Goal: Task Accomplishment & Management: Manage account settings

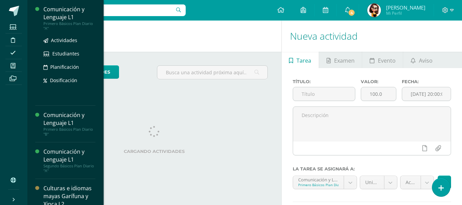
click at [69, 16] on div "Comunicación y Lenguaje L1" at bounding box center [69, 13] width 52 height 16
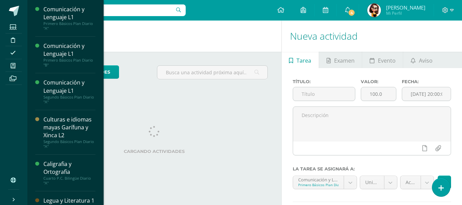
drag, startPoint x: 65, startPoint y: 15, endPoint x: 229, endPoint y: 7, distance: 163.7
click at [229, 7] on div "Configuración Cerrar sesión Claudia Ninétt Osorio Lemus Mi Perfil 4 4 Avisos 15…" at bounding box center [244, 10] width 435 height 21
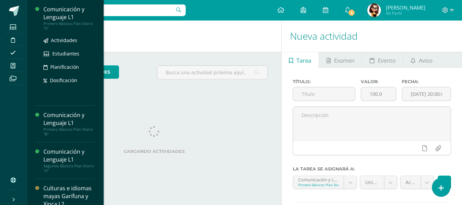
click at [58, 15] on div "Comunicación y Lenguaje L1" at bounding box center [69, 13] width 52 height 16
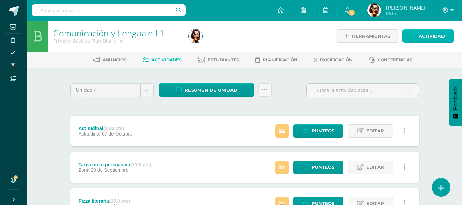
click at [412, 41] on link "Actividad" at bounding box center [427, 35] width 51 height 13
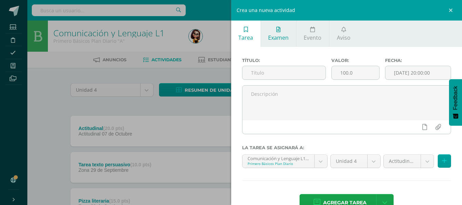
click at [277, 37] on span "Examen" at bounding box center [278, 38] width 21 height 8
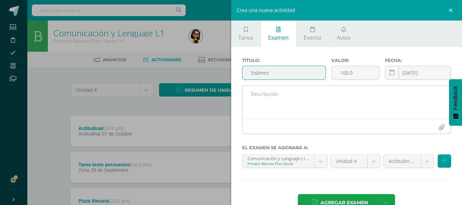
scroll to position [19, 0]
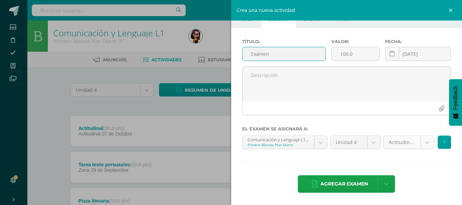
type input "Exámen"
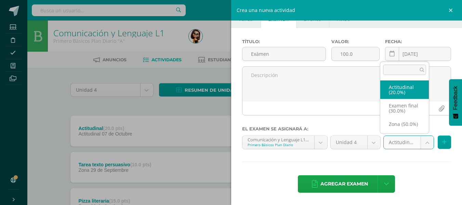
click at [424, 145] on body "Estudiantes Disciplina Asistencia Mis cursos Archivos Soporte Ayuda Reportar un…" at bounding box center [231, 168] width 462 height 337
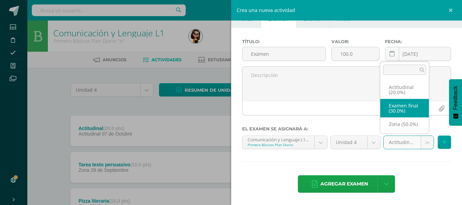
select select "68161"
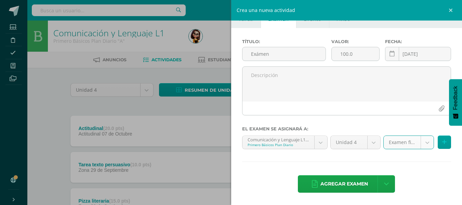
scroll to position [0, 0]
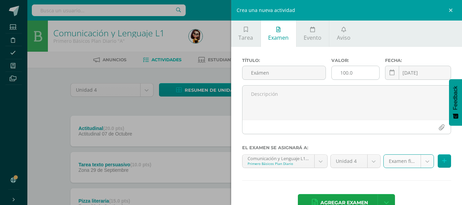
click at [343, 73] on input "100.0" at bounding box center [356, 72] width 48 height 13
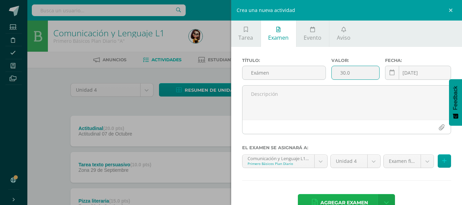
type input "30.0"
click at [354, 201] on span "Agregar examen" at bounding box center [344, 202] width 48 height 17
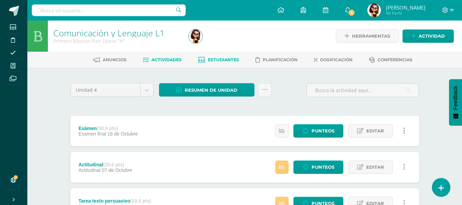
click at [222, 58] on span "Estudiantes" at bounding box center [223, 59] width 31 height 5
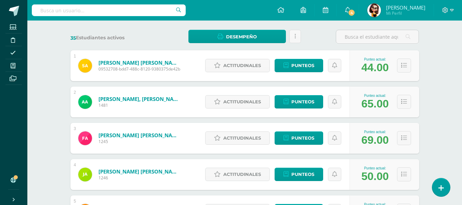
scroll to position [2, 0]
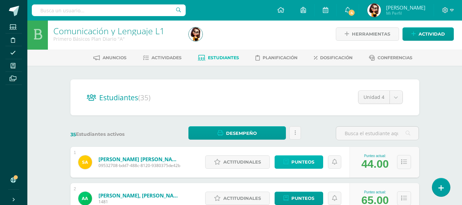
click at [296, 164] on span "Punteos" at bounding box center [302, 162] width 23 height 13
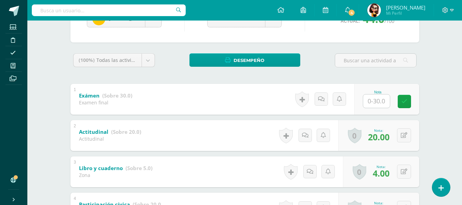
scroll to position [87, 0]
click at [374, 99] on input "text" at bounding box center [376, 101] width 27 height 13
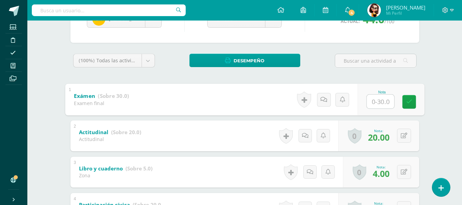
click at [375, 98] on input "text" at bounding box center [380, 101] width 27 height 14
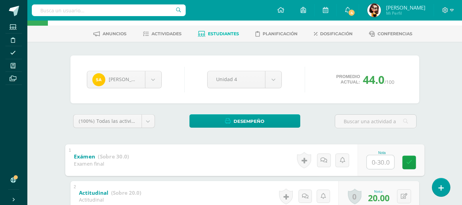
scroll to position [18, 0]
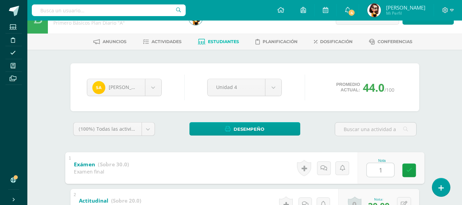
type input "10"
click at [160, 90] on body "Estudiantes Disciplina Asistencia Mis cursos Archivos Soporte Ayuda Reportar un…" at bounding box center [231, 196] width 462 height 428
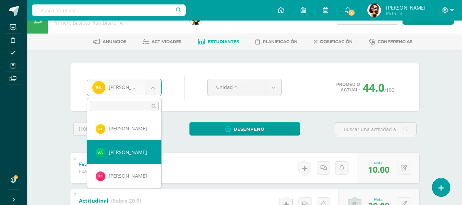
select select "8828"
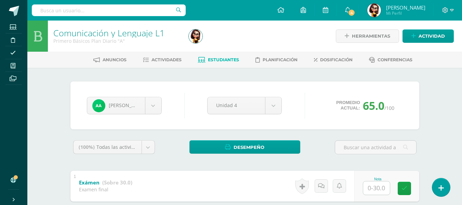
scroll to position [34, 0]
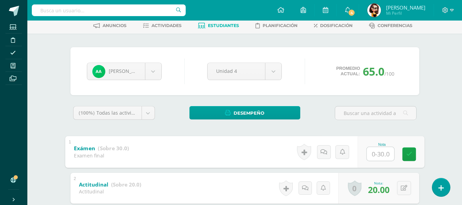
click at [371, 154] on input "text" at bounding box center [380, 154] width 27 height 14
type input "30"
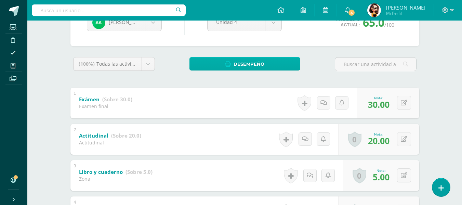
scroll to position [18, 0]
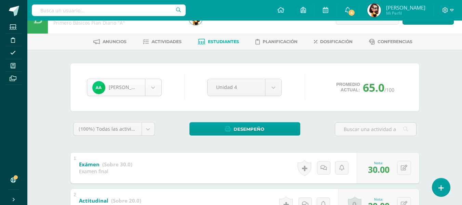
click at [152, 81] on body "Estudiantes Disciplina Asistencia Mis cursos Archivos Soporte Ayuda Reportar un…" at bounding box center [231, 196] width 462 height 428
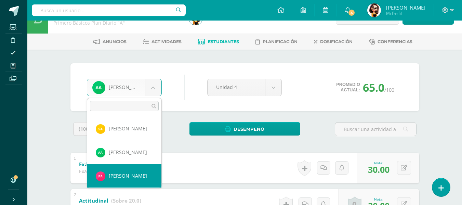
select select "8592"
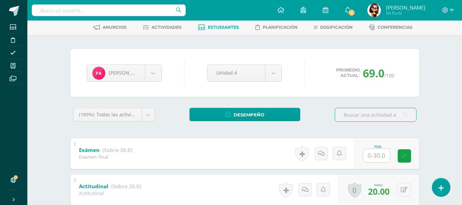
scroll to position [68, 0]
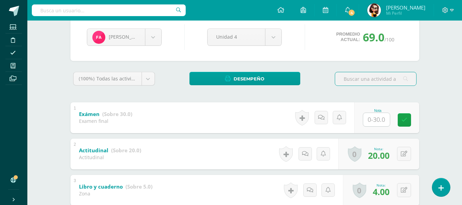
click at [374, 118] on input "text" at bounding box center [376, 119] width 27 height 13
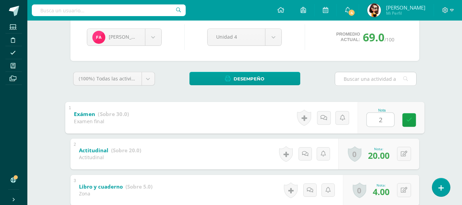
type input "20"
click at [155, 38] on body "Estudiantes Disciplina Asistencia Mis cursos Archivos Soporte Ayuda Reportar un…" at bounding box center [231, 146] width 462 height 428
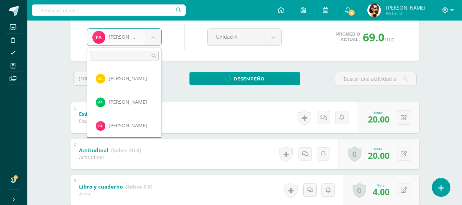
scroll to position [23, 0]
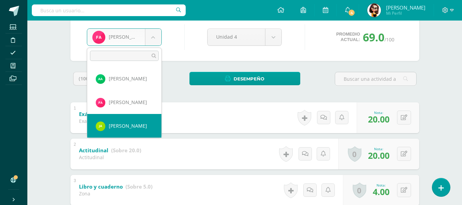
select select "8593"
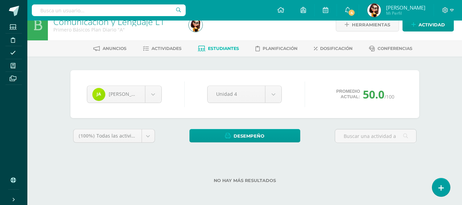
scroll to position [11, 0]
click at [378, 83] on div "[PERSON_NAME] [PERSON_NAME] [PERSON_NAME] [PERSON_NAME] [PERSON_NAME] [PERSON_N…" at bounding box center [244, 94] width 321 height 26
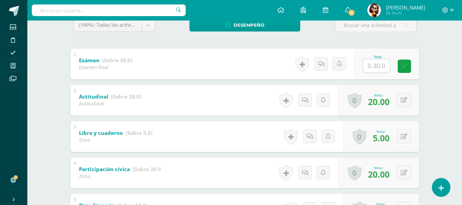
scroll to position [121, 0]
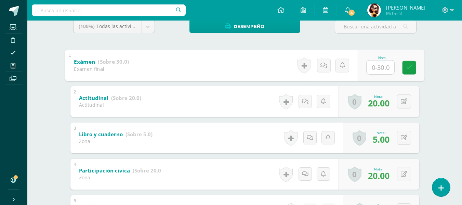
click at [376, 62] on input "text" at bounding box center [380, 67] width 27 height 14
type input "1"
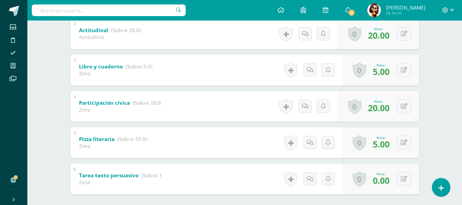
scroll to position [189, 0]
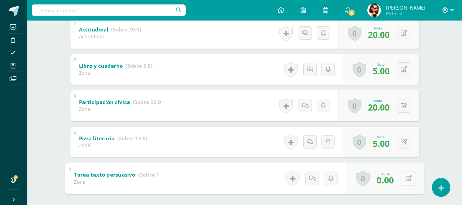
click at [404, 176] on button at bounding box center [408, 178] width 14 height 14
type input "10"
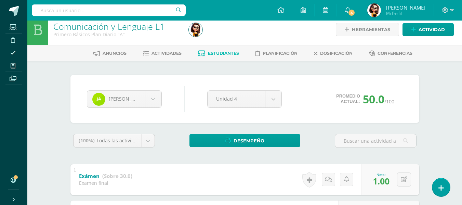
scroll to position [0, 0]
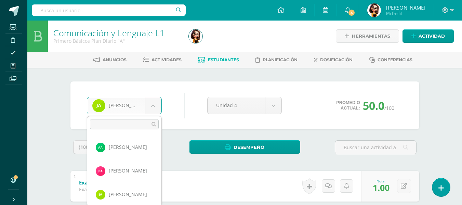
scroll to position [47, 0]
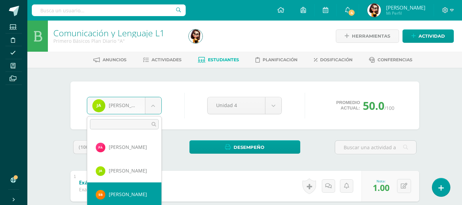
select select "8594"
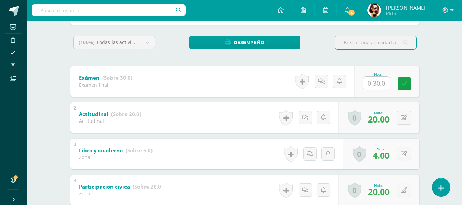
scroll to position [106, 0]
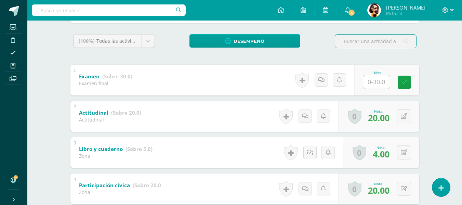
click at [367, 81] on input "text" at bounding box center [376, 81] width 27 height 13
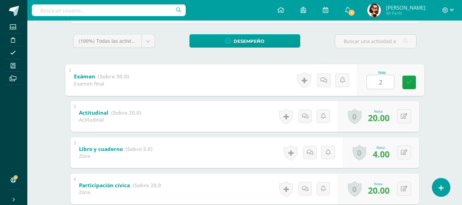
type input "20"
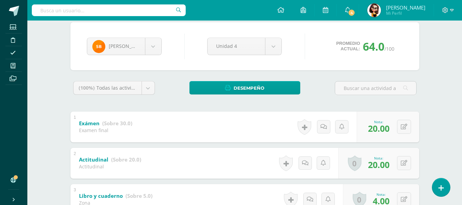
scroll to position [3, 0]
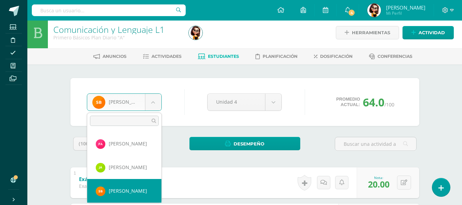
scroll to position [70, 0]
select select "8595"
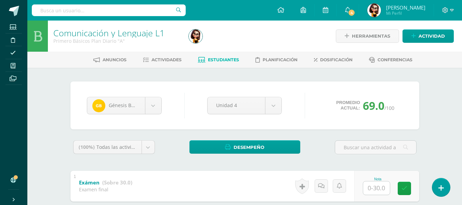
scroll to position [103, 0]
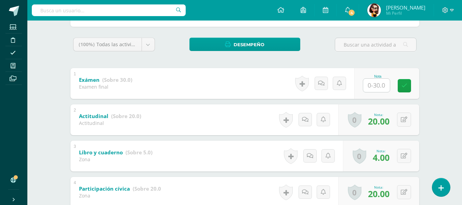
click at [379, 83] on input "text" at bounding box center [376, 85] width 27 height 13
type input "6"
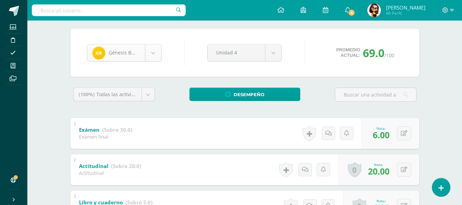
scroll to position [0, 0]
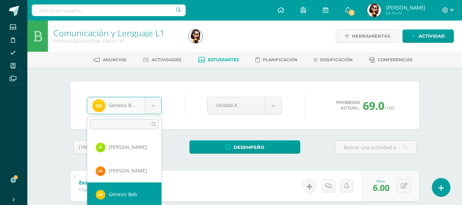
scroll to position [94, 0]
select select "8587"
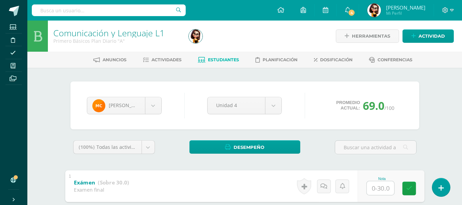
click at [374, 187] on input "text" at bounding box center [380, 188] width 27 height 14
click at [377, 187] on input "text" at bounding box center [376, 187] width 27 height 13
type input "21"
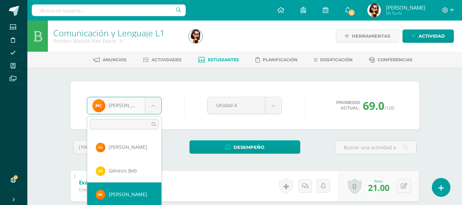
scroll to position [118, 0]
select select "8598"
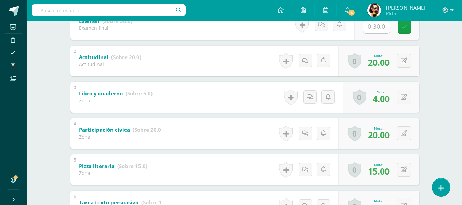
scroll to position [103, 0]
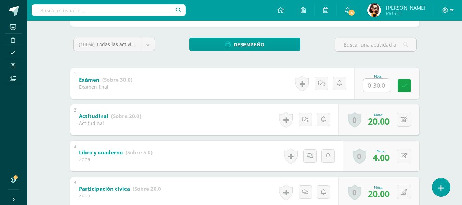
click at [376, 89] on input "text" at bounding box center [376, 85] width 27 height 13
type input "20"
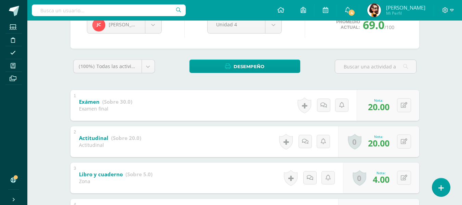
scroll to position [68, 0]
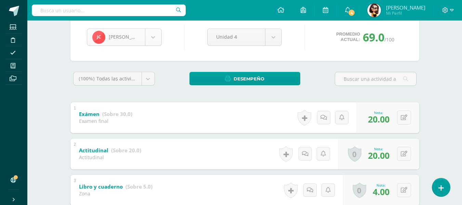
click at [155, 35] on body "Estudiantes Disciplina Asistencia Mis cursos Archivos Soporte Ayuda Reportar un…" at bounding box center [231, 146] width 462 height 428
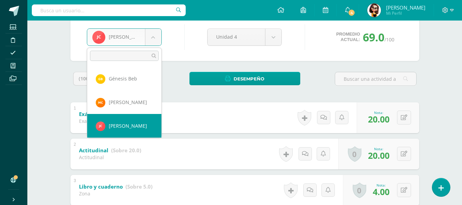
scroll to position [141, 0]
select select "8601"
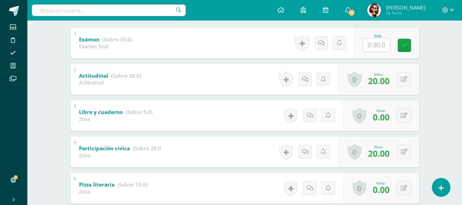
scroll to position [155, 0]
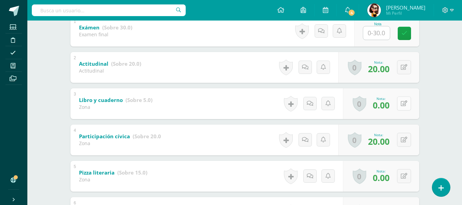
click at [402, 106] on button at bounding box center [404, 103] width 14 height 14
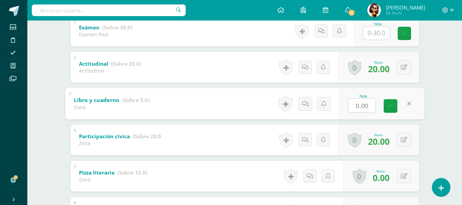
type input "3"
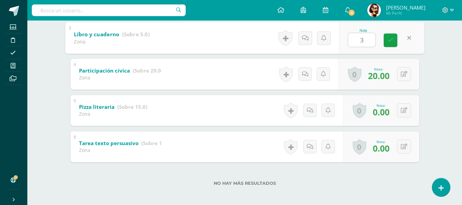
scroll to position [223, 0]
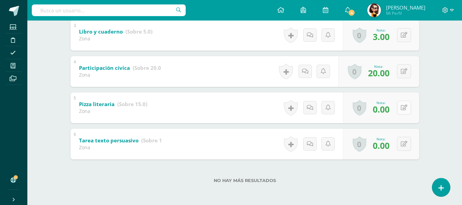
click at [402, 109] on button at bounding box center [404, 108] width 14 height 14
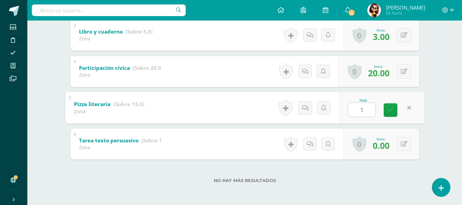
type input "12"
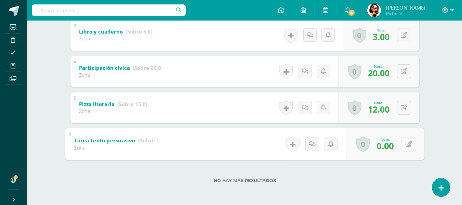
click at [405, 144] on icon at bounding box center [408, 144] width 7 height 6
type input "10"
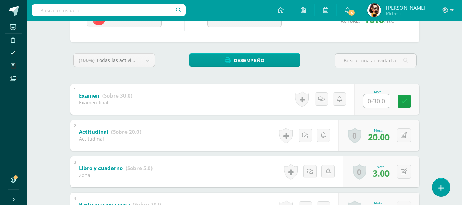
scroll to position [87, 0]
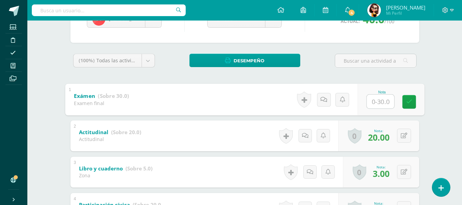
click at [373, 106] on input "text" at bounding box center [380, 101] width 27 height 14
type input "10"
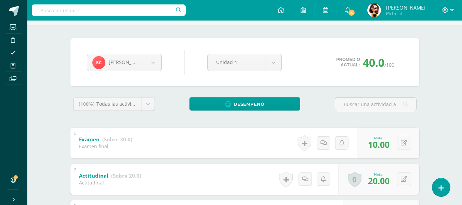
scroll to position [0, 0]
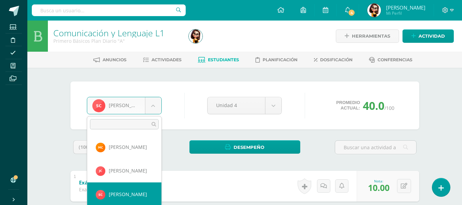
scroll to position [165, 0]
select select "8585"
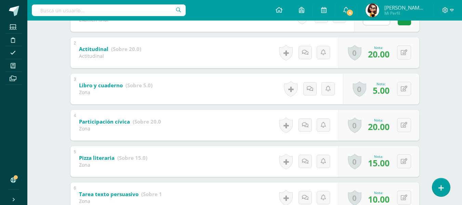
scroll to position [87, 0]
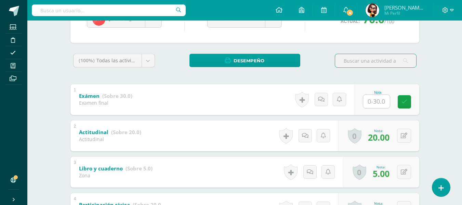
click at [380, 104] on input "text" at bounding box center [376, 101] width 27 height 13
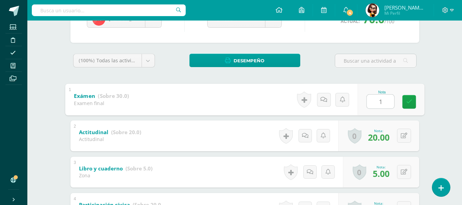
type input "11"
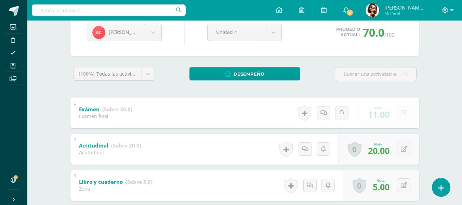
scroll to position [18, 0]
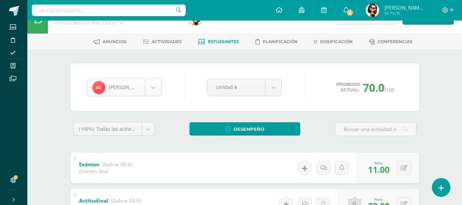
click at [153, 90] on body "Estudiantes Disciplina Asistencia Mis cursos Archivos Soporte Ayuda Reportar un…" at bounding box center [231, 196] width 462 height 428
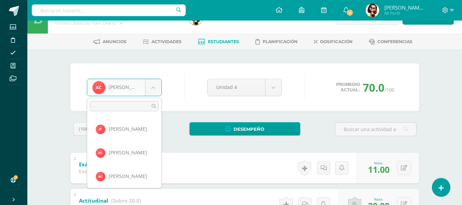
scroll to position [188, 0]
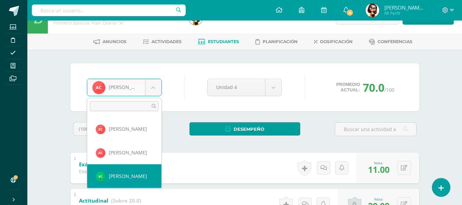
select select "8580"
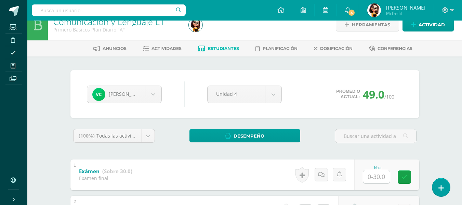
scroll to position [38, 0]
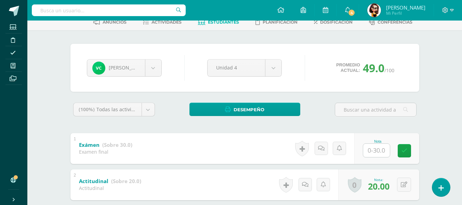
click at [380, 146] on input "text" at bounding box center [376, 150] width 27 height 13
type input "16"
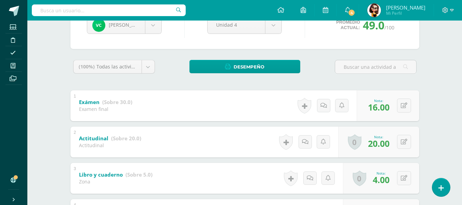
scroll to position [140, 0]
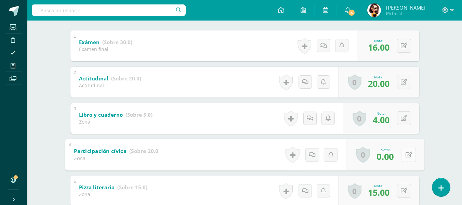
click at [404, 156] on button at bounding box center [408, 154] width 14 height 14
type input "20"
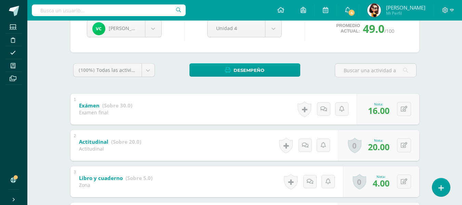
scroll to position [3, 0]
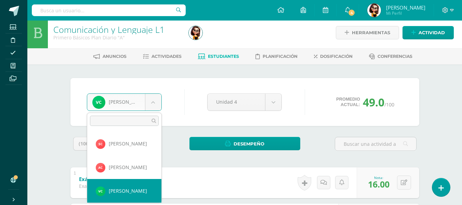
scroll to position [212, 0]
select select "8605"
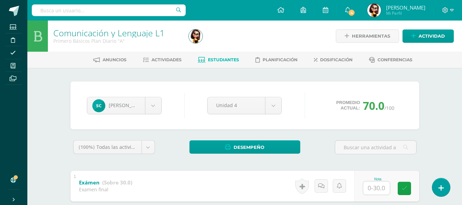
scroll to position [68, 0]
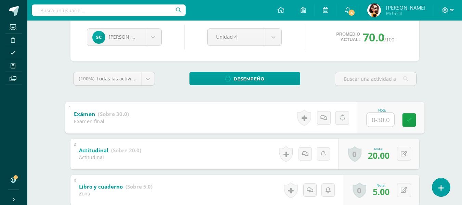
click at [372, 120] on input "text" at bounding box center [380, 120] width 27 height 14
type input "30"
click at [150, 38] on body "Estudiantes Disciplina Asistencia Mis cursos Archivos Soporte Ayuda Reportar un…" at bounding box center [231, 146] width 462 height 428
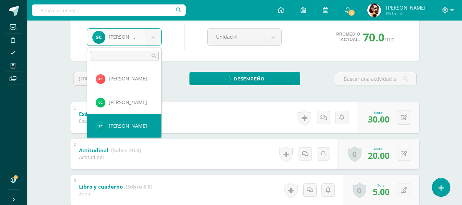
scroll to position [236, 0]
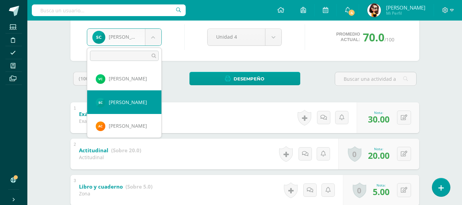
select select "8606"
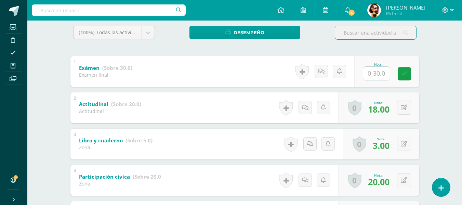
scroll to position [103, 0]
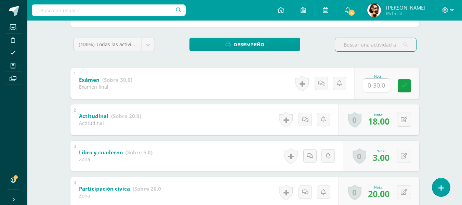
click at [374, 87] on input "text" at bounding box center [376, 85] width 27 height 13
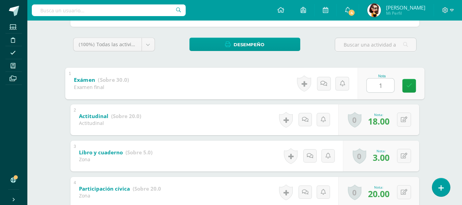
type input "15"
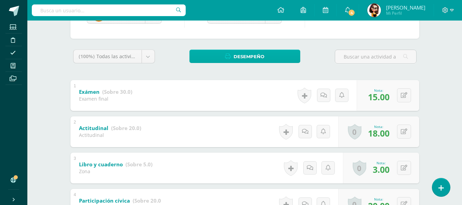
scroll to position [0, 0]
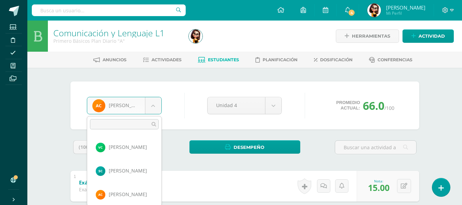
scroll to position [259, 0]
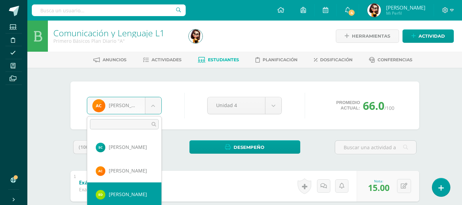
select select "8607"
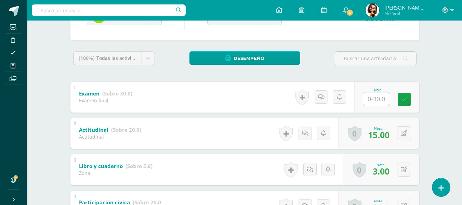
scroll to position [87, 0]
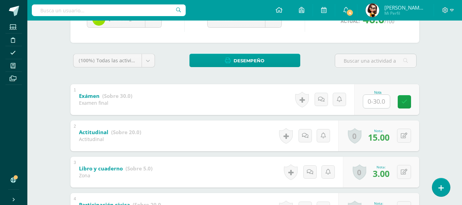
click at [378, 102] on input "text" at bounding box center [376, 101] width 27 height 13
type input "21"
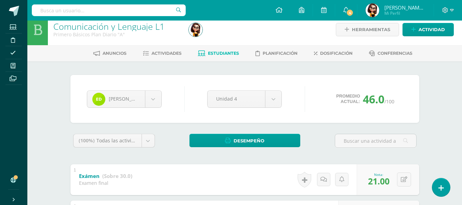
scroll to position [0, 0]
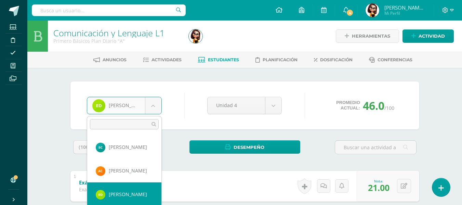
scroll to position [283, 0]
select select "8608"
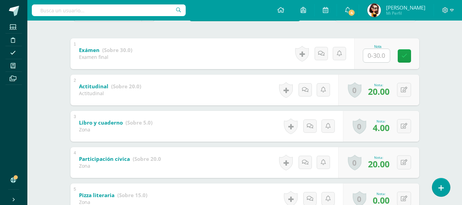
scroll to position [68, 0]
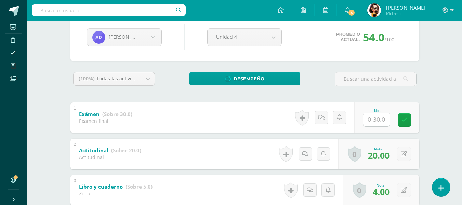
click at [373, 121] on input "text" at bounding box center [376, 119] width 27 height 13
type input "6"
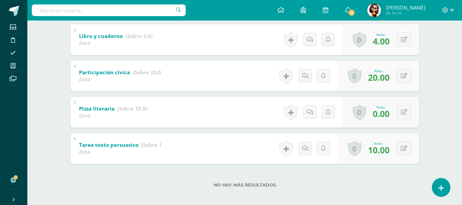
scroll to position [223, 0]
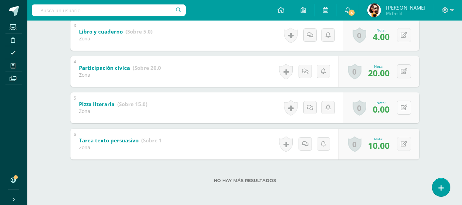
click at [400, 107] on div "0 Logros Logros obtenidos Aún no hay logros agregados Nota: 0.00" at bounding box center [381, 107] width 76 height 31
click at [406, 107] on icon at bounding box center [408, 108] width 7 height 6
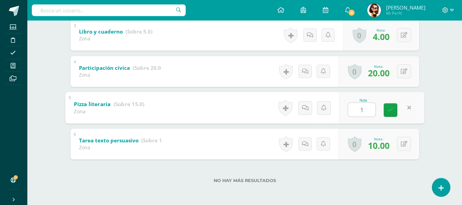
type input "10"
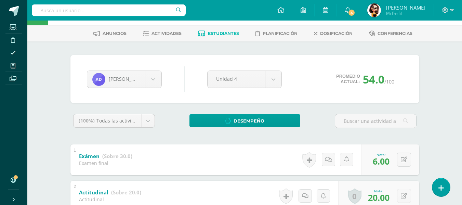
scroll to position [18, 0]
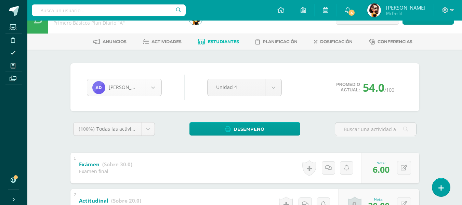
click at [146, 87] on body "Estudiantes Disciplina Asistencia Mis cursos Archivos Soporte Ayuda Reportar un…" at bounding box center [231, 196] width 462 height 428
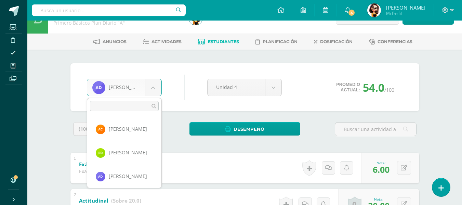
scroll to position [306, 0]
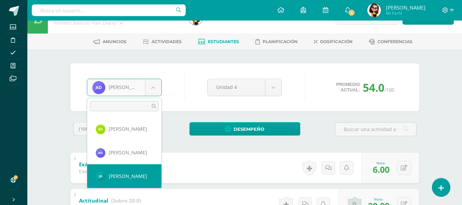
select select "8588"
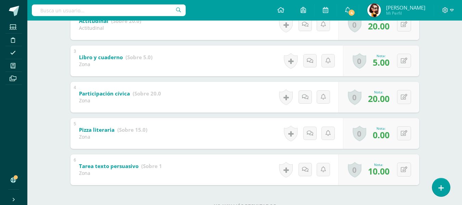
scroll to position [205, 0]
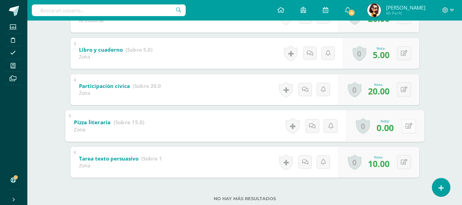
click at [408, 125] on button at bounding box center [408, 126] width 14 height 14
type input "10"
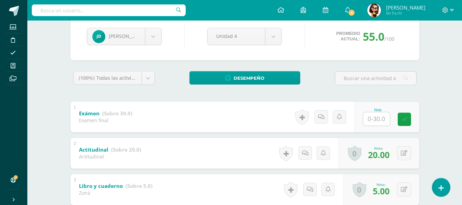
scroll to position [68, 0]
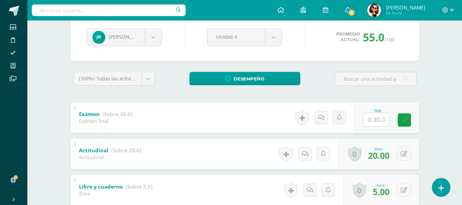
click at [378, 117] on input "text" at bounding box center [376, 119] width 27 height 13
type input "15"
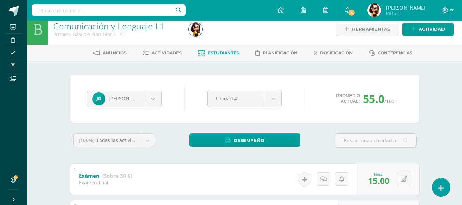
scroll to position [0, 0]
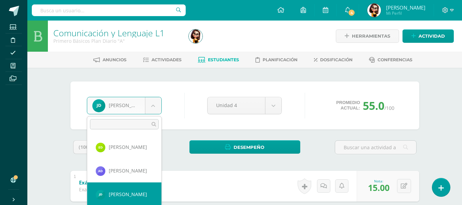
scroll to position [330, 0]
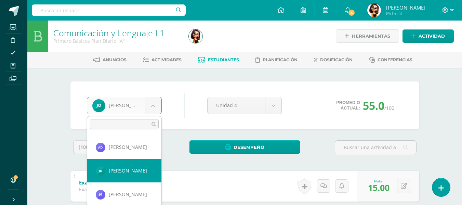
select select "8581"
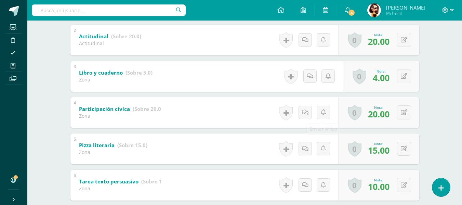
scroll to position [121, 0]
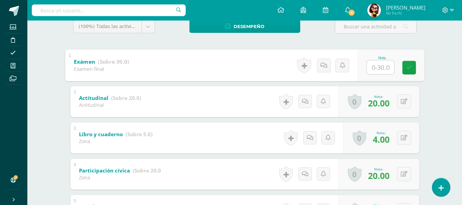
click at [374, 65] on input "text" at bounding box center [380, 67] width 27 height 14
type input "15"
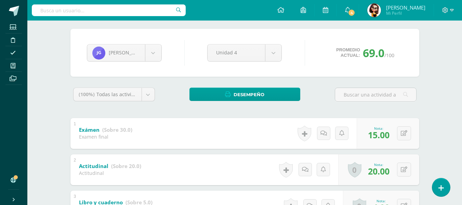
scroll to position [52, 0]
click at [159, 55] on body "Estudiantes Disciplina Asistencia Mis cursos Archivos Soporte Ayuda Reportar un…" at bounding box center [231, 162] width 462 height 428
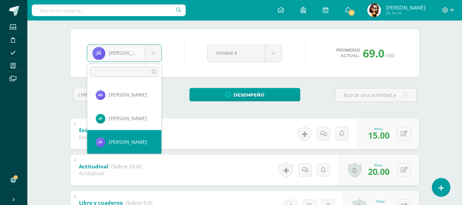
scroll to position [354, 0]
select select "8579"
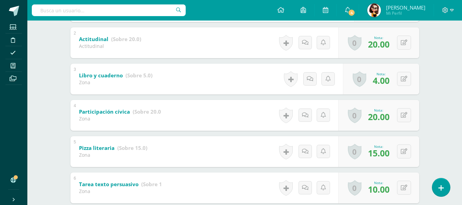
scroll to position [137, 0]
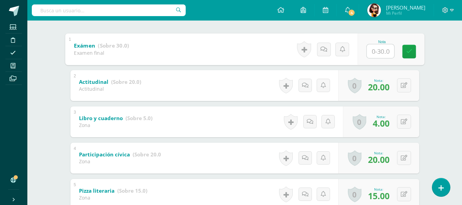
click at [371, 51] on input "text" at bounding box center [380, 51] width 27 height 14
type input "15"
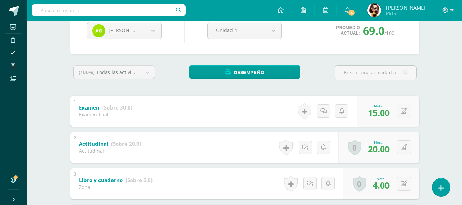
scroll to position [68, 0]
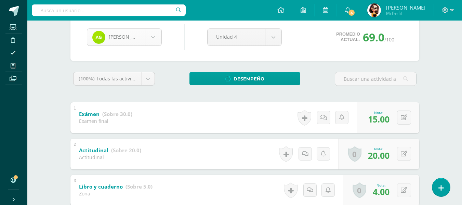
click at [153, 40] on body "Estudiantes Disciplina Asistencia Mis cursos Archivos Soporte Ayuda Reportar un…" at bounding box center [231, 146] width 462 height 428
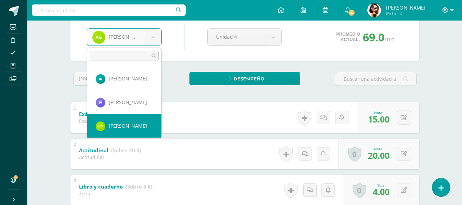
scroll to position [377, 0]
select select "8613"
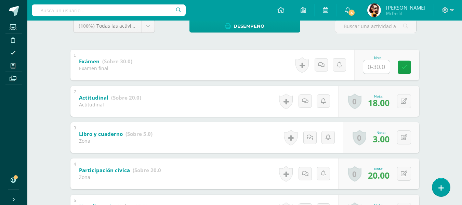
scroll to position [121, 0]
click at [372, 71] on input "text" at bounding box center [376, 67] width 27 height 13
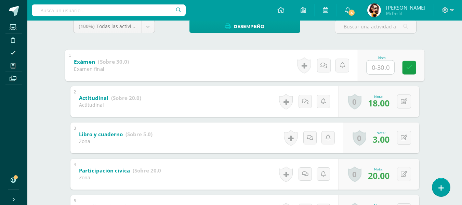
type input "6"
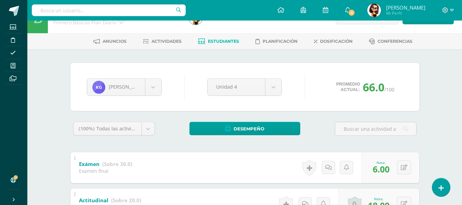
scroll to position [18, 0]
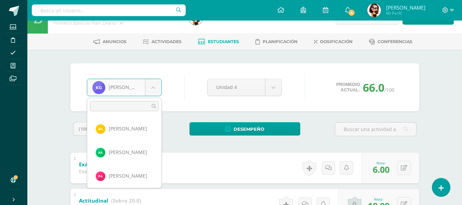
click at [157, 90] on body "Estudiantes Disciplina Asistencia Mis cursos Archivos Soporte Ayuda Reportar un…" at bounding box center [231, 196] width 462 height 428
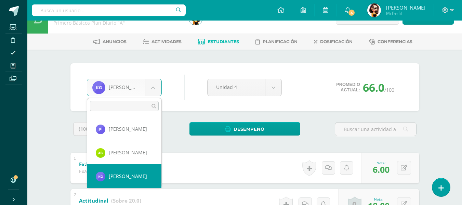
scroll to position [401, 0]
select select "8615"
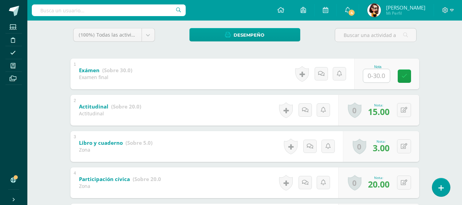
scroll to position [106, 0]
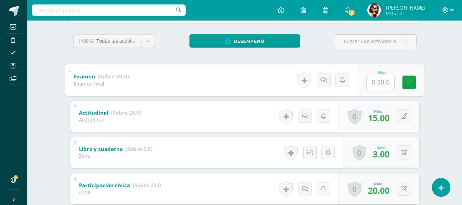
click at [383, 83] on input "text" at bounding box center [380, 82] width 27 height 14
type input "10"
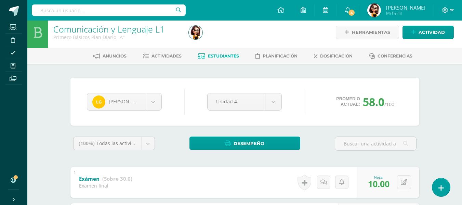
scroll to position [3, 0]
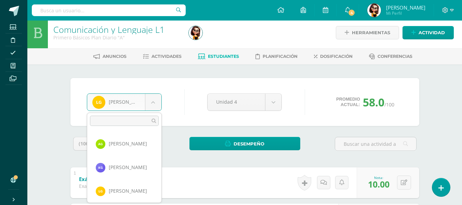
scroll to position [424, 0]
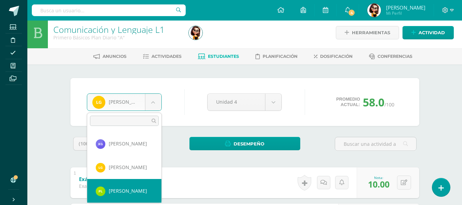
select select "8621"
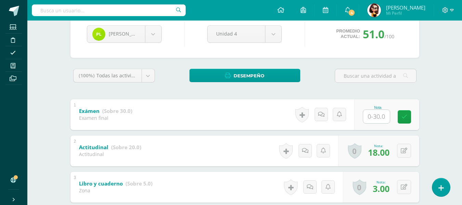
scroll to position [72, 0]
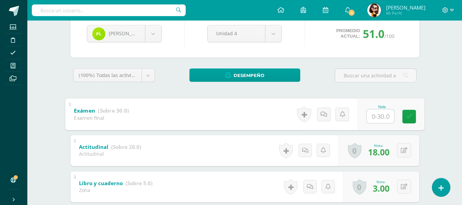
click at [375, 116] on input "text" at bounding box center [380, 116] width 27 height 14
type input "21"
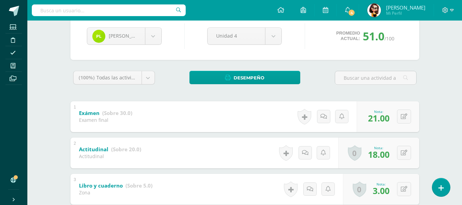
scroll to position [52, 0]
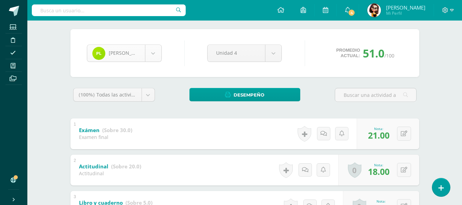
click at [151, 53] on body "Estudiantes Disciplina Asistencia Mis cursos Archivos Soporte Ayuda Reportar un…" at bounding box center [231, 162] width 462 height 428
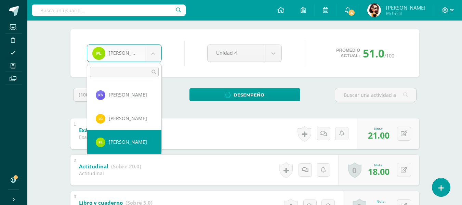
scroll to position [448, 0]
select select "8583"
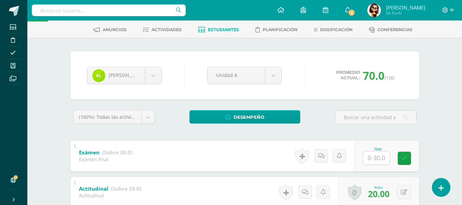
scroll to position [68, 0]
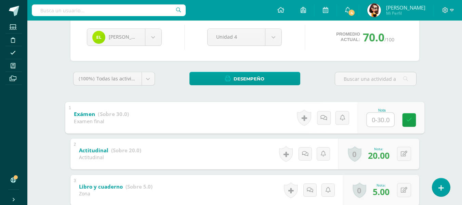
click at [378, 118] on input "text" at bounding box center [380, 120] width 27 height 14
type input "21"
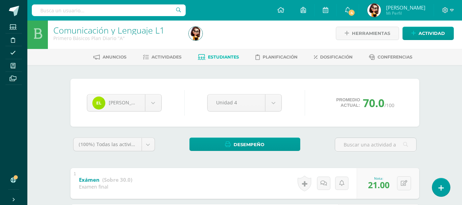
scroll to position [0, 0]
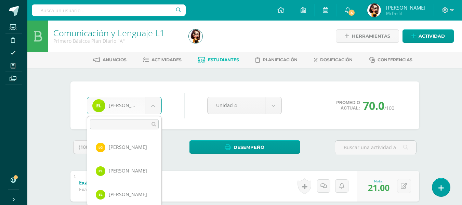
scroll to position [472, 0]
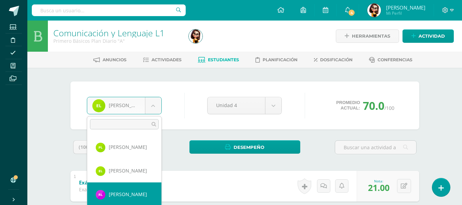
select select "8623"
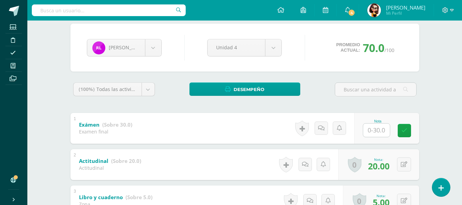
scroll to position [68, 0]
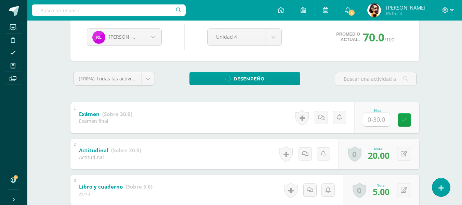
click at [374, 122] on input "text" at bounding box center [376, 119] width 27 height 13
type input "30"
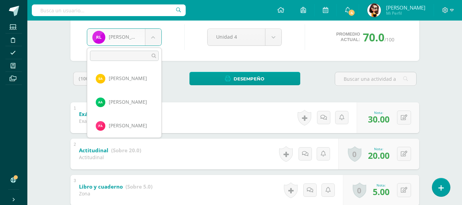
click at [156, 35] on body "Estudiantes Disciplina Asistencia Mis cursos Archivos Soporte Ayuda Reportar un…" at bounding box center [231, 146] width 462 height 428
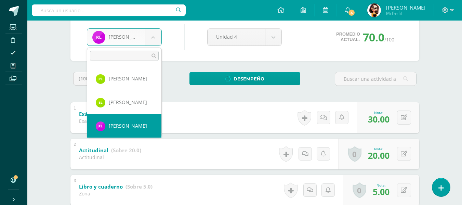
scroll to position [495, 0]
select select "8626"
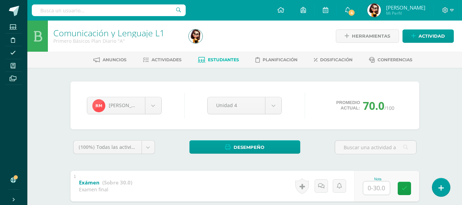
scroll to position [34, 0]
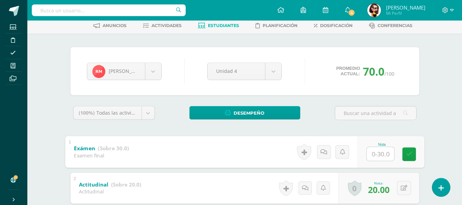
click at [370, 154] on input "text" at bounding box center [380, 154] width 27 height 14
type input "6"
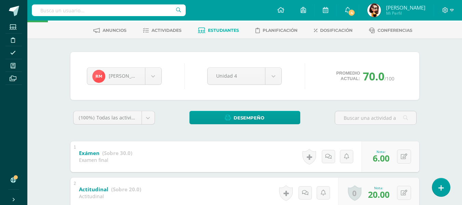
scroll to position [0, 0]
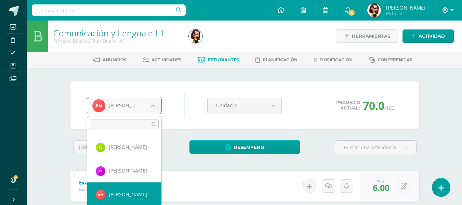
scroll to position [519, 0]
select select "8632"
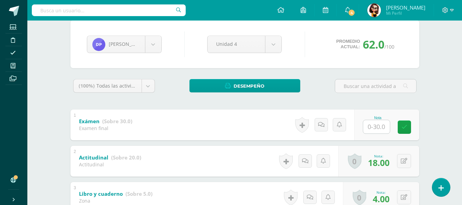
scroll to position [68, 0]
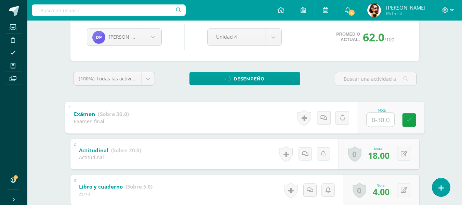
click at [377, 121] on input "text" at bounding box center [380, 120] width 27 height 14
type input "21"
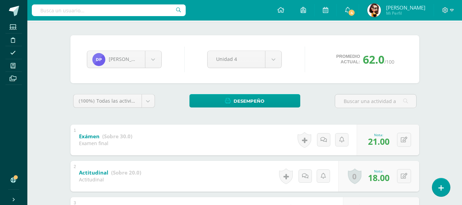
scroll to position [34, 0]
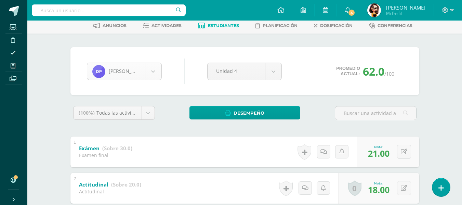
click at [158, 66] on body "Estudiantes Disciplina Asistencia Mis cursos Archivos Soporte Ayuda Reportar un…" at bounding box center [231, 180] width 462 height 428
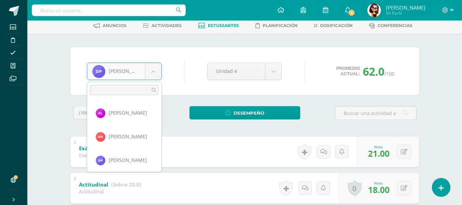
scroll to position [542, 0]
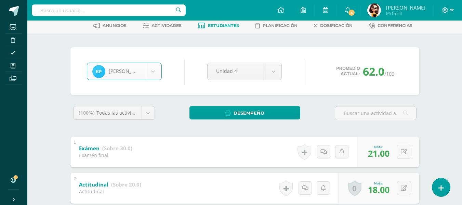
select select "8827"
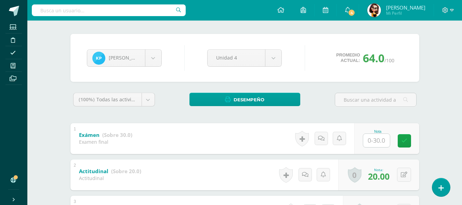
scroll to position [103, 0]
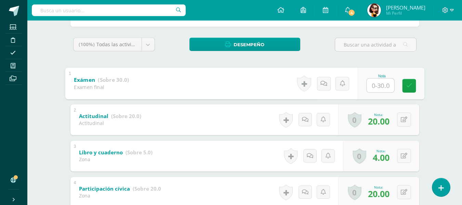
click at [377, 88] on input "text" at bounding box center [380, 85] width 27 height 14
type input "21"
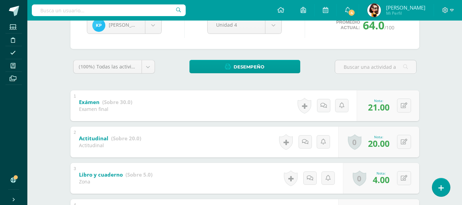
scroll to position [68, 0]
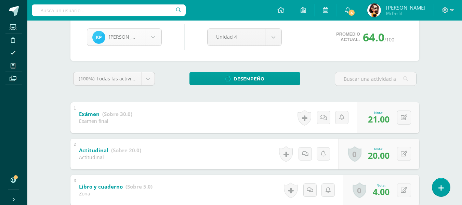
click at [150, 39] on body "Estudiantes Disciplina Asistencia Mis cursos Archivos Soporte Ayuda Reportar un…" at bounding box center [231, 146] width 462 height 428
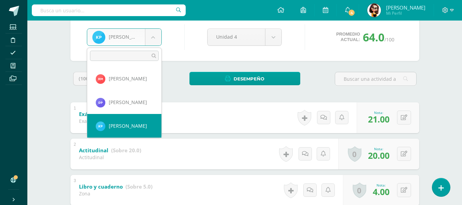
scroll to position [566, 0]
select select "8584"
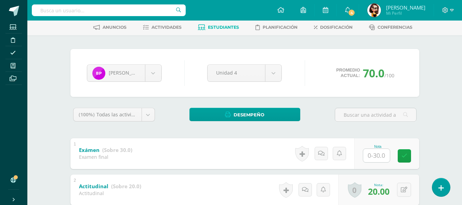
scroll to position [34, 0]
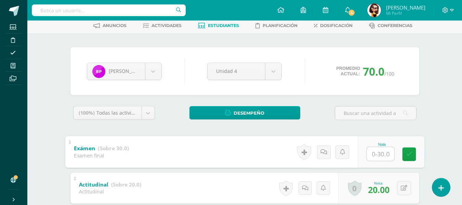
click at [371, 150] on input "text" at bounding box center [380, 154] width 27 height 14
type input "30"
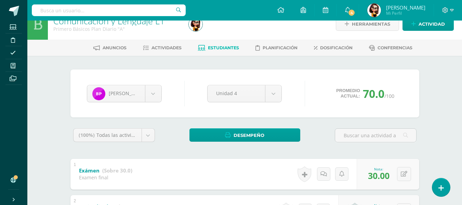
scroll to position [0, 0]
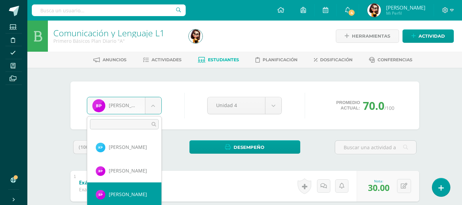
select select "8826"
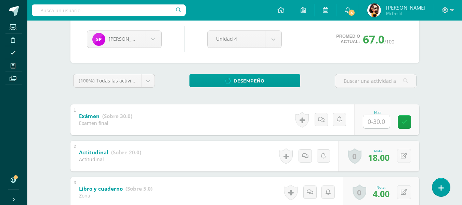
scroll to position [106, 0]
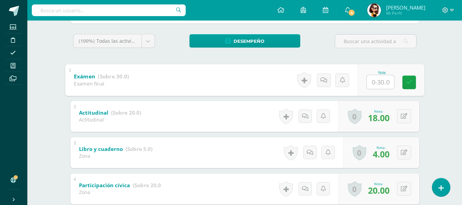
click at [372, 84] on input "text" at bounding box center [380, 82] width 27 height 14
type input "15"
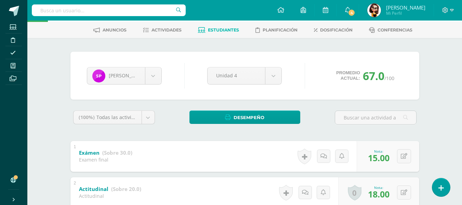
scroll to position [18, 0]
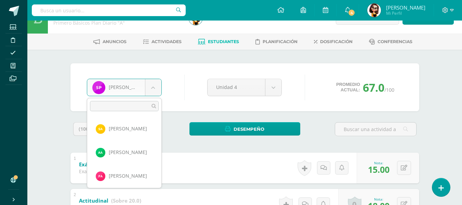
click at [156, 92] on body "Estudiantes Disciplina Asistencia Mis cursos Archivos Soporte Ayuda Reportar un…" at bounding box center [231, 196] width 462 height 428
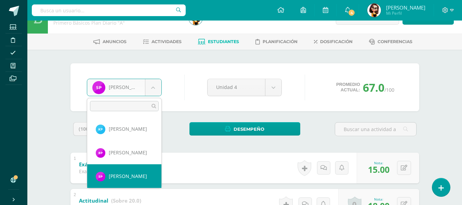
scroll to position [613, 0]
select select "8634"
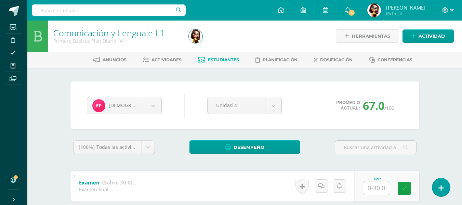
scroll to position [34, 0]
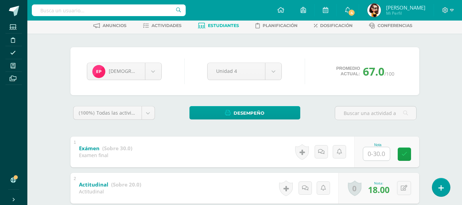
click at [369, 155] on input "text" at bounding box center [376, 153] width 27 height 13
type input "11"
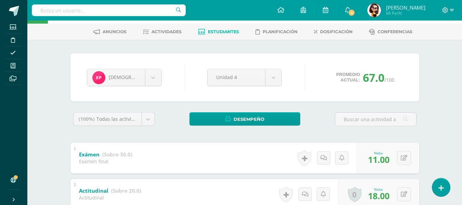
scroll to position [0, 0]
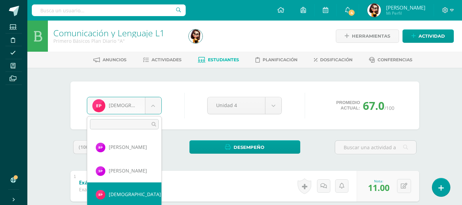
scroll to position [637, 0]
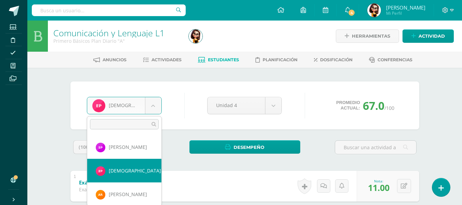
select select "8582"
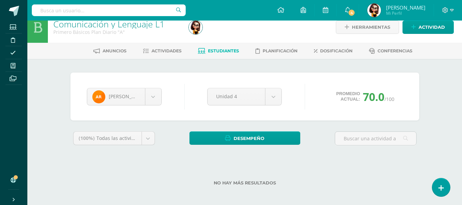
scroll to position [11, 0]
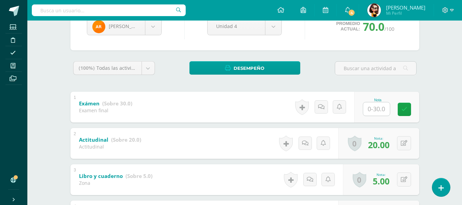
scroll to position [80, 0]
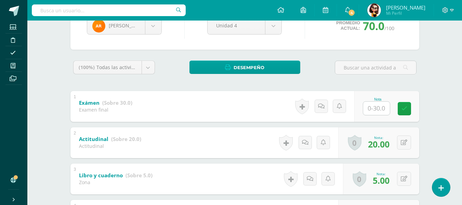
click at [371, 114] on input "text" at bounding box center [376, 108] width 27 height 13
type input "25"
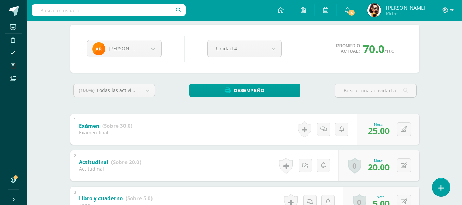
scroll to position [45, 0]
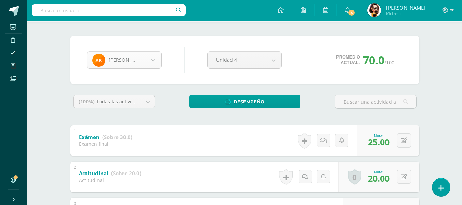
click at [155, 67] on body "Estudiantes Disciplina Asistencia Mis cursos Archivos Soporte Ayuda Reportar un…" at bounding box center [231, 169] width 462 height 428
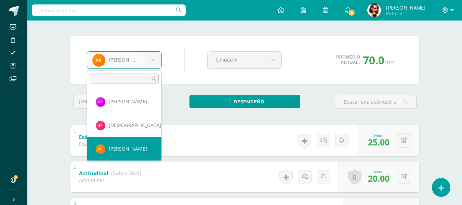
scroll to position [660, 0]
select select "9212"
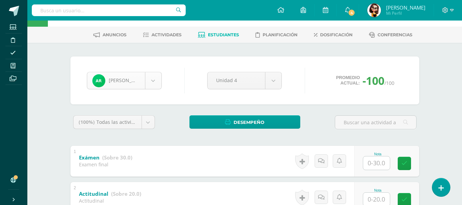
scroll to position [18, 0]
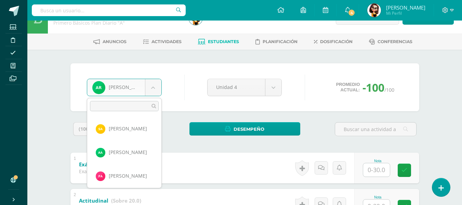
click at [151, 90] on body "Estudiantes Disciplina Asistencia Mis cursos Archivos Soporte Ayuda Reportar un…" at bounding box center [231, 196] width 462 height 428
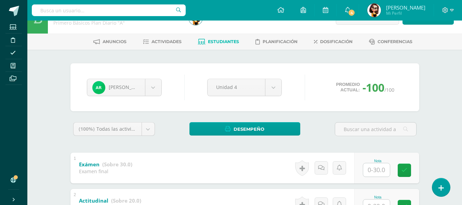
click at [229, 39] on body "Estudiantes Disciplina Asistencia Mis cursos Archivos Soporte Ayuda Reportar un…" at bounding box center [231, 196] width 462 height 428
click at [225, 39] on span "Estudiantes" at bounding box center [223, 41] width 31 height 5
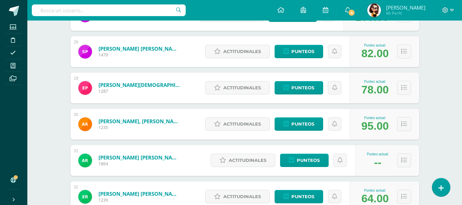
scroll to position [1103, 0]
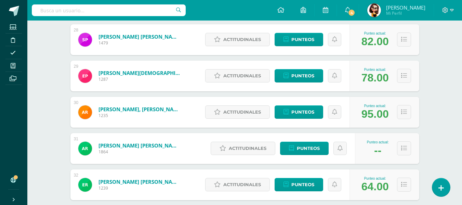
click at [128, 145] on link "[PERSON_NAME] [PERSON_NAME]" at bounding box center [139, 145] width 82 height 7
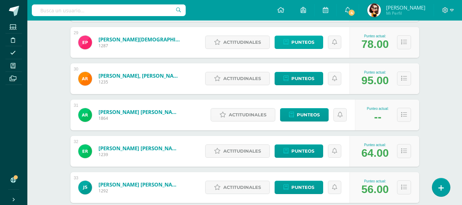
scroll to position [1137, 0]
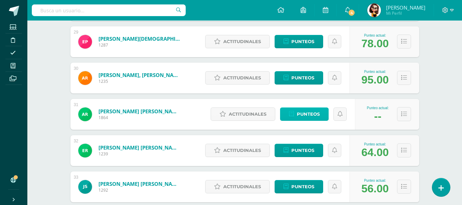
click at [304, 113] on span "Punteos" at bounding box center [308, 114] width 23 height 13
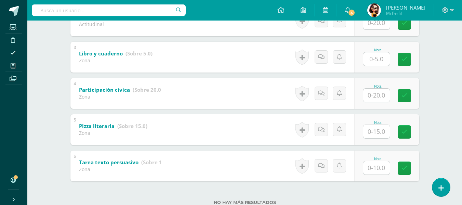
scroll to position [189, 0]
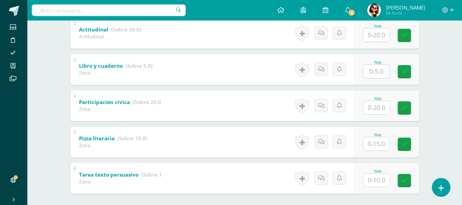
click at [378, 74] on input "text" at bounding box center [376, 71] width 27 height 13
type input "2"
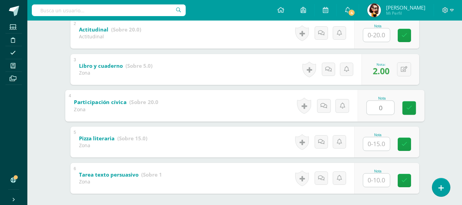
type input "0"
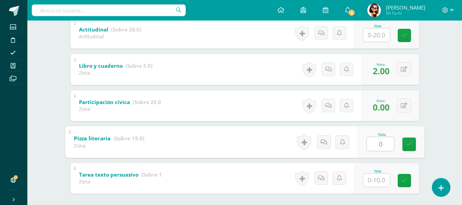
type input "0"
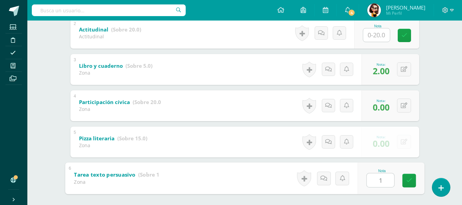
type input "10"
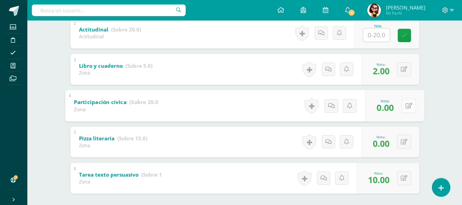
click at [400, 108] on div "0 Logros Logros obtenidos Aún no hay logros agregados Nota: 0.00" at bounding box center [395, 106] width 60 height 32
click at [406, 105] on icon at bounding box center [408, 106] width 7 height 6
type input "20"
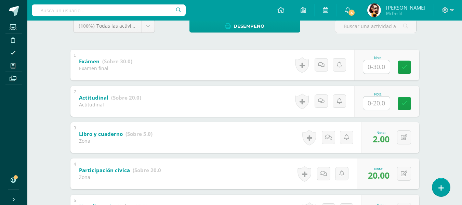
scroll to position [121, 0]
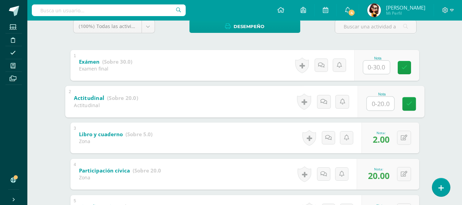
click at [372, 105] on input "text" at bounding box center [380, 103] width 27 height 14
type input "18"
click at [375, 66] on input "text" at bounding box center [376, 67] width 27 height 13
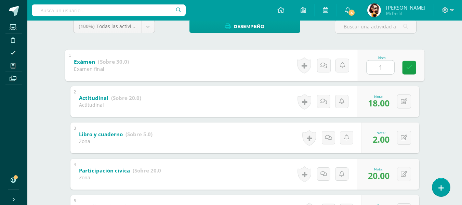
type input "15"
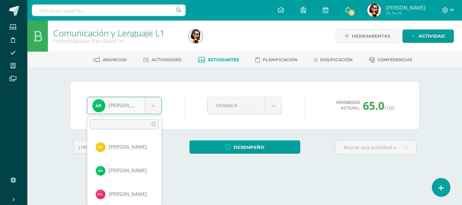
click at [155, 107] on body "Estudiantes Disciplina Asistencia Mis cursos Archivos Soporte Ayuda Reportar un…" at bounding box center [231, 92] width 462 height 184
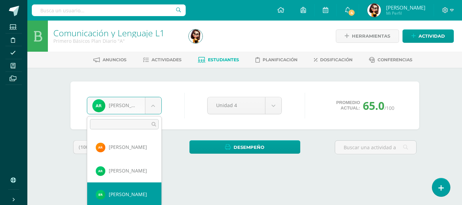
select select "8586"
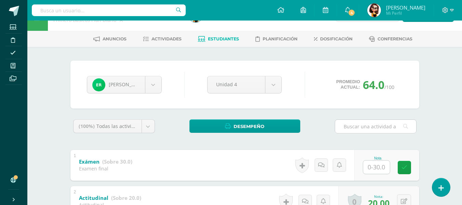
scroll to position [34, 0]
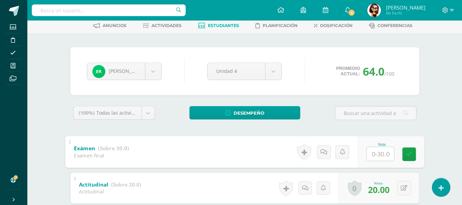
click at [374, 154] on input "text" at bounding box center [380, 154] width 27 height 14
type input "20"
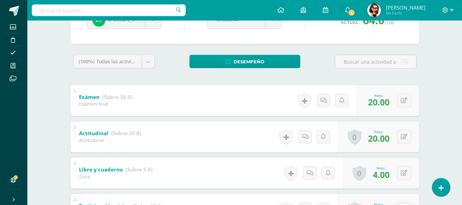
scroll to position [52, 0]
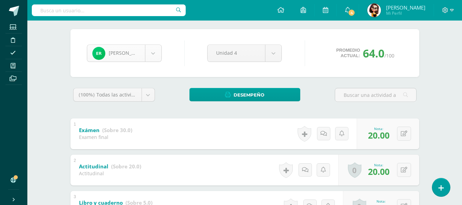
click at [155, 54] on body "Estudiantes Disciplina Asistencia Mis cursos Archivos Soporte Ayuda Reportar un…" at bounding box center [231, 162] width 462 height 428
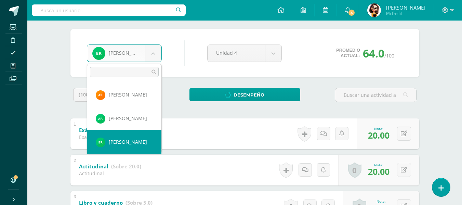
scroll to position [708, 0]
select select "8639"
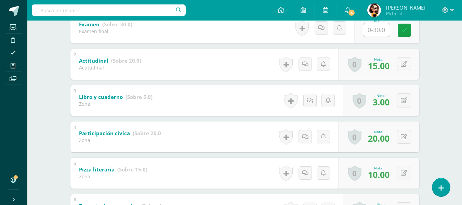
scroll to position [121, 0]
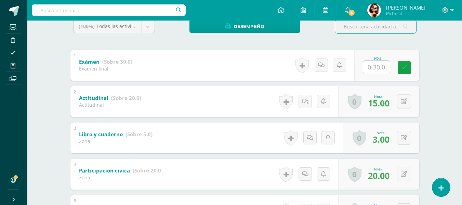
click at [371, 68] on input "text" at bounding box center [376, 67] width 27 height 13
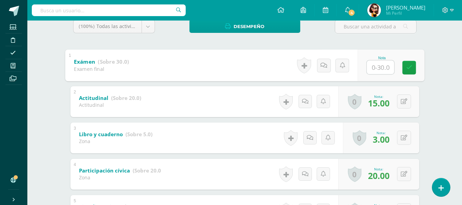
type input "1"
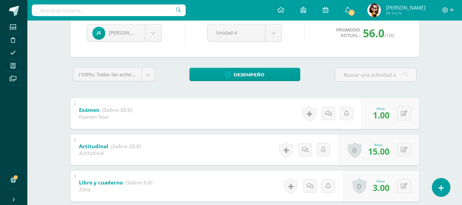
scroll to position [18, 0]
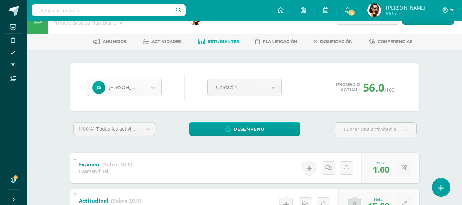
click at [157, 90] on body "Estudiantes Disciplina Asistencia Mis cursos Archivos Soporte Ayuda Reportar un…" at bounding box center [231, 196] width 462 height 428
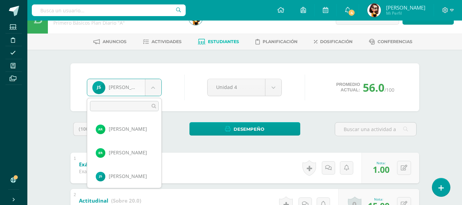
scroll to position [731, 0]
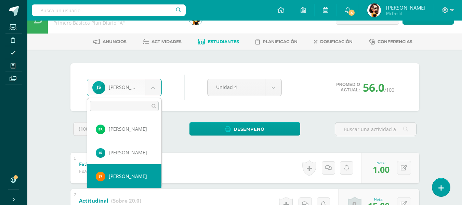
select select "9206"
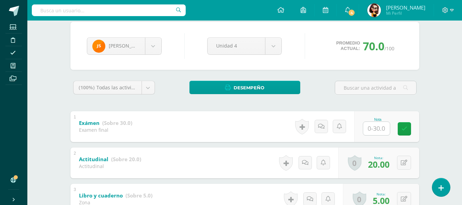
scroll to position [72, 0]
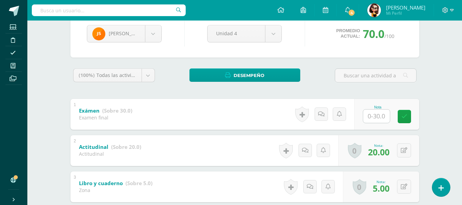
click at [381, 113] on input "text" at bounding box center [376, 115] width 27 height 13
type input "30"
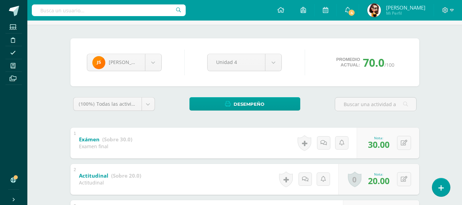
scroll to position [3, 0]
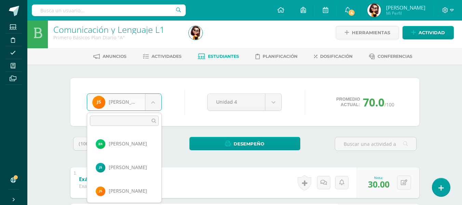
scroll to position [755, 0]
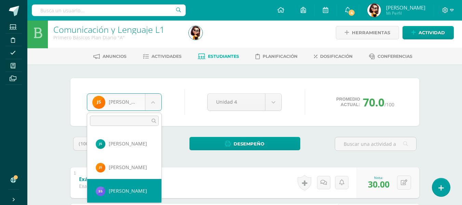
select select "8642"
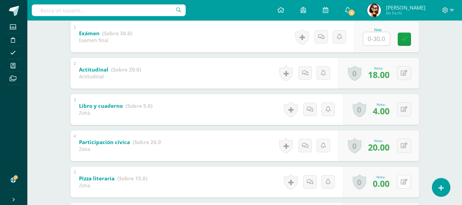
scroll to position [137, 0]
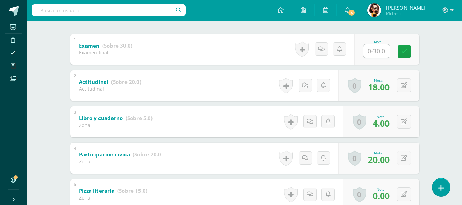
click at [375, 50] on input "text" at bounding box center [376, 50] width 27 height 13
type input "16"
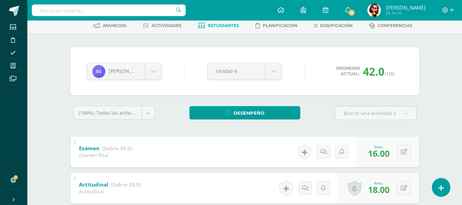
scroll to position [0, 0]
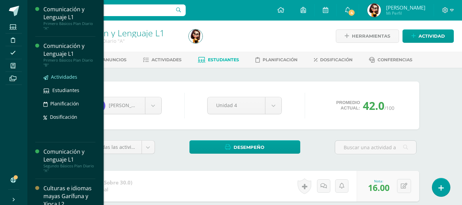
click at [66, 78] on span "Actividades" at bounding box center [64, 77] width 26 height 6
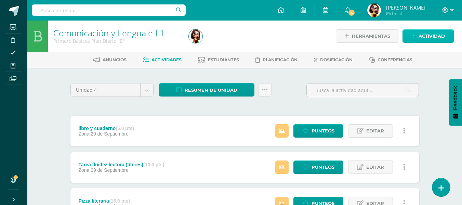
click at [422, 33] on span "Actividad" at bounding box center [432, 36] width 26 height 13
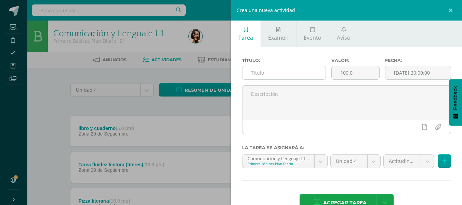
click at [276, 76] on input "text" at bounding box center [283, 72] width 83 height 13
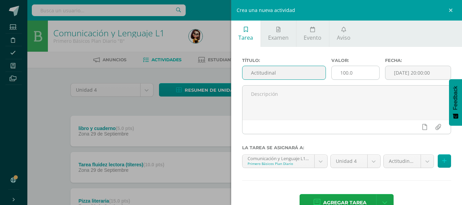
type input "Actitudinal"
click at [344, 72] on input "100.0" at bounding box center [356, 72] width 48 height 13
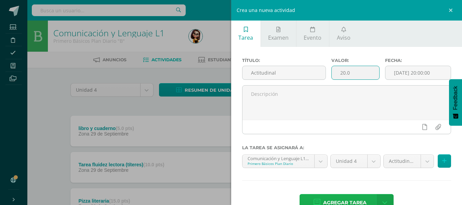
type input "20.0"
click at [336, 197] on span "Agregar tarea" at bounding box center [344, 202] width 43 height 17
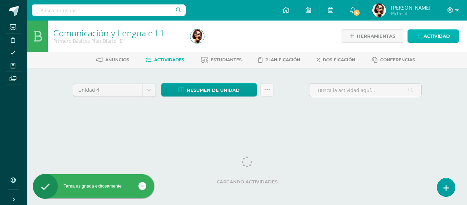
click at [431, 34] on span "Actividad" at bounding box center [437, 36] width 26 height 13
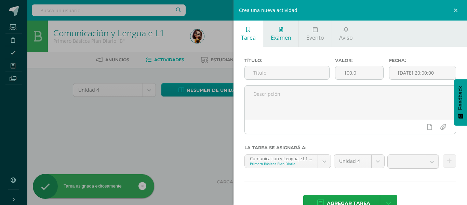
click at [281, 32] on icon at bounding box center [281, 29] width 4 height 5
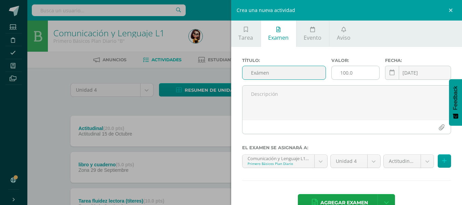
type input "Exámen"
click at [344, 73] on input "100.0" at bounding box center [356, 72] width 48 height 13
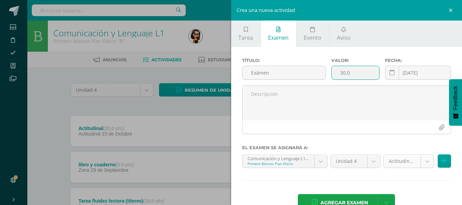
type input "30.0"
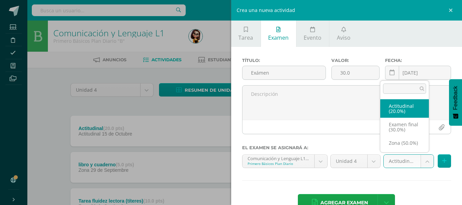
click at [422, 160] on body "Tarea asignada exitosamente Estudiantes Disciplina Asistencia Mis cursos Archiv…" at bounding box center [231, 168] width 462 height 337
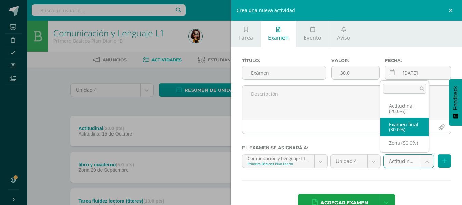
select select "68178"
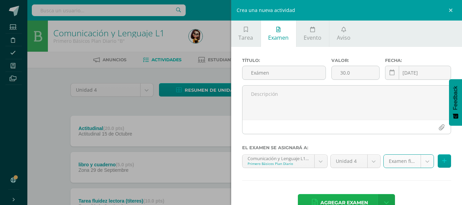
click at [334, 200] on span "Agregar examen" at bounding box center [344, 202] width 48 height 17
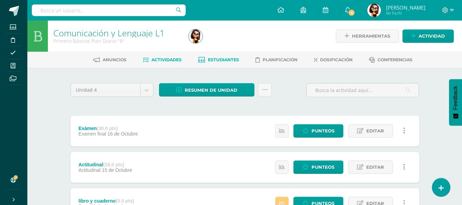
click at [219, 59] on span "Estudiantes" at bounding box center [223, 59] width 31 height 5
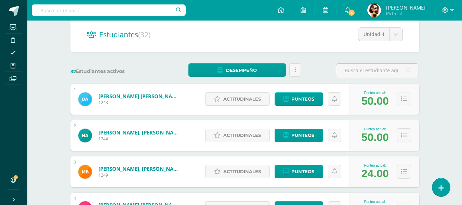
scroll to position [68, 0]
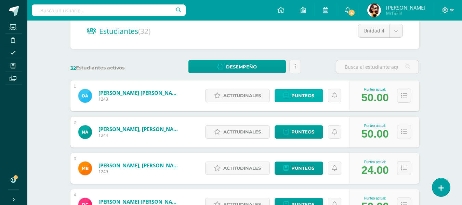
click at [296, 97] on span "Punteos" at bounding box center [302, 95] width 23 height 13
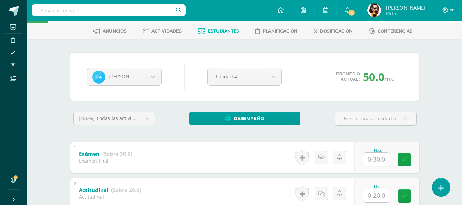
scroll to position [103, 0]
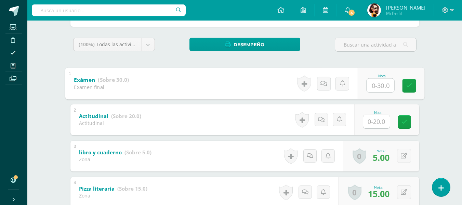
click at [369, 90] on input "text" at bounding box center [380, 85] width 27 height 14
type input "30"
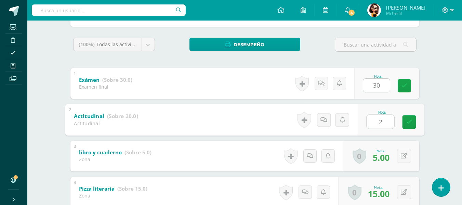
type input "20"
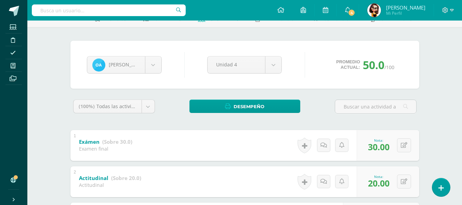
scroll to position [34, 0]
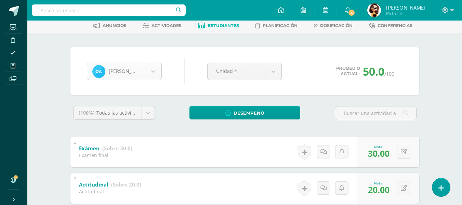
click at [153, 73] on body "Estudiantes Disciplina Asistencia Mis cursos Archivos Soporte Ayuda Reportar un…" at bounding box center [231, 180] width 462 height 428
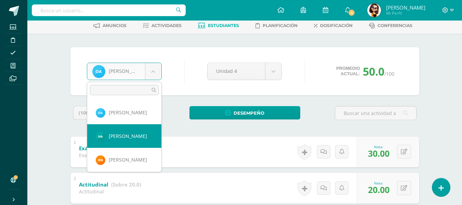
select select "8591"
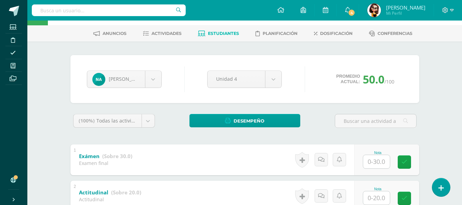
scroll to position [34, 0]
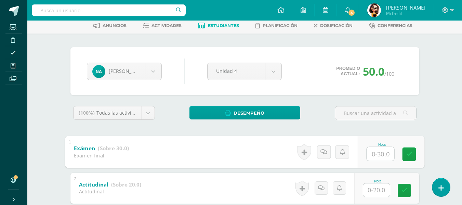
click at [373, 156] on input "text" at bounding box center [380, 154] width 27 height 14
type input "30"
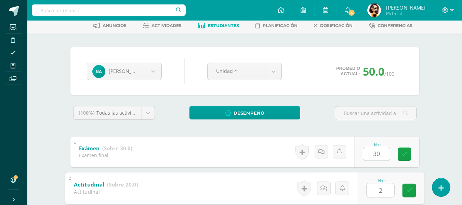
type input "20"
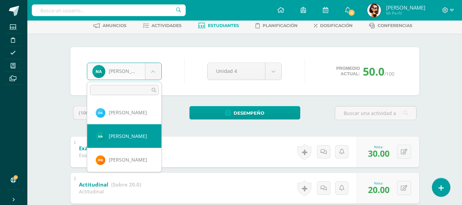
click at [153, 72] on body "Estudiantes Disciplina Asistencia Mis cursos Archivos Soporte Ayuda Reportar un…" at bounding box center [231, 180] width 462 height 428
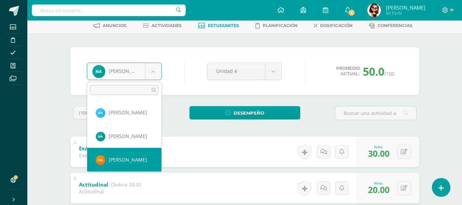
select select "8596"
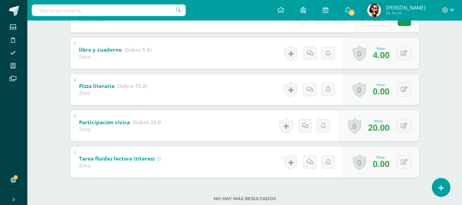
scroll to position [103, 0]
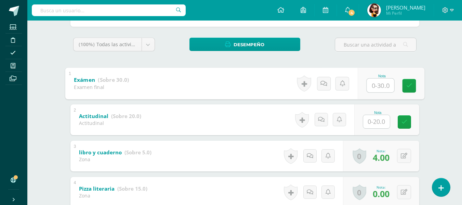
click at [371, 88] on input "text" at bounding box center [380, 85] width 27 height 14
type input "21"
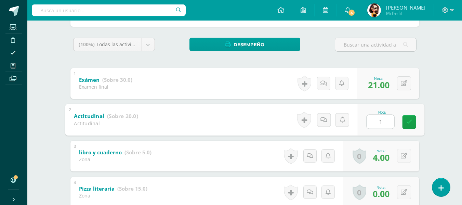
type input "15"
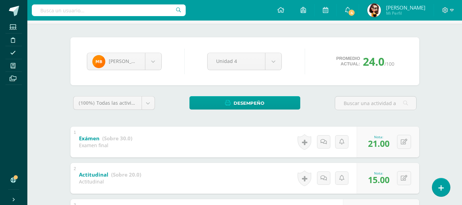
scroll to position [34, 0]
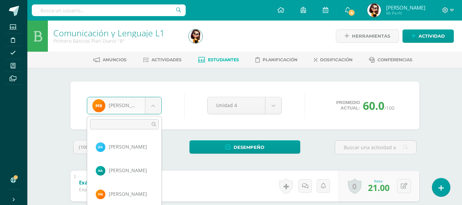
scroll to position [23, 0]
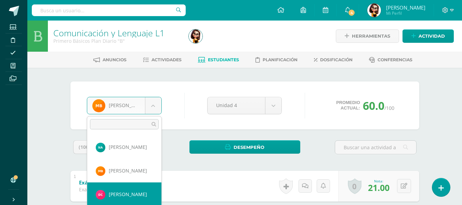
select select "8597"
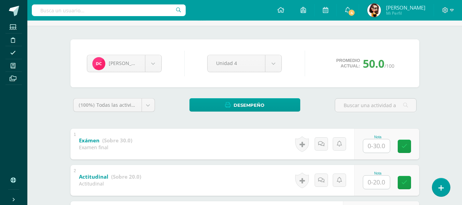
scroll to position [68, 0]
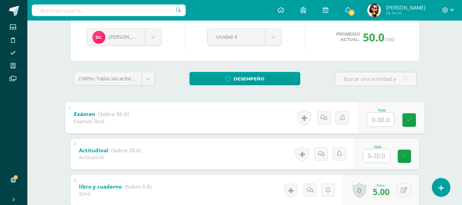
click at [378, 120] on input "text" at bounding box center [380, 120] width 27 height 14
type input "30"
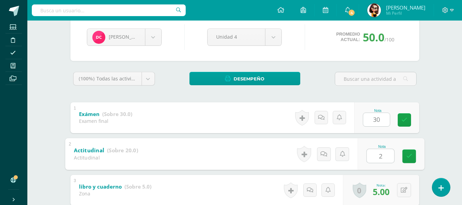
type input "20"
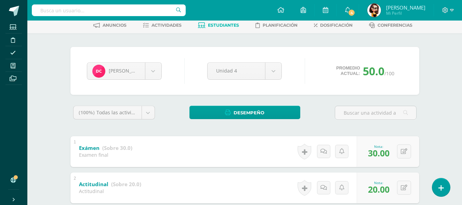
scroll to position [34, 0]
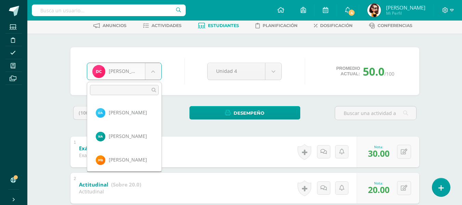
click at [155, 78] on body "Estudiantes Disciplina Asistencia Mis cursos Archivos Soporte Ayuda Reportar un…" at bounding box center [231, 180] width 462 height 428
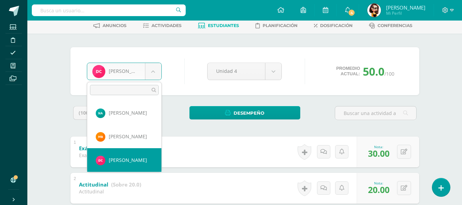
scroll to position [47, 0]
select select "8599"
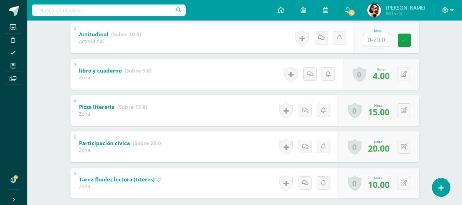
scroll to position [121, 0]
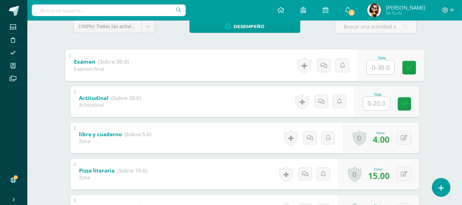
click at [376, 68] on input "text" at bounding box center [380, 67] width 27 height 14
type input "15"
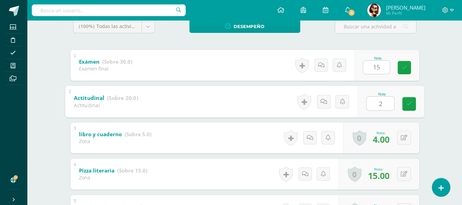
type input "20"
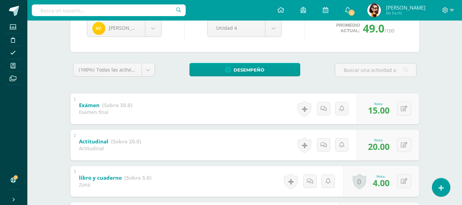
scroll to position [52, 0]
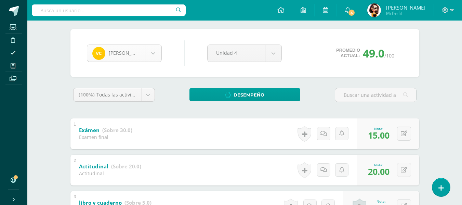
click at [156, 62] on div "[PERSON_NAME]" at bounding box center [124, 52] width 75 height 17
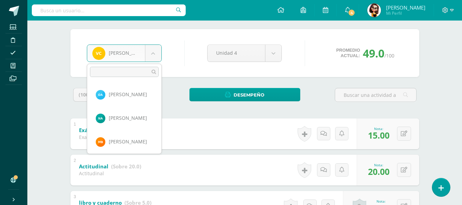
click at [156, 61] on body "Estudiantes Disciplina Asistencia Mis cursos Archivos Soporte Ayuda Reportar un…" at bounding box center [231, 162] width 462 height 428
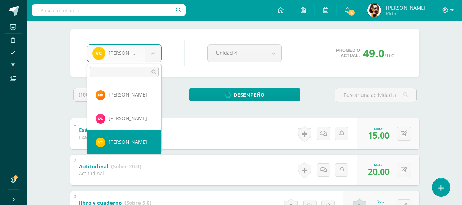
scroll to position [70, 0]
select select "8600"
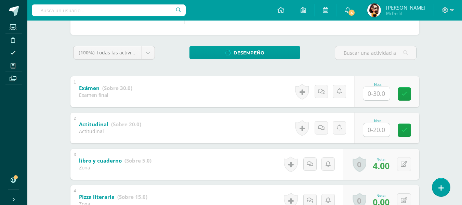
scroll to position [87, 0]
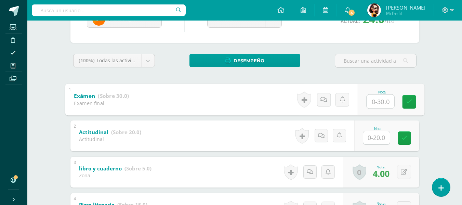
click at [372, 100] on input "text" at bounding box center [380, 101] width 27 height 14
type input "6"
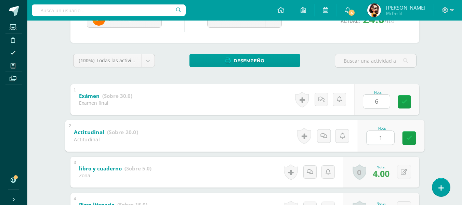
type input "15"
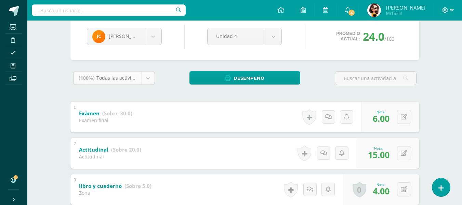
scroll to position [52, 0]
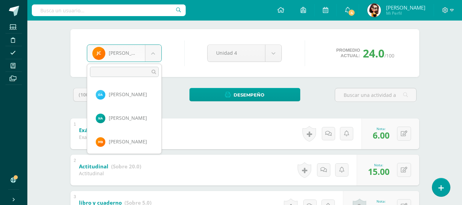
click at [155, 55] on body "Estudiantes Disciplina Asistencia Mis cursos Archivos Soporte Ayuda Reportar un…" at bounding box center [231, 162] width 462 height 428
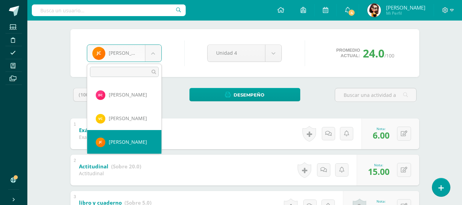
scroll to position [94, 0]
select select "8602"
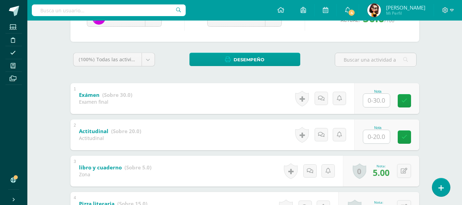
scroll to position [103, 0]
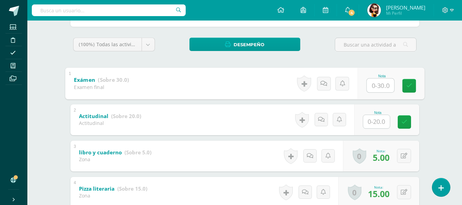
click at [379, 88] on input "text" at bounding box center [380, 85] width 27 height 14
type input "30"
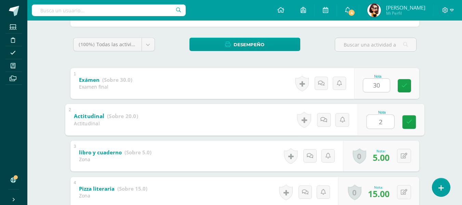
type input "20"
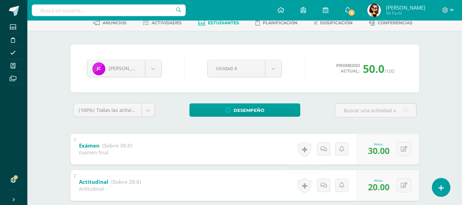
scroll to position [34, 0]
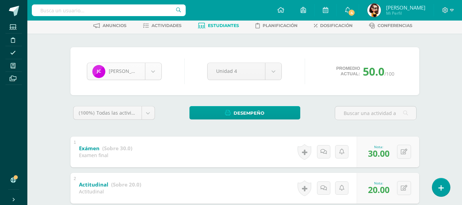
click at [156, 71] on body "Estudiantes Disciplina Asistencia Mis cursos Archivos Soporte Ayuda Reportar un…" at bounding box center [231, 180] width 462 height 428
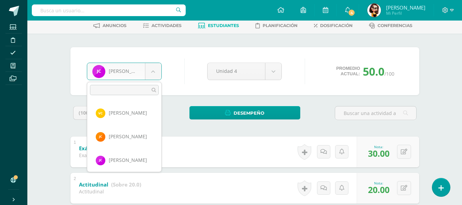
scroll to position [118, 0]
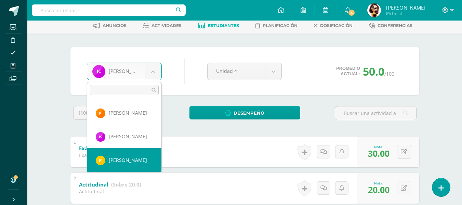
select select "8604"
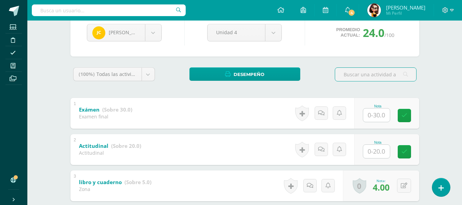
scroll to position [34, 0]
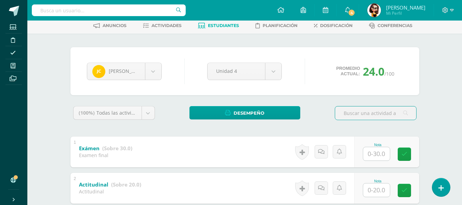
click at [373, 153] on input "text" at bounding box center [376, 153] width 27 height 13
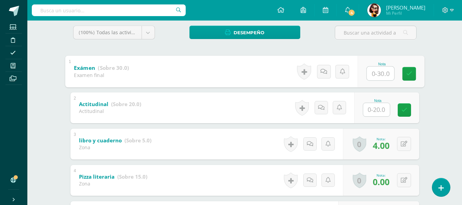
scroll to position [103, 0]
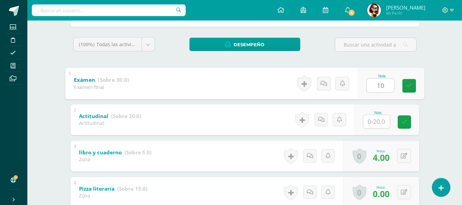
type input "10"
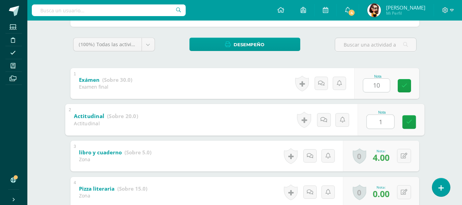
type input "18"
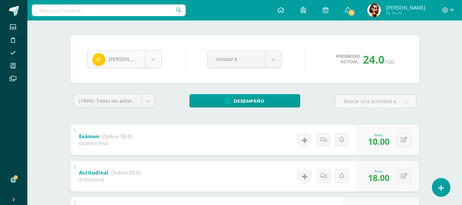
scroll to position [34, 0]
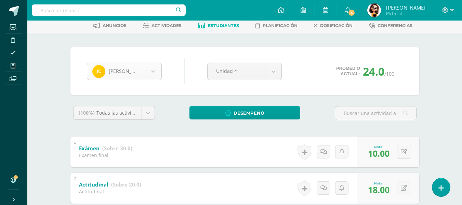
click at [153, 72] on body "Estudiantes Disciplina Asistencia Mis cursos Archivos Soporte Ayuda Reportar un…" at bounding box center [231, 180] width 462 height 428
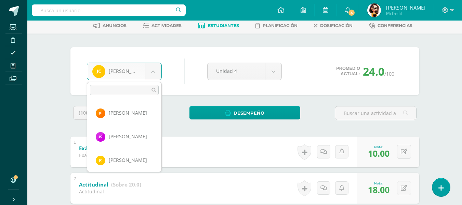
scroll to position [141, 0]
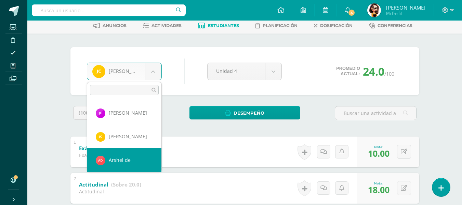
select select "9123"
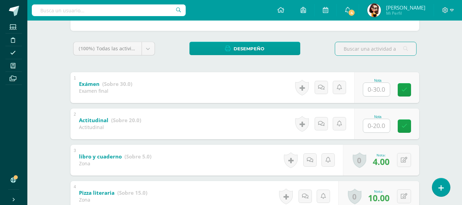
scroll to position [87, 0]
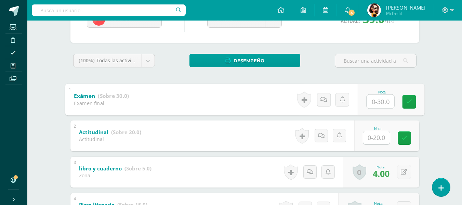
click at [373, 104] on input "text" at bounding box center [380, 101] width 27 height 14
type input "16"
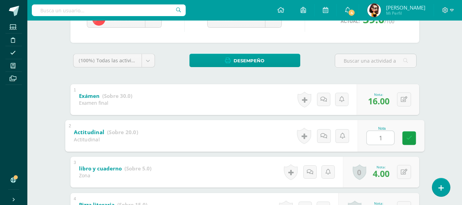
type input "15"
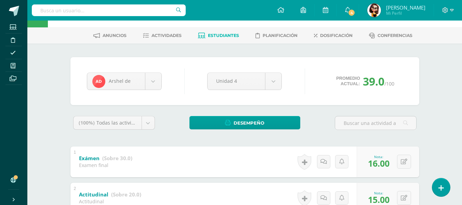
scroll to position [0, 0]
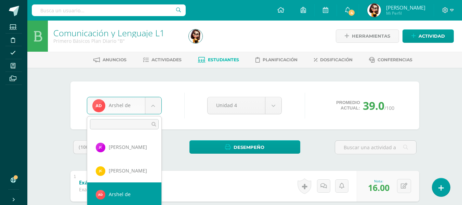
scroll to position [165, 0]
select select "8609"
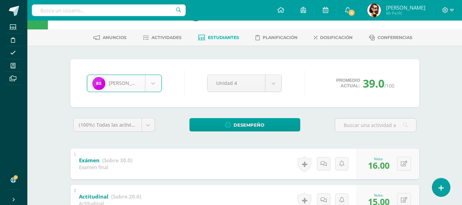
scroll to position [34, 0]
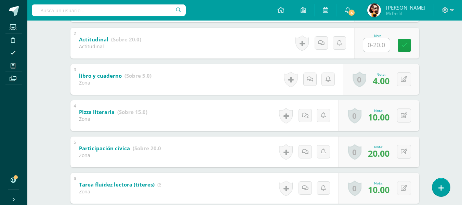
scroll to position [121, 0]
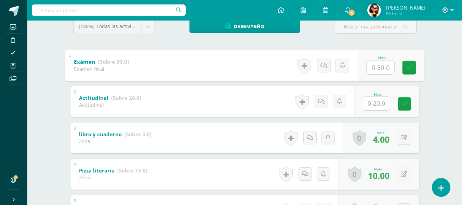
click at [375, 65] on input "text" at bounding box center [380, 67] width 27 height 14
type input "21"
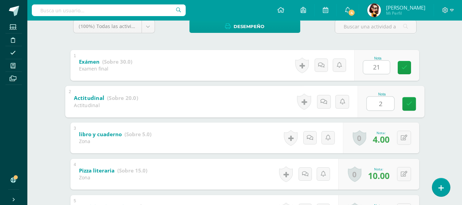
type input "20"
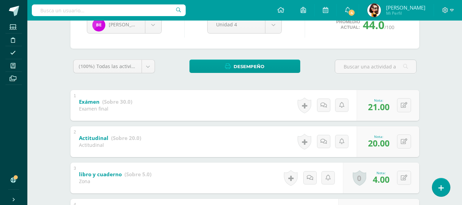
scroll to position [18, 0]
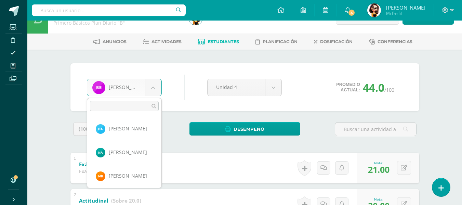
click at [159, 90] on body "Estudiantes Disciplina Asistencia Mis cursos Archivos Soporte Ayuda Reportar un…" at bounding box center [231, 196] width 462 height 428
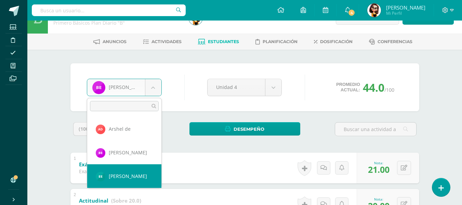
select select "8610"
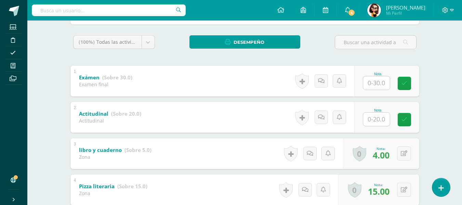
scroll to position [106, 0]
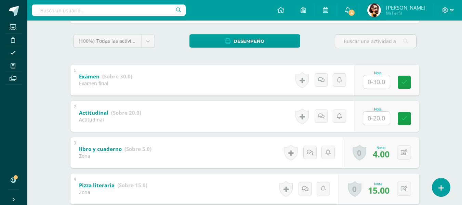
click at [381, 82] on input "text" at bounding box center [376, 81] width 27 height 13
type input "16"
type input "20"
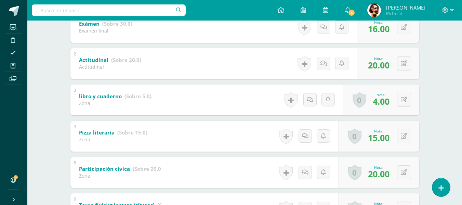
scroll to position [72, 0]
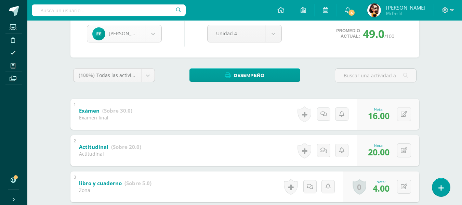
click at [154, 38] on body "Estudiantes Disciplina Asistencia Mis cursos Archivos Soporte Ayuda Reportar un…" at bounding box center [231, 142] width 462 height 428
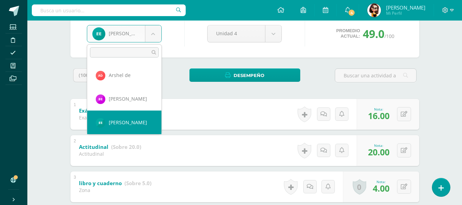
scroll to position [212, 0]
select select "8611"
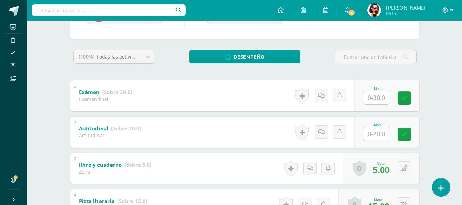
scroll to position [103, 0]
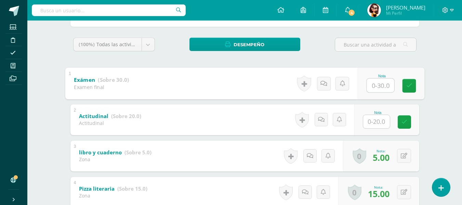
click at [378, 82] on input "text" at bounding box center [380, 85] width 27 height 14
type input "15"
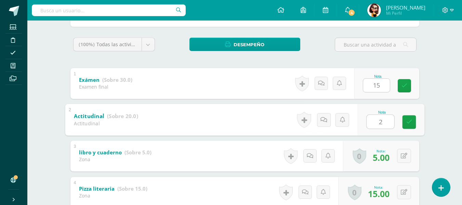
type input "20"
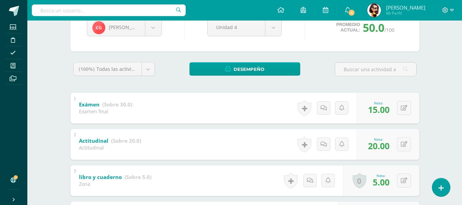
scroll to position [34, 0]
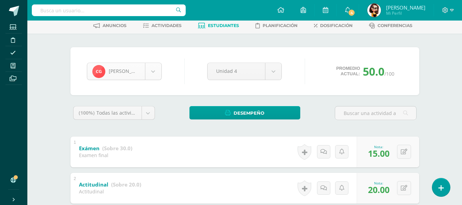
click at [150, 75] on body "Estudiantes Disciplina Asistencia Mis cursos Archivos Soporte Ayuda Reportar un…" at bounding box center [231, 180] width 462 height 428
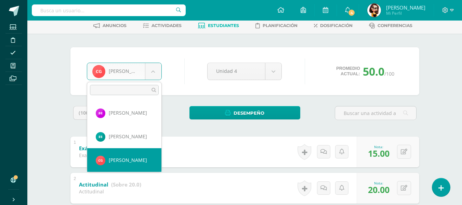
scroll to position [236, 0]
select select "8612"
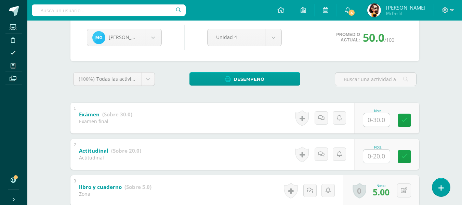
scroll to position [68, 0]
click at [375, 115] on input "text" at bounding box center [376, 119] width 27 height 13
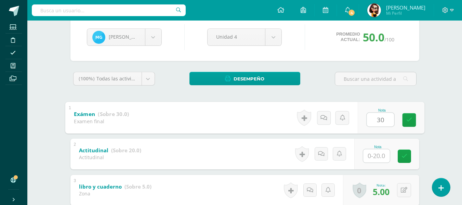
type input "30"
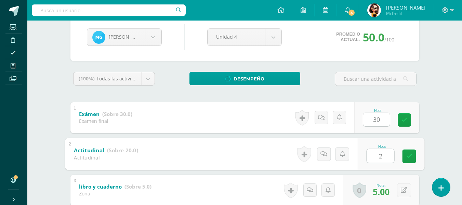
type input "20"
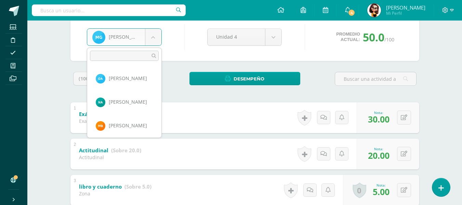
click at [148, 37] on body "Estudiantes Disciplina Asistencia Mis cursos Archivos Soporte Ayuda Reportar un…" at bounding box center [231, 146] width 462 height 428
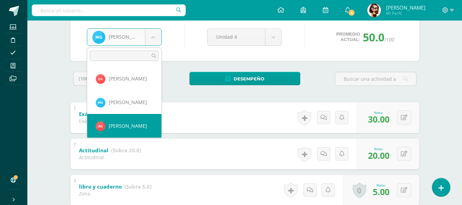
select select "8616"
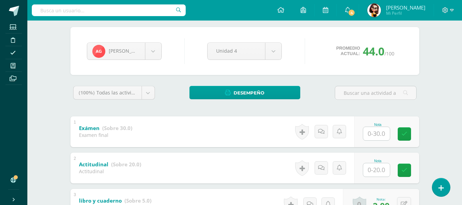
scroll to position [103, 0]
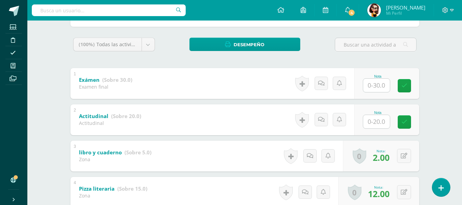
click at [373, 86] on input "text" at bounding box center [376, 85] width 27 height 13
type input "10"
type input "15"
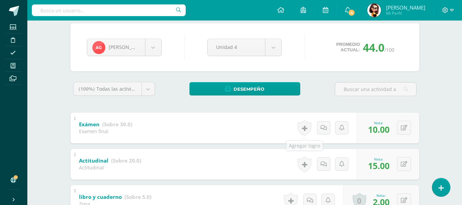
scroll to position [34, 0]
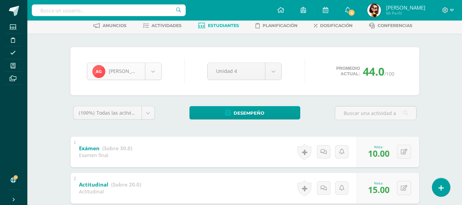
click at [151, 67] on body "Estudiantes Disciplina Asistencia Mis cursos Archivos Soporte Ayuda Reportar un…" at bounding box center [231, 180] width 462 height 428
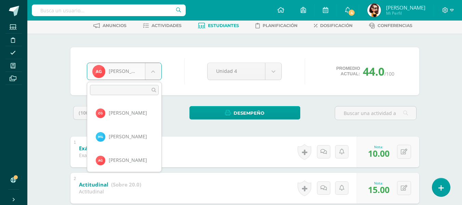
scroll to position [283, 0]
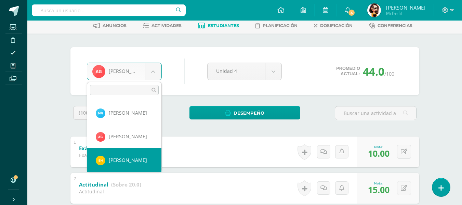
select select "8617"
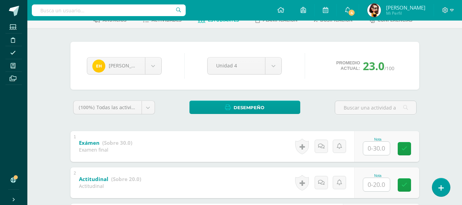
scroll to position [103, 0]
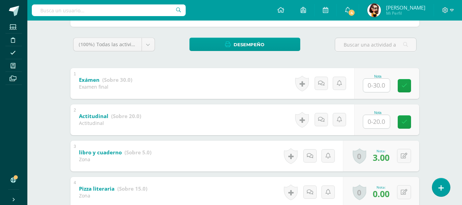
click at [380, 82] on input "text" at bounding box center [376, 85] width 27 height 13
type input "10"
type input "18"
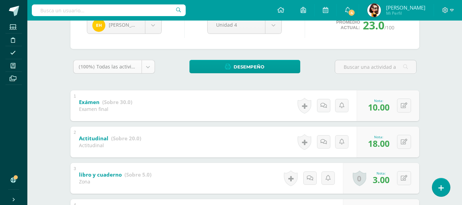
scroll to position [68, 0]
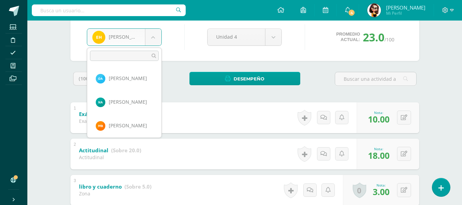
click at [153, 36] on body "Estudiantes Disciplina Asistencia Mis cursos Archivos Soporte Ayuda Reportar un…" at bounding box center [231, 146] width 462 height 428
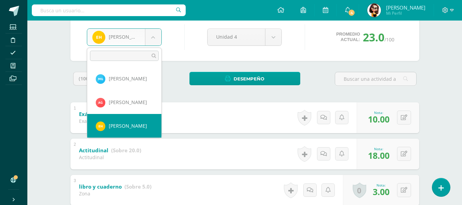
scroll to position [306, 0]
select select "8618"
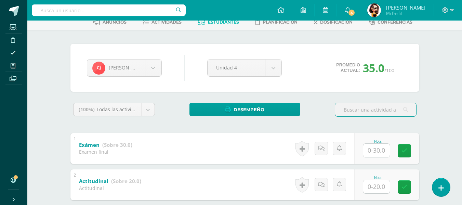
scroll to position [72, 0]
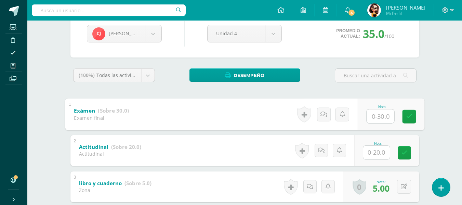
click at [378, 115] on input "text" at bounding box center [380, 116] width 27 height 14
type input "16"
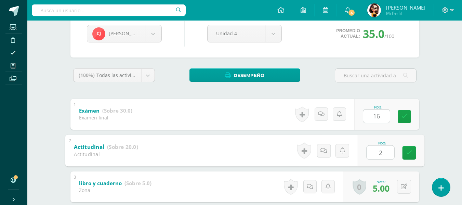
type input "20"
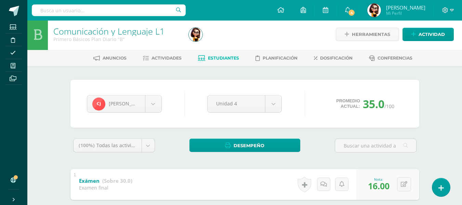
scroll to position [0, 0]
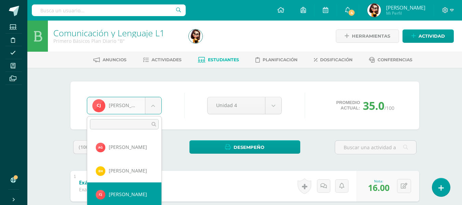
scroll to position [330, 0]
select select "8620"
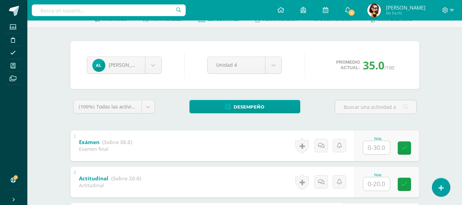
scroll to position [103, 0]
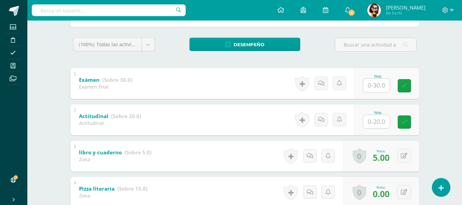
click at [368, 82] on input "text" at bounding box center [376, 85] width 27 height 13
type input "10"
type input "20"
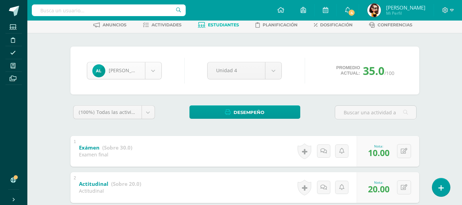
scroll to position [34, 0]
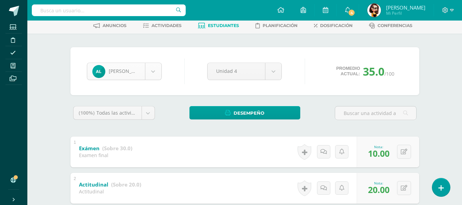
click at [150, 68] on body "Estudiantes Disciplina Asistencia Mis cursos Archivos Soporte Ayuda Reportar un…" at bounding box center [231, 180] width 462 height 428
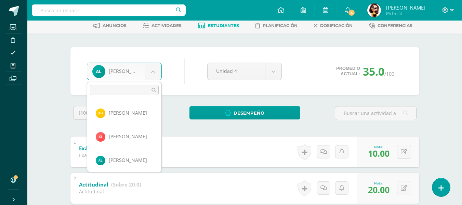
scroll to position [354, 0]
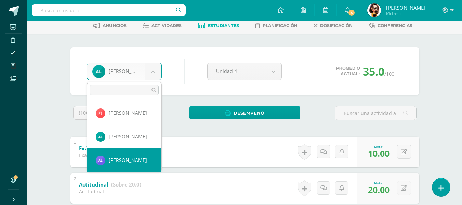
select select "8622"
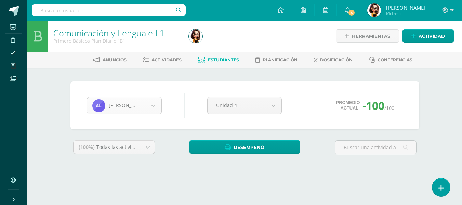
click at [157, 102] on body "Estudiantes Disciplina Asistencia Mis cursos Archivos Soporte Ayuda Reportar un…" at bounding box center [231, 92] width 462 height 184
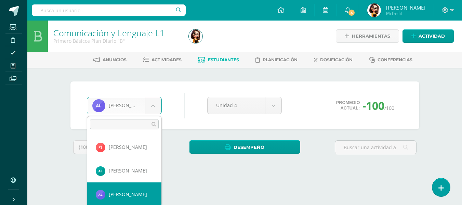
scroll to position [377, 0]
select select "8624"
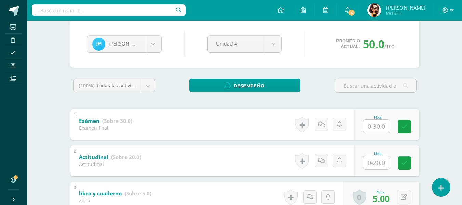
scroll to position [68, 0]
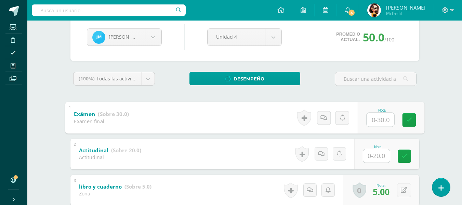
click at [378, 118] on input "text" at bounding box center [380, 120] width 27 height 14
type input "30"
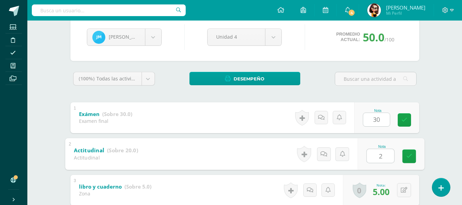
type input "20"
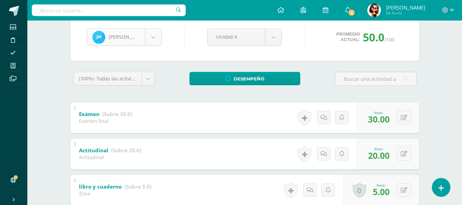
click at [154, 38] on body "Estudiantes Disciplina Asistencia Mis cursos Archivos Soporte Ayuda Reportar un…" at bounding box center [231, 146] width 462 height 428
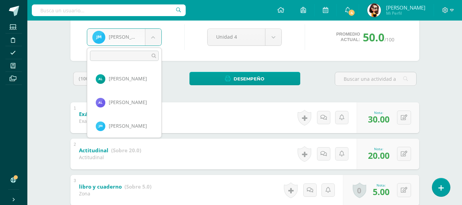
scroll to position [401, 0]
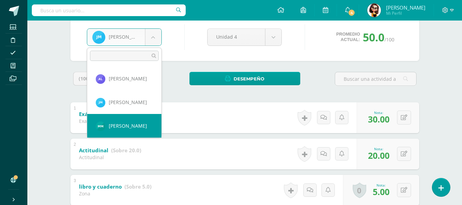
select select "8627"
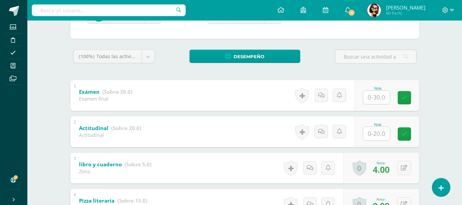
scroll to position [103, 0]
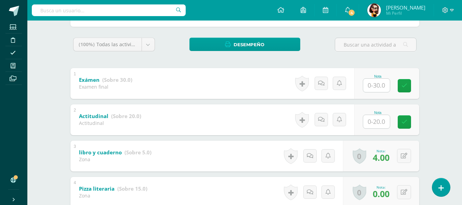
click at [384, 84] on input "text" at bounding box center [376, 85] width 27 height 13
type input "30"
type input "20"
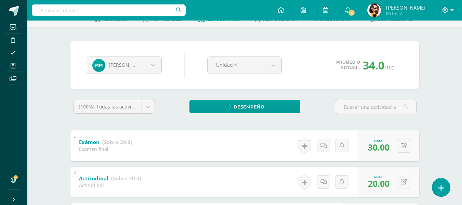
scroll to position [34, 0]
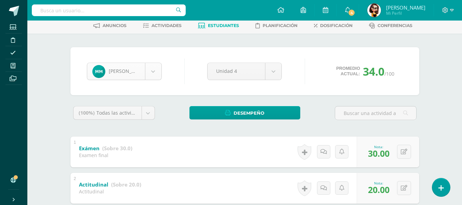
click at [152, 68] on body "Estudiantes Disciplina Asistencia Mis cursos Archivos Soporte Ayuda Reportar un…" at bounding box center [231, 180] width 462 height 428
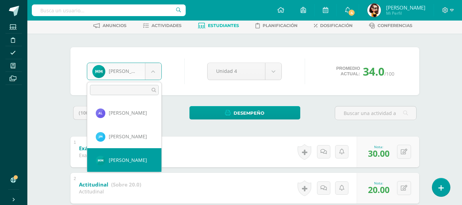
scroll to position [424, 0]
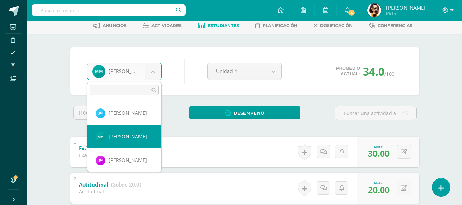
select select "8628"
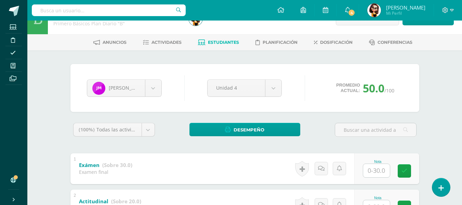
scroll to position [34, 0]
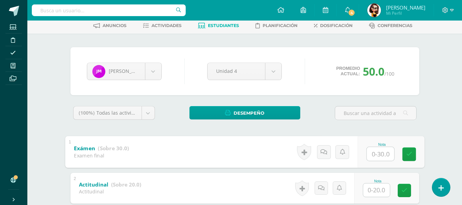
click at [376, 155] on input "text" at bounding box center [380, 154] width 27 height 14
type input "30"
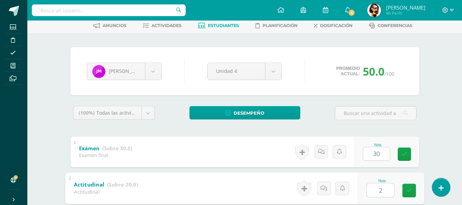
type input "20"
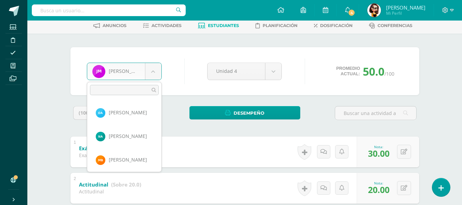
click at [157, 76] on body "Estudiantes Disciplina Asistencia Mis cursos Archivos Soporte Ayuda Reportar un…" at bounding box center [231, 180] width 462 height 428
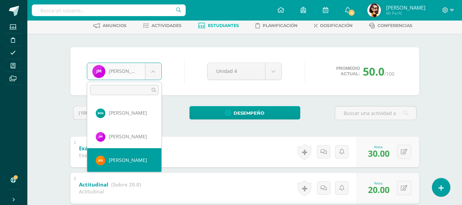
select select "8629"
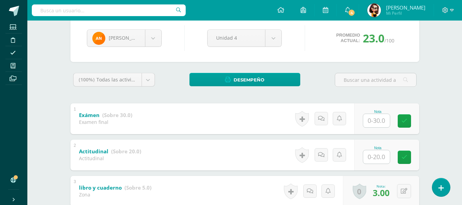
scroll to position [68, 0]
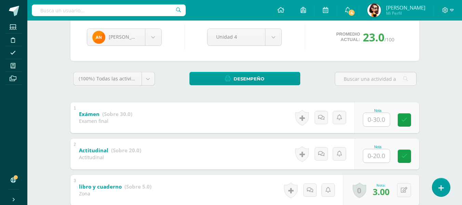
click at [375, 116] on input "text" at bounding box center [376, 119] width 27 height 13
click at [382, 154] on input "text" at bounding box center [376, 155] width 27 height 13
type input "15"
click at [156, 40] on body "Estudiantes Disciplina Asistencia Mis cursos Archivos Soporte Ayuda Reportar un…" at bounding box center [231, 146] width 462 height 428
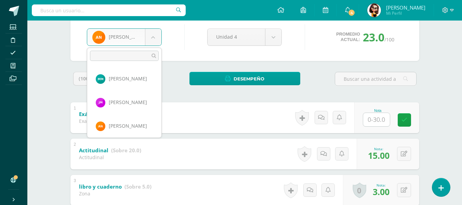
scroll to position [472, 0]
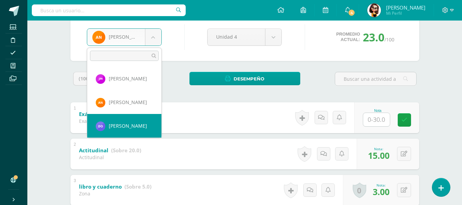
select select "8631"
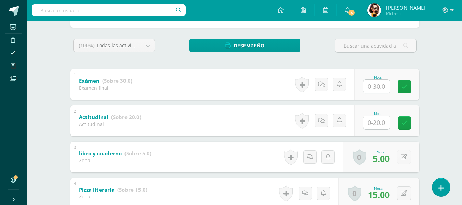
scroll to position [103, 0]
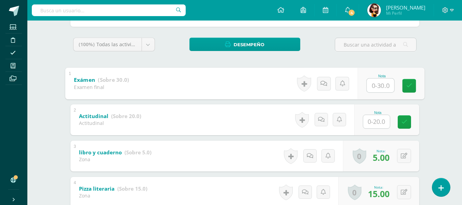
click at [372, 90] on input "text" at bounding box center [380, 85] width 27 height 14
type input "30"
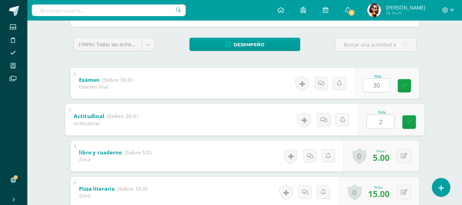
type input "20"
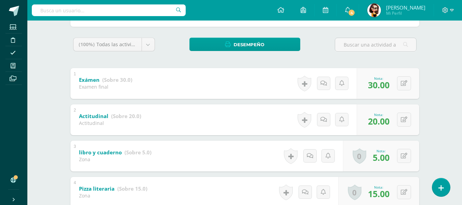
scroll to position [34, 0]
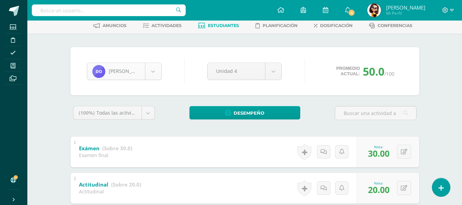
click at [157, 73] on body "Estudiantes Disciplina Asistencia Mis cursos Archivos Soporte Ayuda Reportar un…" at bounding box center [231, 180] width 462 height 428
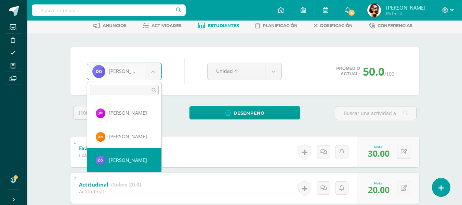
scroll to position [495, 0]
select select "8635"
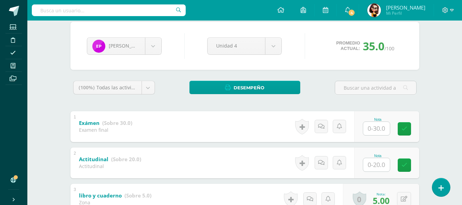
scroll to position [72, 0]
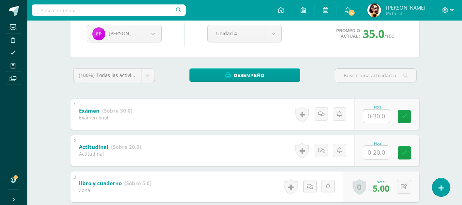
click at [375, 120] on input "text" at bounding box center [376, 115] width 27 height 13
type input "10"
type input "20"
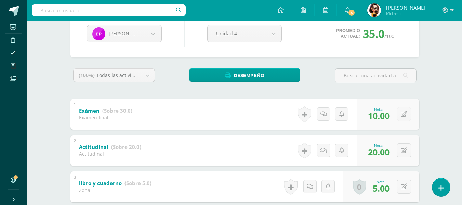
scroll to position [38, 0]
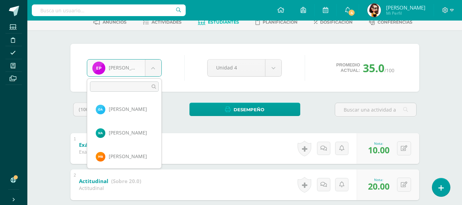
click at [160, 66] on body "Estudiantes Disciplina Asistencia Mis cursos Archivos Soporte Ayuda Reportar un…" at bounding box center [231, 176] width 462 height 428
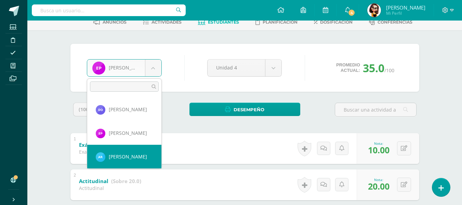
select select "8636"
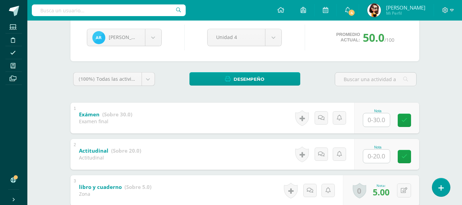
scroll to position [68, 0]
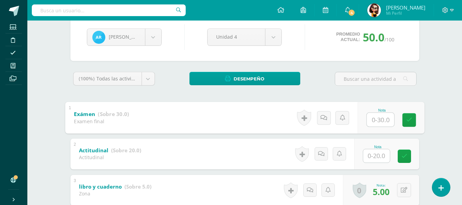
click at [375, 120] on input "text" at bounding box center [380, 120] width 27 height 14
type input "30"
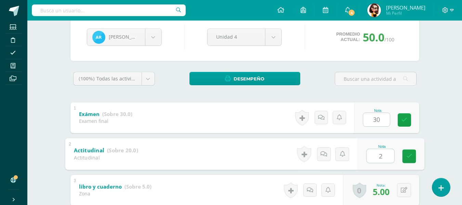
type input "20"
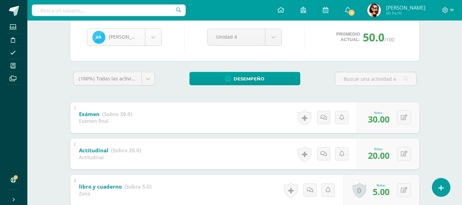
click at [158, 38] on body "Estudiantes Disciplina Asistencia Mis cursos Archivos Soporte Ayuda Reportar un…" at bounding box center [231, 146] width 462 height 428
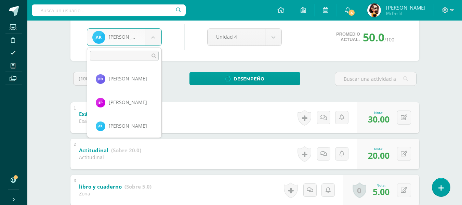
scroll to position [542, 0]
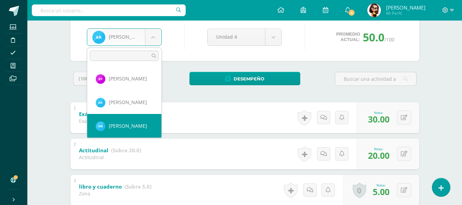
select select "8637"
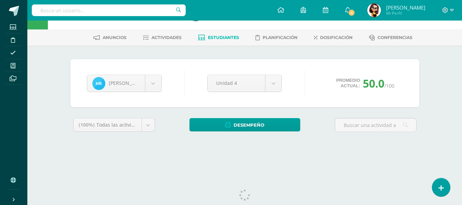
scroll to position [34, 0]
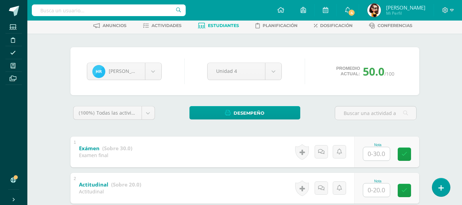
click at [378, 151] on input "text" at bounding box center [376, 153] width 27 height 13
type input "30"
type input "20"
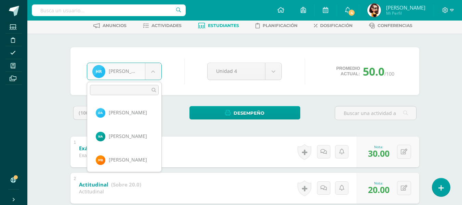
click at [156, 74] on body "Estudiantes Disciplina Asistencia Mis cursos Archivos Soporte Ayuda Reportar un…" at bounding box center [231, 180] width 462 height 428
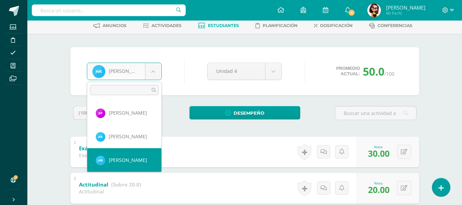
scroll to position [566, 0]
select select "8638"
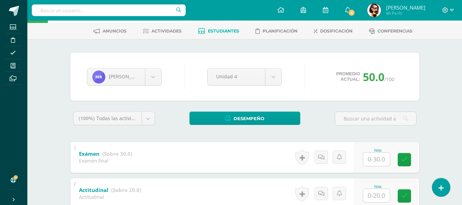
scroll to position [68, 0]
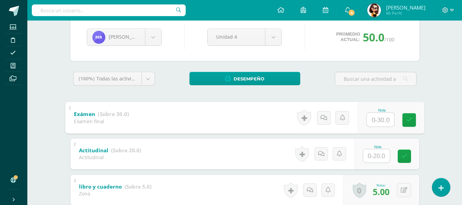
click at [380, 124] on input "text" at bounding box center [380, 120] width 27 height 14
type input "15"
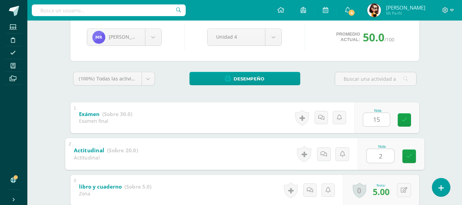
type input "20"
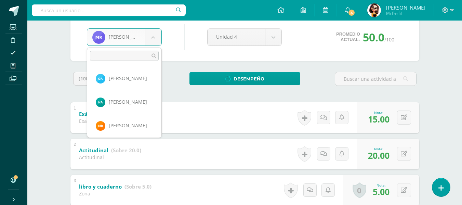
click at [156, 40] on body "Estudiantes Disciplina Asistencia Mis cursos Archivos Soporte Ayuda Reportar un…" at bounding box center [231, 146] width 462 height 428
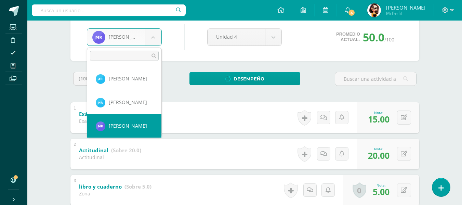
scroll to position [590, 0]
select select "8640"
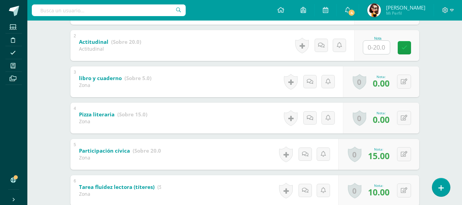
scroll to position [103, 0]
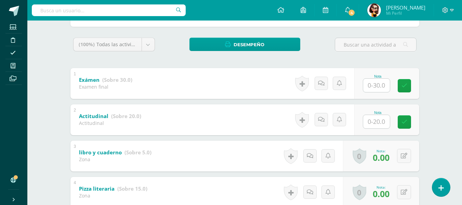
click at [373, 80] on input "text" at bounding box center [376, 85] width 27 height 13
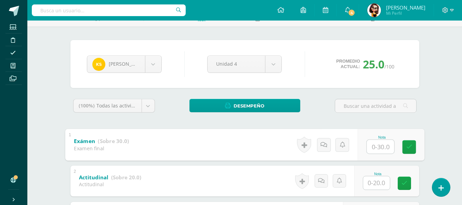
scroll to position [34, 0]
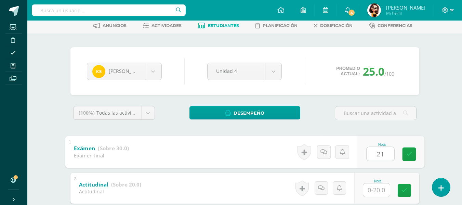
type input "21"
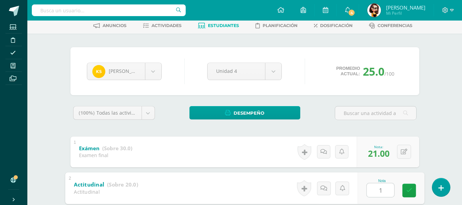
type input "18"
click at [158, 71] on body "Estudiantes Disciplina Asistencia Mis cursos Archivos Soporte Ayuda Reportar un…" at bounding box center [231, 180] width 462 height 428
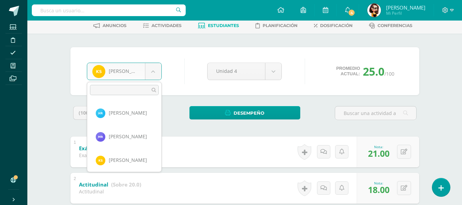
scroll to position [613, 0]
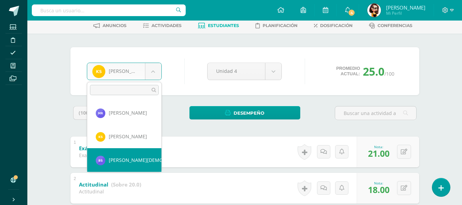
select select "8641"
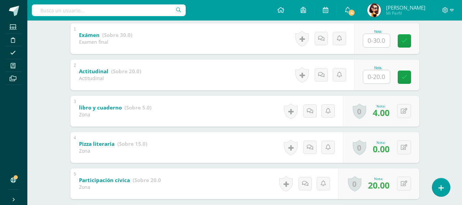
scroll to position [68, 0]
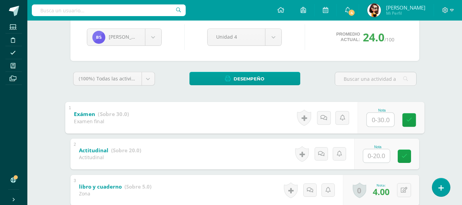
click at [381, 120] on input "text" at bounding box center [380, 120] width 27 height 14
type input "11"
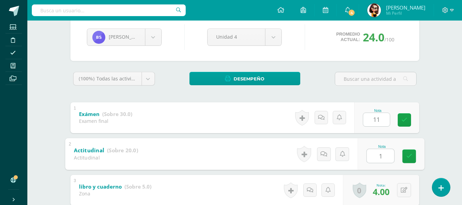
type input "18"
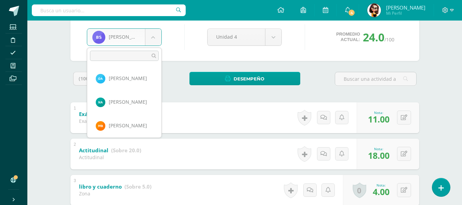
click at [152, 37] on body "Estudiantes Disciplina Asistencia Mis cursos Archivos Soporte Ayuda Reportar un…" at bounding box center [231, 146] width 462 height 428
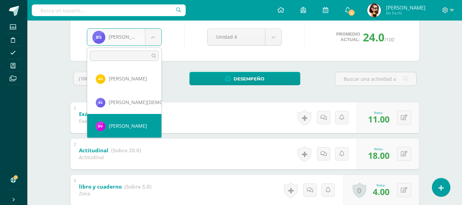
select select "8644"
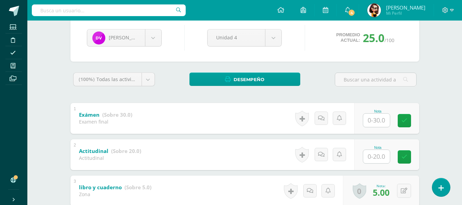
scroll to position [68, 0]
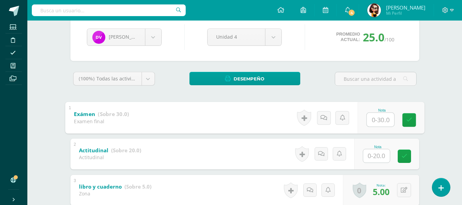
click at [375, 118] on input "text" at bounding box center [380, 120] width 27 height 14
type input "16"
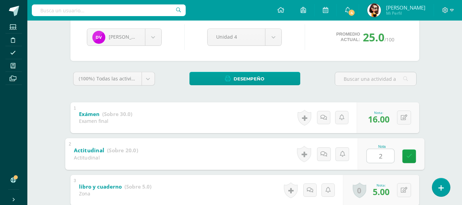
type input "20"
click at [153, 40] on body "Estudiantes Disciplina Asistencia Mis cursos Archivos Soporte Ayuda Reportar un…" at bounding box center [231, 146] width 462 height 428
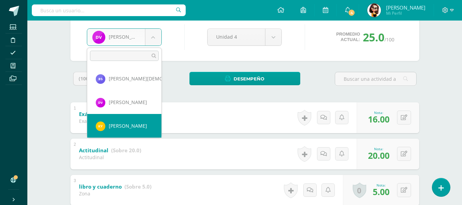
scroll to position [684, 0]
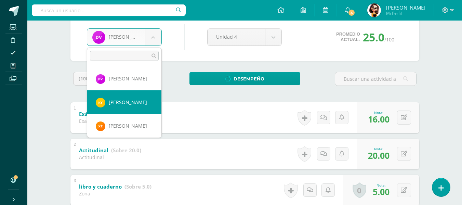
select select "8645"
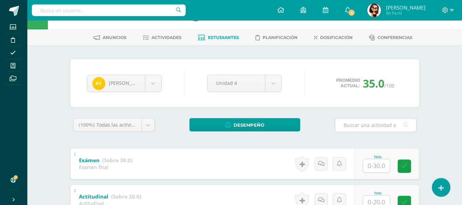
scroll to position [34, 0]
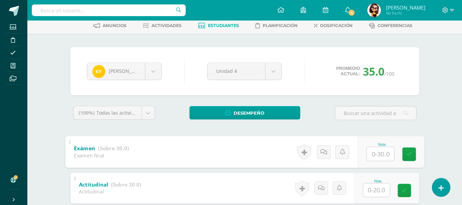
click at [378, 158] on input "text" at bounding box center [380, 154] width 27 height 14
type input "21"
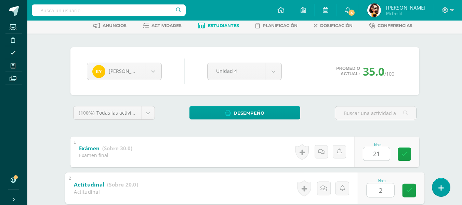
type input "20"
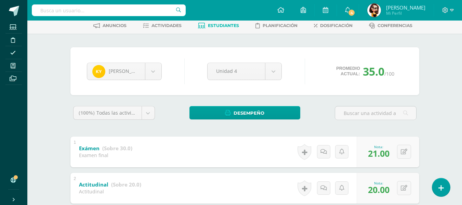
scroll to position [137, 0]
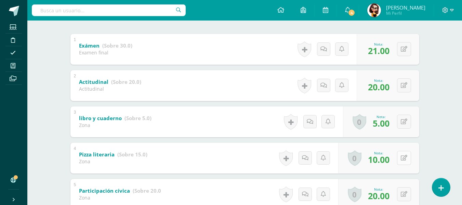
click at [402, 155] on button at bounding box center [404, 158] width 14 height 14
click at [448, 127] on div "Comunicación y Lenguaje L1 Primero Básicos Plan Diario "B" Herramientas Detalle…" at bounding box center [244, 88] width 435 height 408
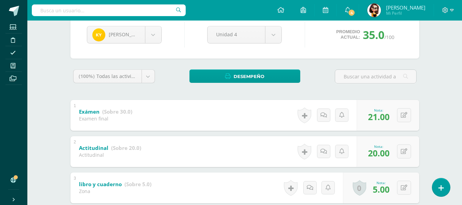
scroll to position [68, 0]
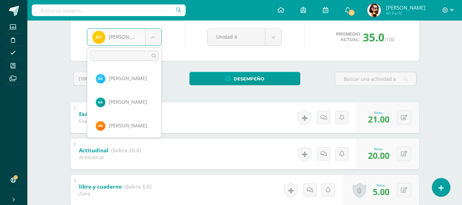
click at [159, 40] on body "Estudiantes Disciplina Asistencia Mis cursos Archivos Soporte Ayuda Reportar un…" at bounding box center [231, 146] width 462 height 428
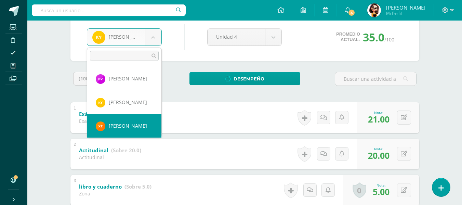
select select "8646"
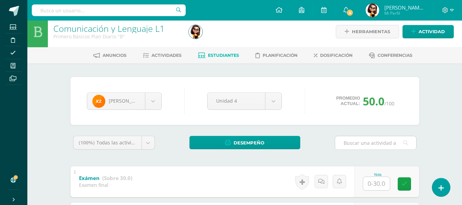
scroll to position [34, 0]
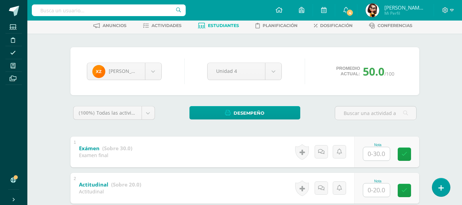
click at [381, 148] on input "text" at bounding box center [376, 153] width 27 height 13
type input "30"
type input "20"
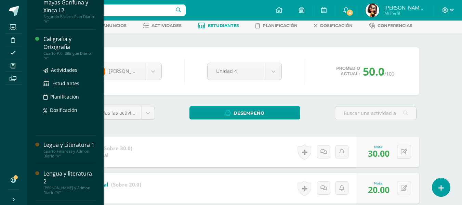
scroll to position [137, 0]
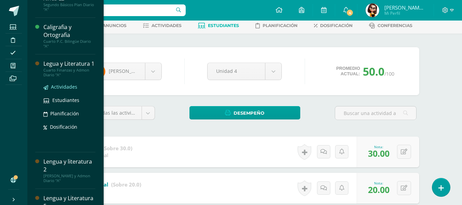
click at [68, 90] on span "Actividades" at bounding box center [64, 86] width 26 height 6
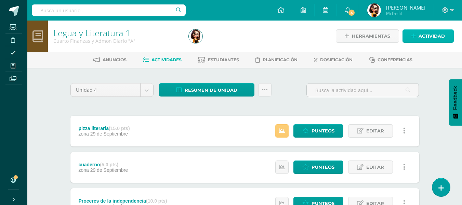
click at [415, 34] on icon at bounding box center [413, 36] width 4 height 6
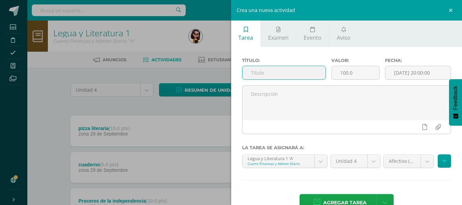
drag, startPoint x: 254, startPoint y: 78, endPoint x: 254, endPoint y: 72, distance: 5.8
click at [254, 73] on input "text" at bounding box center [283, 72] width 83 height 13
type input "Actitudinal"
click at [343, 71] on input "100.0" at bounding box center [356, 72] width 48 height 13
type input "20.0"
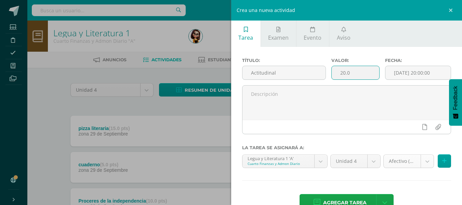
click at [424, 159] on body "Estudiantes Disciplina Asistencia Mis cursos Archivos Soporte Ayuda Reportar un…" at bounding box center [231, 150] width 462 height 301
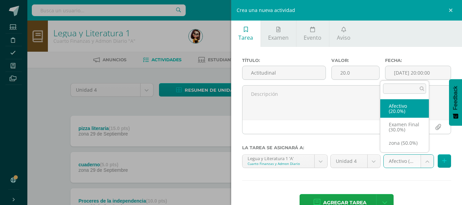
select select "69308"
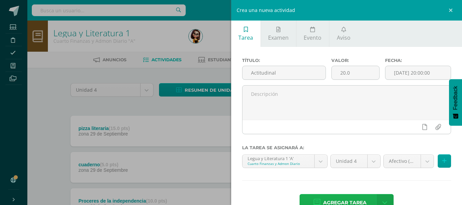
click at [343, 198] on span "Agregar tarea" at bounding box center [344, 202] width 43 height 17
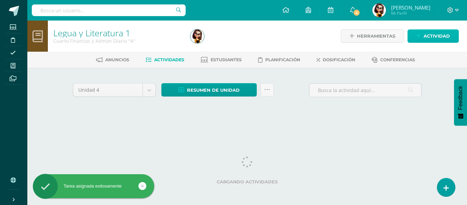
click at [423, 32] on link "Actividad" at bounding box center [433, 35] width 51 height 13
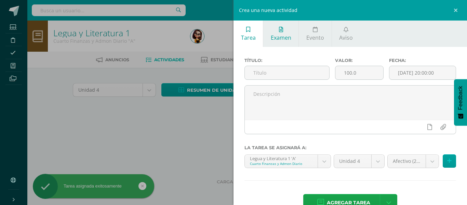
click at [280, 34] on span "Examen" at bounding box center [281, 38] width 21 height 8
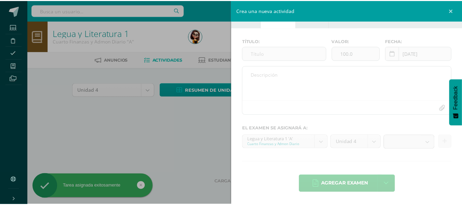
scroll to position [19, 0]
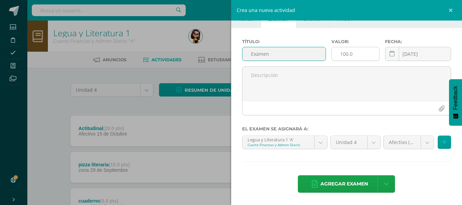
type input "Exámen"
drag, startPoint x: 344, startPoint y: 54, endPoint x: 348, endPoint y: 54, distance: 4.5
click at [345, 54] on input "100.0" at bounding box center [356, 53] width 48 height 13
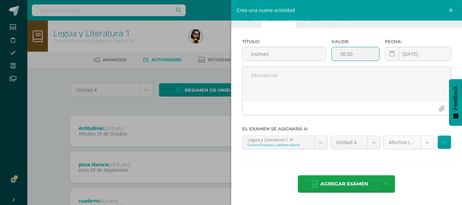
type input "30.00"
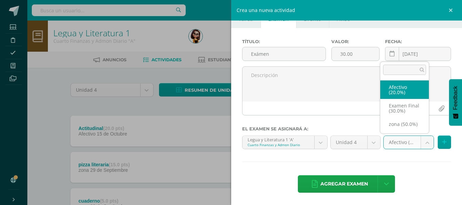
click at [419, 143] on body "Tarea asignada exitosamente Estudiantes Disciplina Asistencia Mis cursos Archiv…" at bounding box center [231, 168] width 462 height 337
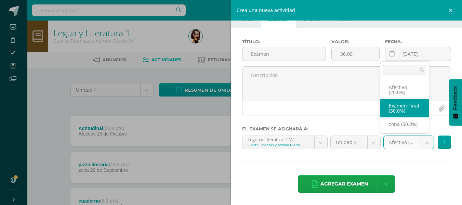
select select "69309"
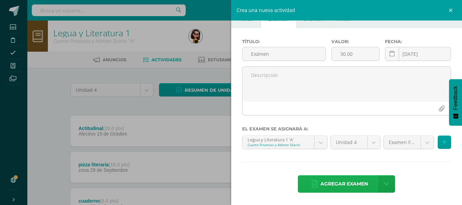
click at [345, 184] on span "Agregar examen" at bounding box center [344, 183] width 48 height 17
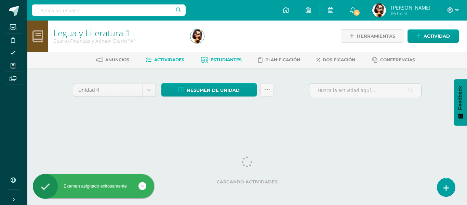
click at [235, 59] on span "Estudiantes" at bounding box center [226, 59] width 31 height 5
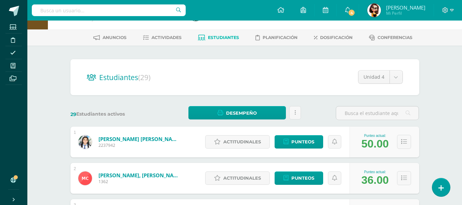
scroll to position [34, 0]
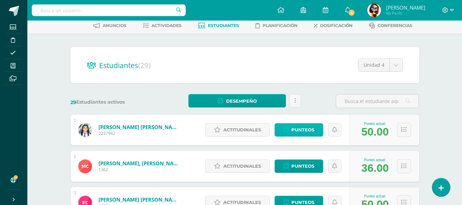
click at [298, 126] on span "Punteos" at bounding box center [302, 129] width 23 height 13
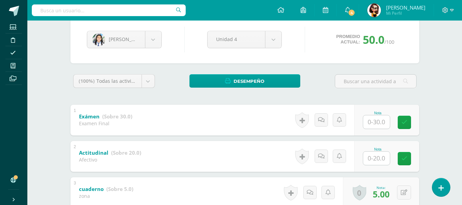
scroll to position [68, 0]
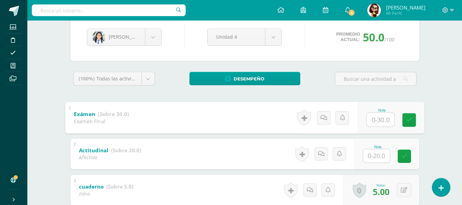
click at [372, 116] on input "text" at bounding box center [380, 120] width 27 height 14
type input "24"
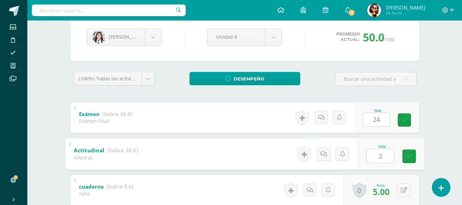
type input "20"
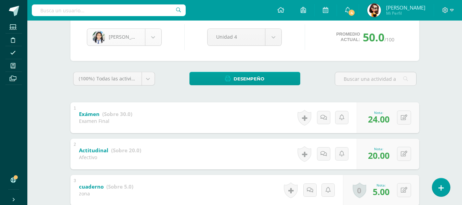
click at [155, 34] on body "Estudiantes Disciplina Asistencia Mis cursos Archivos Soporte Ayuda Reportar un…" at bounding box center [231, 146] width 462 height 428
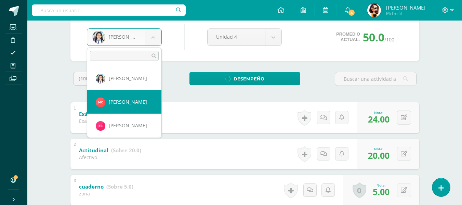
select select "8709"
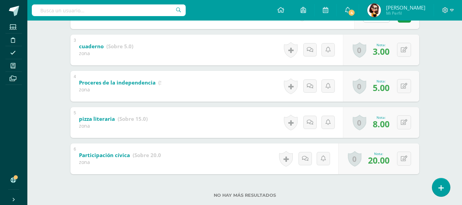
scroll to position [140, 0]
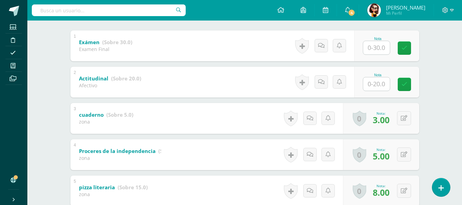
click at [376, 40] on div "Nota" at bounding box center [378, 39] width 30 height 4
click at [380, 47] on input "text" at bounding box center [376, 47] width 27 height 13
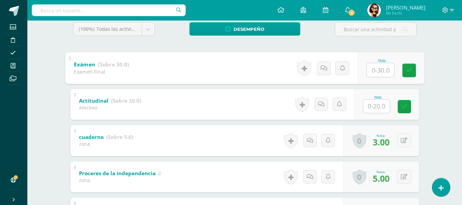
scroll to position [106, 0]
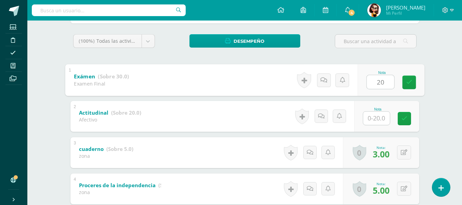
type input "20"
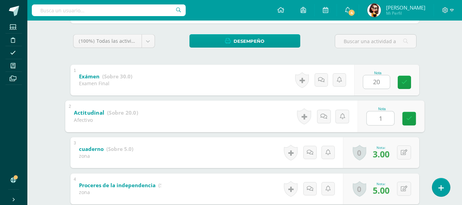
type input "18"
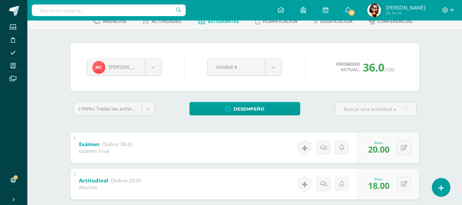
scroll to position [38, 0]
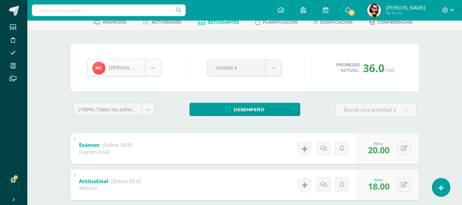
click at [158, 68] on body "Estudiantes Disciplina Asistencia Mis cursos Archivos Soporte Ayuda Reportar un…" at bounding box center [231, 176] width 462 height 428
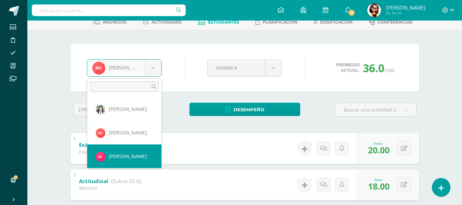
select select "8710"
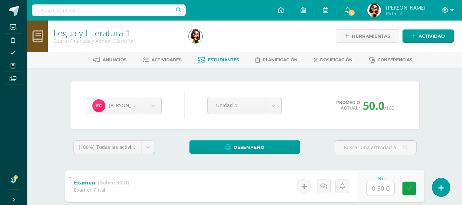
click at [372, 182] on input "text" at bounding box center [380, 188] width 27 height 14
type input "20"
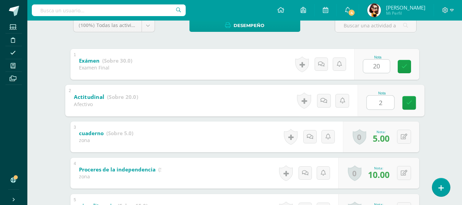
type input "20"
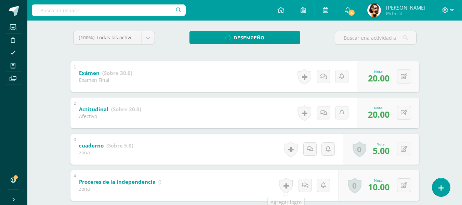
scroll to position [88, 0]
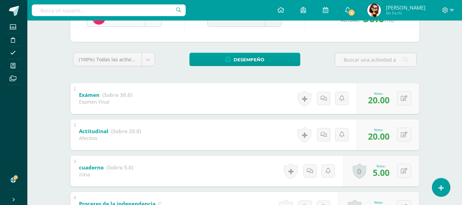
click at [156, 23] on body "Estudiantes Disciplina Asistencia Mis cursos Archivos Soporte Ayuda Reportar un…" at bounding box center [231, 126] width 462 height 428
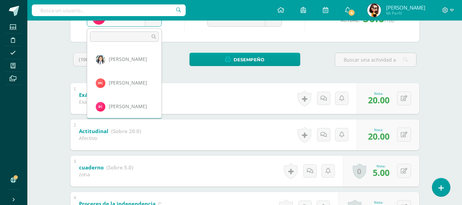
scroll to position [23, 0]
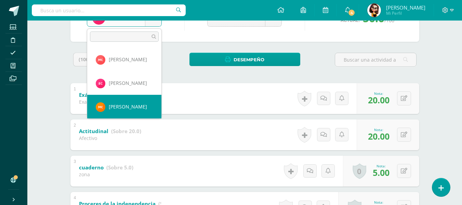
select select "8711"
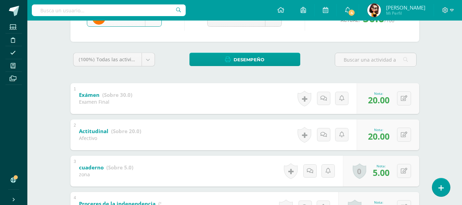
scroll to position [70, 0]
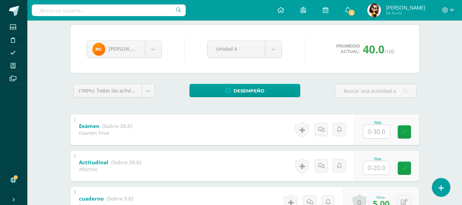
scroll to position [68, 0]
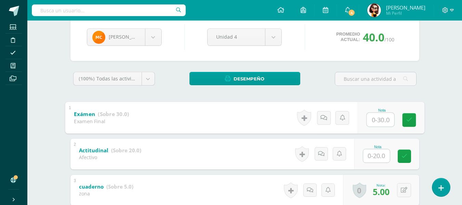
click at [384, 116] on input "text" at bounding box center [380, 120] width 27 height 14
type input "29"
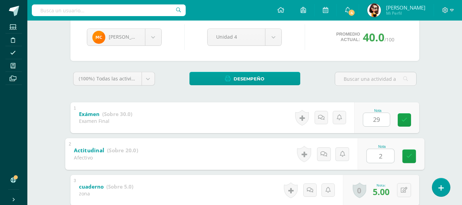
type input "20"
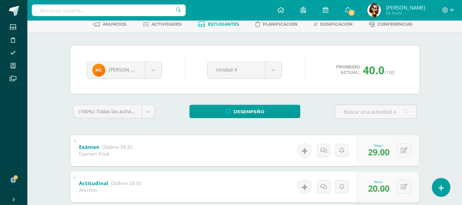
scroll to position [0, 0]
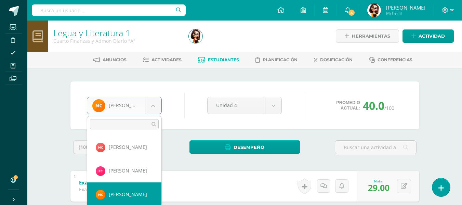
scroll to position [47, 0]
select select "8712"
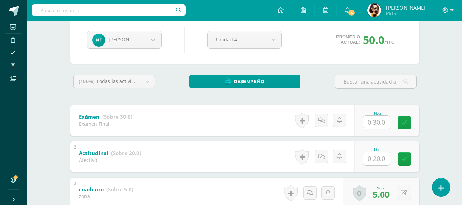
scroll to position [68, 0]
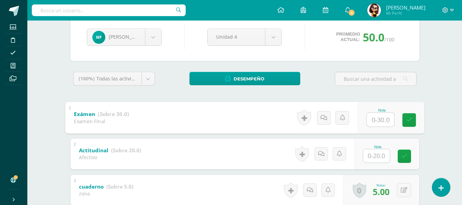
click at [376, 116] on input "text" at bounding box center [380, 120] width 27 height 14
type input "24"
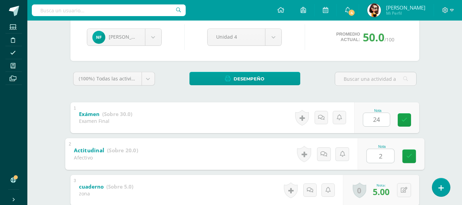
type input "20"
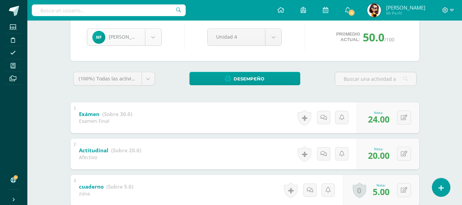
click at [152, 37] on body "Estudiantes Disciplina Asistencia Mis cursos Archivos Soporte Ayuda Reportar un…" at bounding box center [231, 146] width 462 height 428
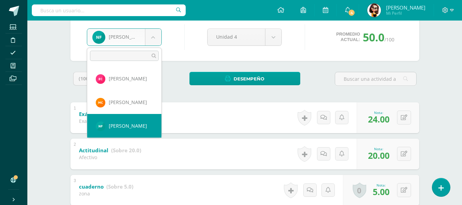
scroll to position [70, 0]
select select "8713"
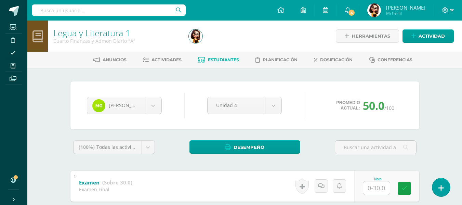
scroll to position [103, 0]
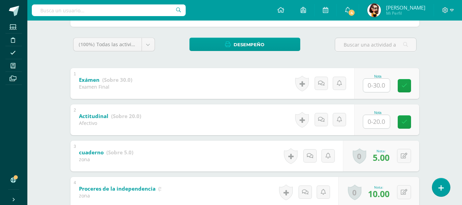
click at [374, 90] on input "text" at bounding box center [376, 85] width 27 height 13
type input "30"
type input "20"
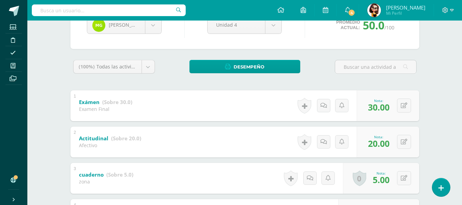
scroll to position [68, 0]
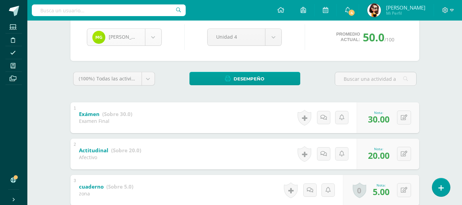
click at [152, 43] on body "Estudiantes Disciplina Asistencia Mis cursos Archivos Soporte Ayuda Reportar un…" at bounding box center [231, 146] width 462 height 428
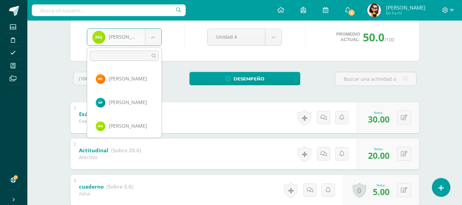
scroll to position [94, 0]
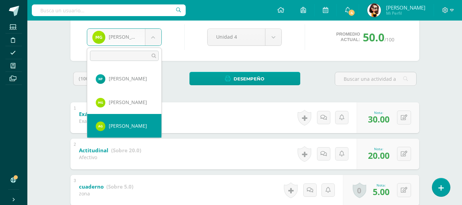
select select "8714"
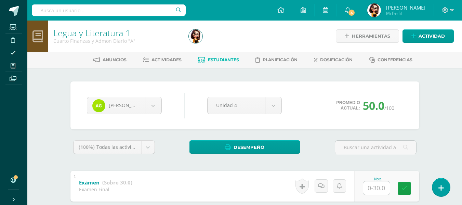
scroll to position [103, 0]
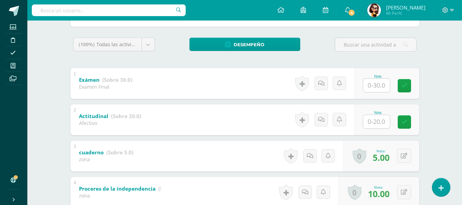
click at [374, 84] on input "text" at bounding box center [376, 85] width 27 height 13
type input "30"
type input "20"
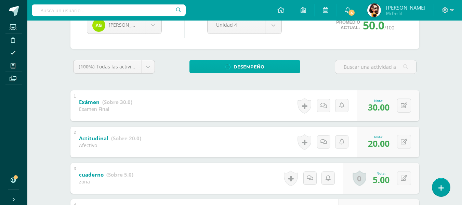
scroll to position [68, 0]
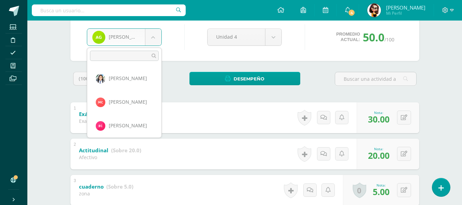
click at [152, 39] on body "Estudiantes Disciplina Asistencia Mis cursos Archivos Soporte Ayuda Reportar un…" at bounding box center [231, 146] width 462 height 428
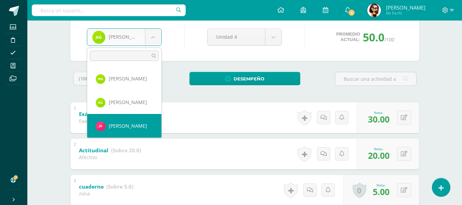
select select "8715"
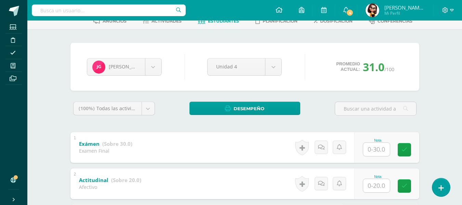
scroll to position [103, 0]
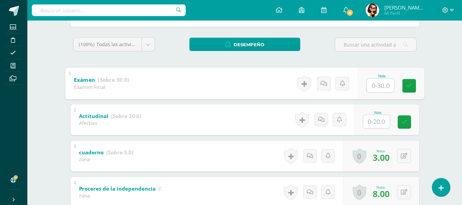
click at [374, 86] on input "text" at bounding box center [380, 85] width 27 height 14
type input "26"
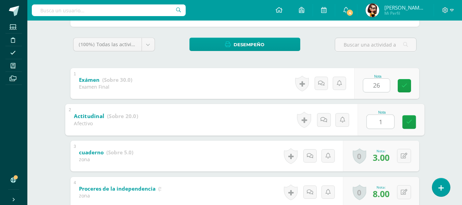
type input "18"
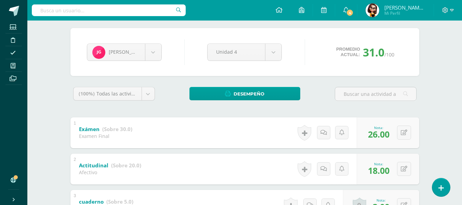
scroll to position [34, 0]
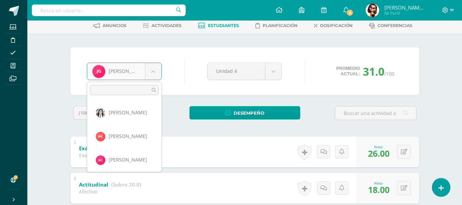
click at [154, 68] on body "Estudiantes Disciplina Asistencia Mis cursos Archivos Soporte Ayuda Reportar un…" at bounding box center [231, 180] width 462 height 428
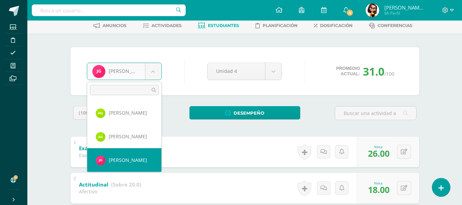
scroll to position [141, 0]
select select "8716"
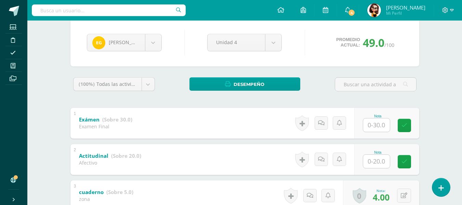
scroll to position [68, 0]
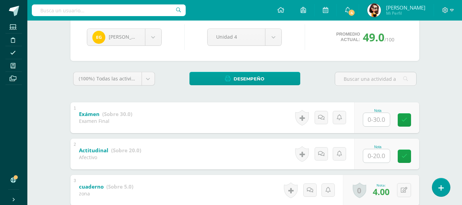
click at [381, 121] on input "text" at bounding box center [376, 119] width 27 height 13
type input "25"
type input "20"
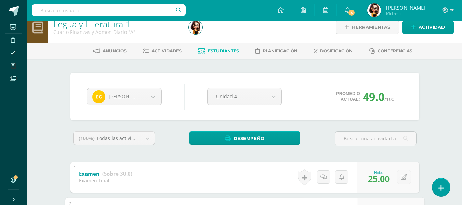
scroll to position [0, 0]
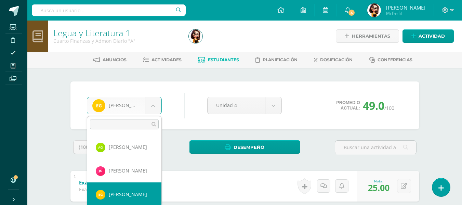
scroll to position [165, 0]
select select "6838"
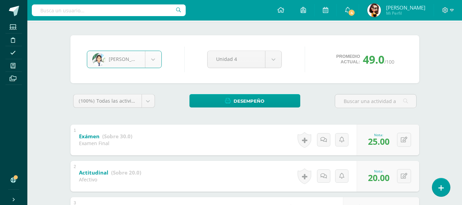
scroll to position [34, 0]
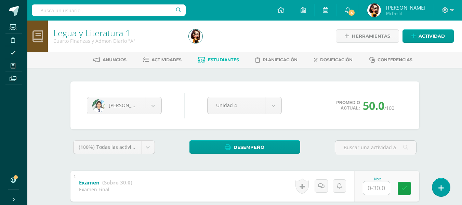
scroll to position [34, 0]
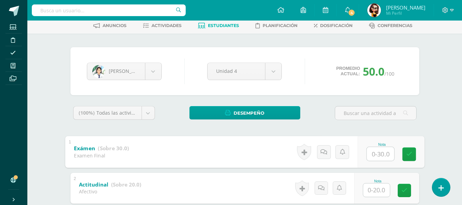
drag, startPoint x: 376, startPoint y: 156, endPoint x: 375, endPoint y: 131, distance: 25.0
click at [376, 156] on input "text" at bounding box center [380, 154] width 27 height 14
type input "25"
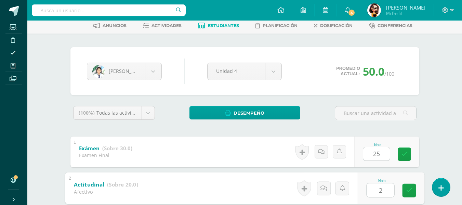
type input "20"
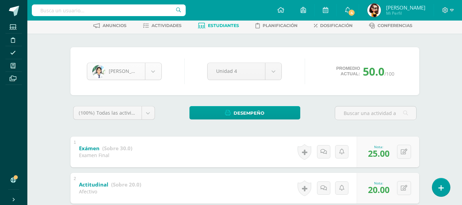
click at [153, 72] on body "Estudiantes Disciplina Asistencia Mis cursos Archivos Soporte Ayuda Reportar un…" at bounding box center [231, 180] width 462 height 428
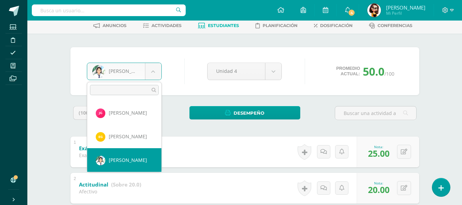
scroll to position [188, 0]
select select "8717"
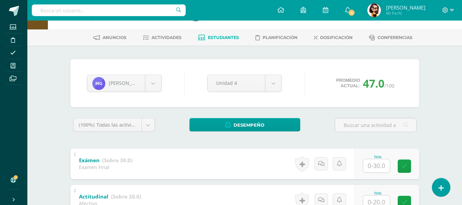
scroll to position [34, 0]
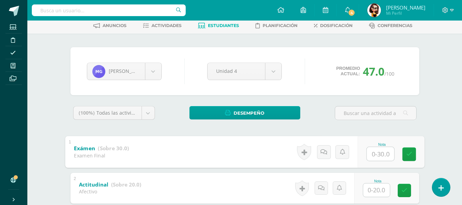
drag, startPoint x: 373, startPoint y: 151, endPoint x: 387, endPoint y: 137, distance: 19.8
click at [374, 151] on input "text" at bounding box center [380, 154] width 27 height 14
type input "20"
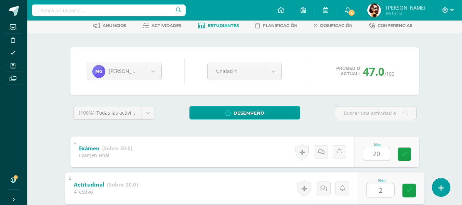
type input "20"
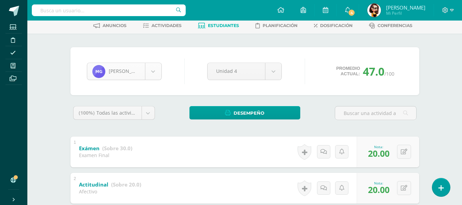
click at [154, 68] on body "Estudiantes Disciplina Asistencia Mis cursos Archivos Soporte Ayuda Reportar un…" at bounding box center [231, 180] width 462 height 428
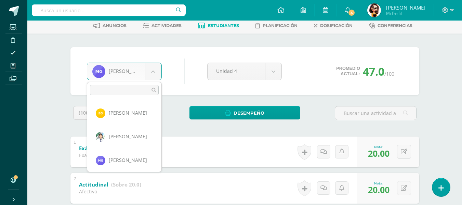
scroll to position [212, 0]
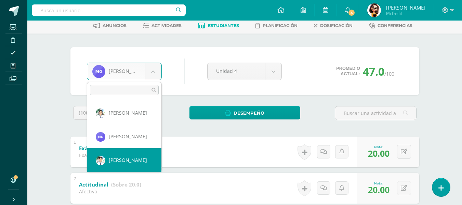
select select "7420"
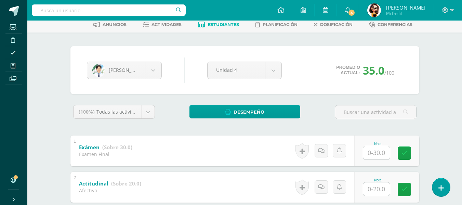
scroll to position [68, 0]
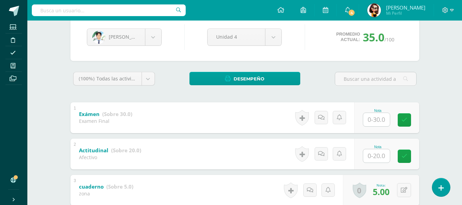
click at [375, 117] on input "text" at bounding box center [376, 119] width 27 height 13
type input "25"
type input "20"
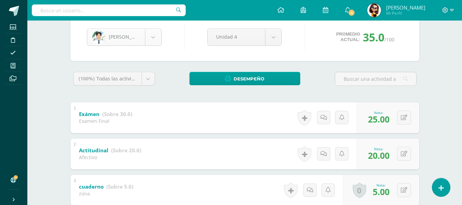
click at [152, 32] on body "Estudiantes Disciplina Asistencia Mis cursos Archivos Soporte Ayuda Reportar un…" at bounding box center [231, 146] width 462 height 428
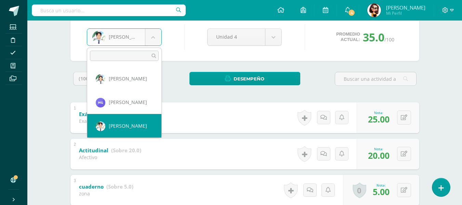
scroll to position [236, 0]
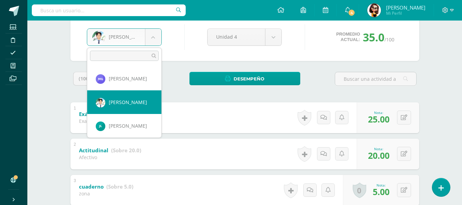
select select "8718"
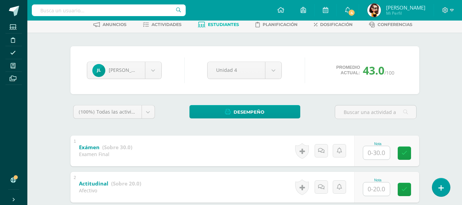
scroll to position [68, 0]
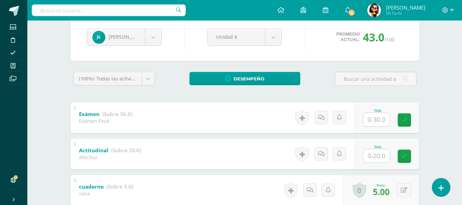
click at [378, 113] on div "Nota" at bounding box center [378, 118] width 30 height 18
click at [378, 120] on input "text" at bounding box center [380, 120] width 27 height 14
type input "20"
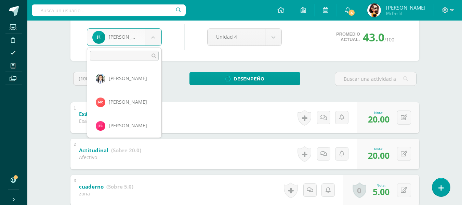
click at [157, 36] on body "Estudiantes Disciplina Asistencia Mis cursos Archivos Soporte Ayuda Reportar un…" at bounding box center [231, 146] width 462 height 428
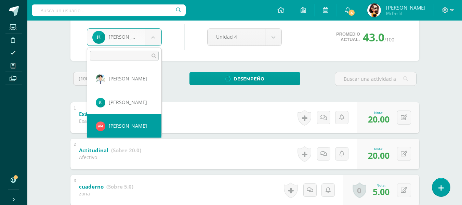
select select "8719"
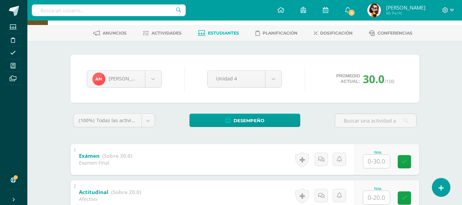
scroll to position [34, 0]
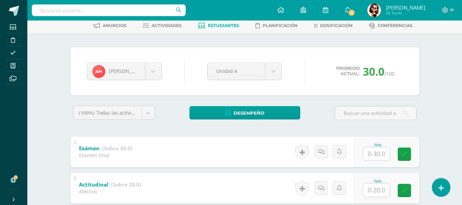
click at [373, 153] on input "text" at bounding box center [376, 153] width 27 height 13
type input "25"
type input "20"
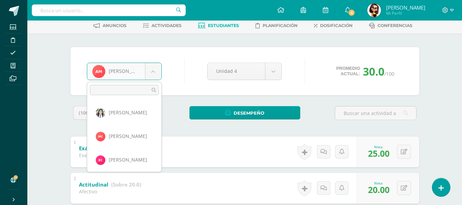
click at [154, 74] on body "Estudiantes Disciplina Asistencia Mis cursos Archivos Soporte Ayuda Reportar un…" at bounding box center [231, 180] width 462 height 428
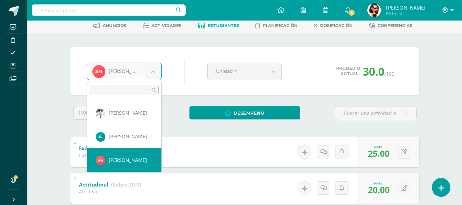
scroll to position [283, 0]
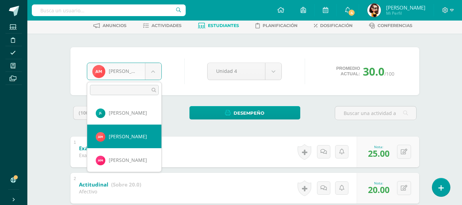
select select "8721"
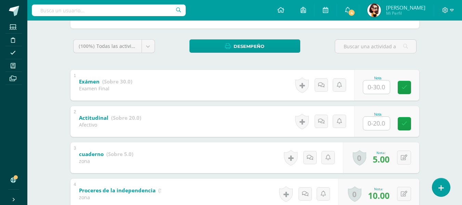
scroll to position [103, 0]
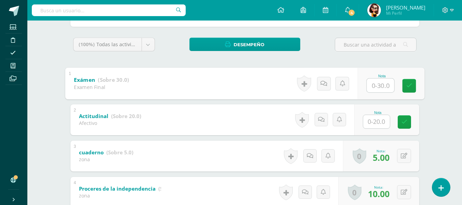
click at [384, 86] on input "text" at bounding box center [380, 85] width 27 height 14
type input "25"
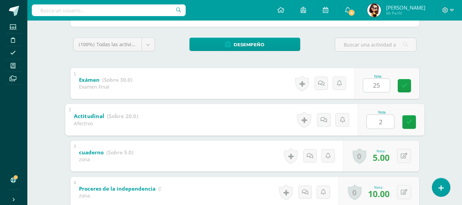
type input "20"
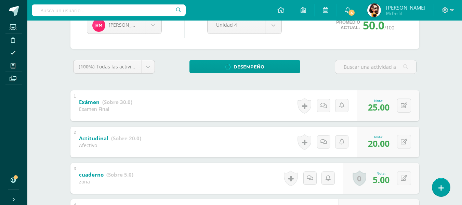
scroll to position [68, 0]
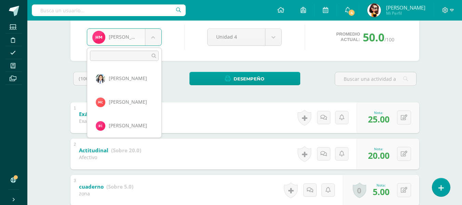
click at [150, 39] on body "Estudiantes Disciplina Asistencia Mis cursos Archivos Soporte Ayuda Reportar un…" at bounding box center [231, 146] width 462 height 428
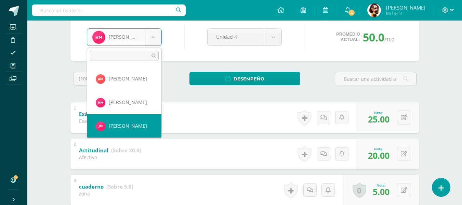
select select "8722"
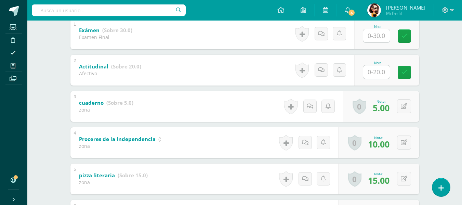
scroll to position [140, 0]
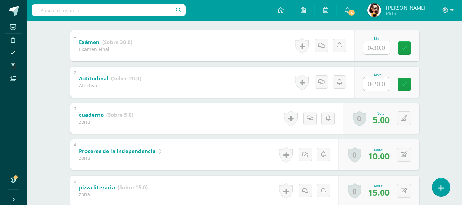
click at [375, 52] on input "text" at bounding box center [376, 47] width 27 height 13
type input "30"
type input "20"
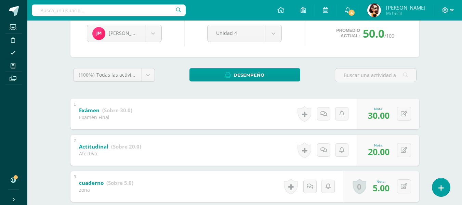
scroll to position [72, 0]
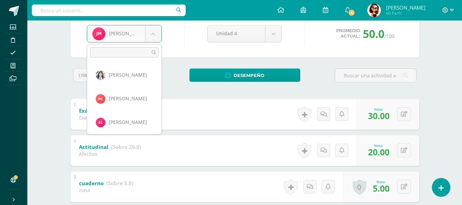
click at [154, 31] on body "Estudiantes Disciplina Asistencia Mis cursos Archivos Soporte Ayuda Reportar un…" at bounding box center [231, 142] width 462 height 428
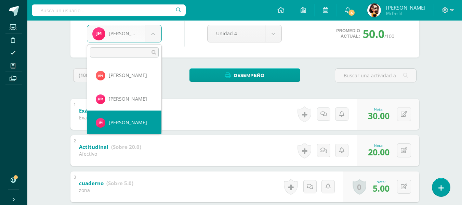
scroll to position [330, 0]
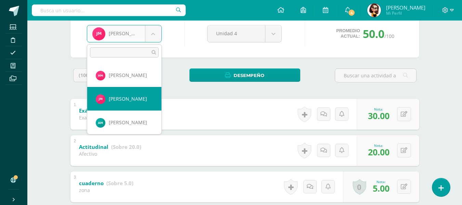
select select "8724"
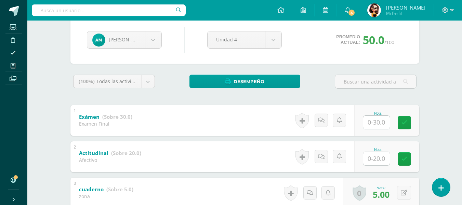
scroll to position [68, 0]
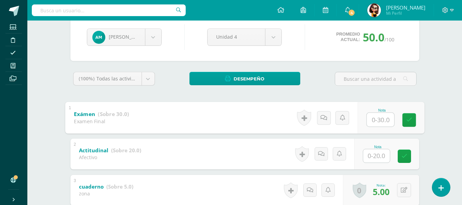
click at [373, 121] on input "text" at bounding box center [380, 120] width 27 height 14
type input "20"
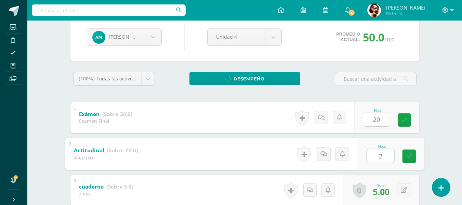
type input "20"
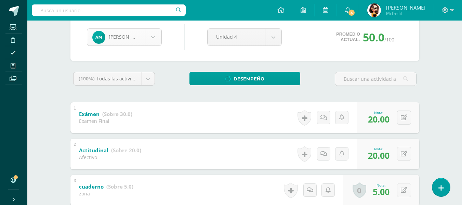
click at [150, 40] on body "Estudiantes Disciplina Asistencia Mis cursos Archivos Soporte Ayuda Reportar un…" at bounding box center [231, 146] width 462 height 428
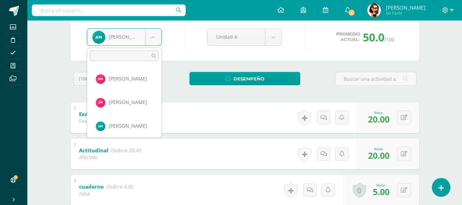
scroll to position [354, 0]
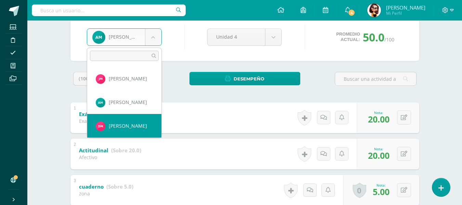
select select "8725"
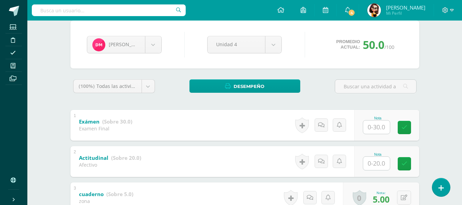
scroll to position [72, 0]
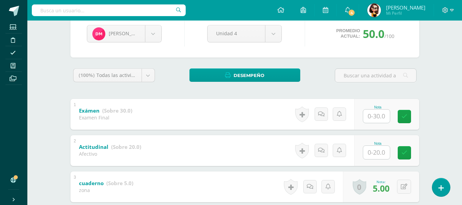
click at [373, 116] on input "text" at bounding box center [376, 115] width 27 height 13
type input "20"
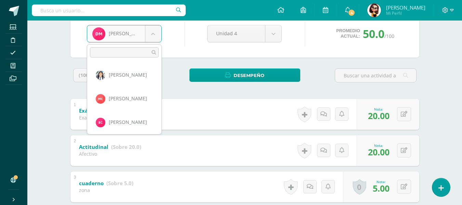
click at [151, 37] on body "Estudiantes Disciplina Asistencia Mis cursos Archivos Soporte Ayuda Reportar un…" at bounding box center [231, 142] width 462 height 428
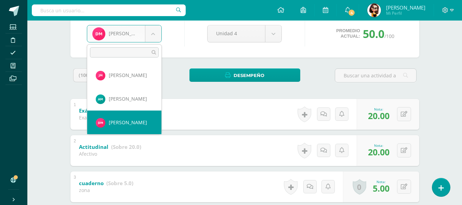
scroll to position [377, 0]
select select "8726"
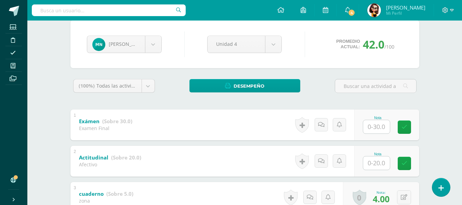
scroll to position [68, 0]
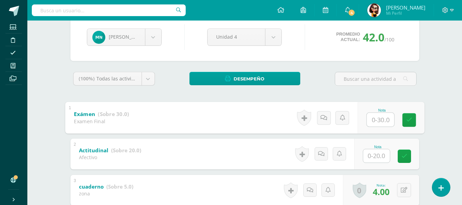
click at [370, 119] on input "text" at bounding box center [380, 120] width 27 height 14
type input "20"
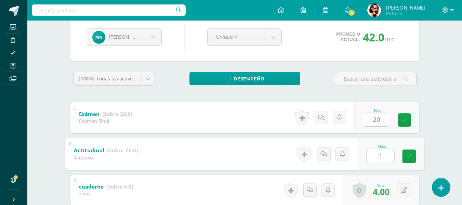
type input "18"
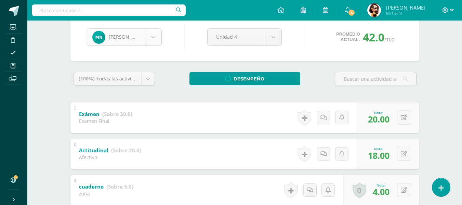
click at [154, 42] on body "Estudiantes Disciplina Asistencia Mis cursos Archivos Soporte Ayuda Reportar un…" at bounding box center [231, 146] width 462 height 428
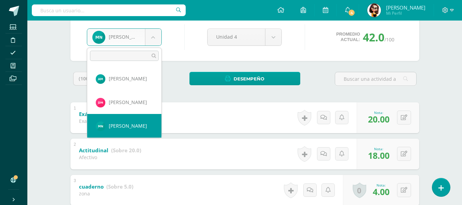
scroll to position [401, 0]
select select "8727"
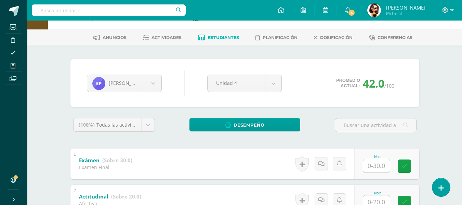
scroll to position [34, 0]
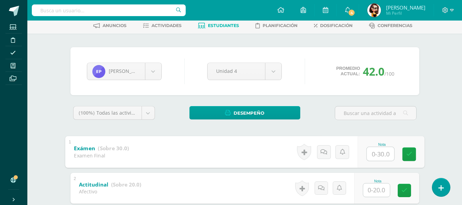
click at [382, 151] on input "text" at bounding box center [380, 154] width 27 height 14
type input "28"
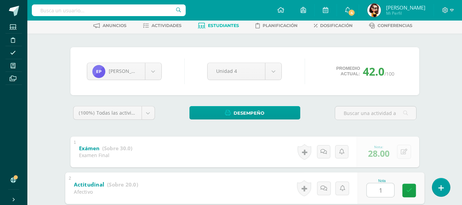
type input "18"
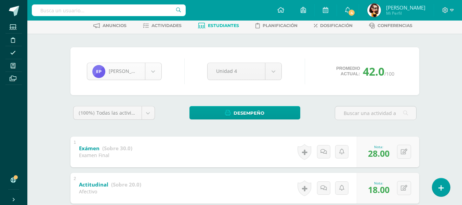
click at [151, 67] on body "Estudiantes Disciplina Asistencia Mis cursos Archivos Soporte Ayuda Reportar un…" at bounding box center [231, 180] width 462 height 428
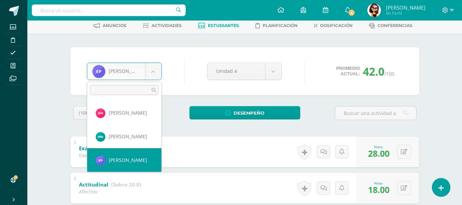
scroll to position [424, 0]
select select "8728"
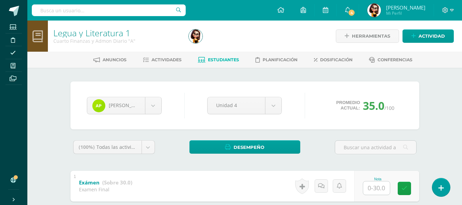
scroll to position [34, 0]
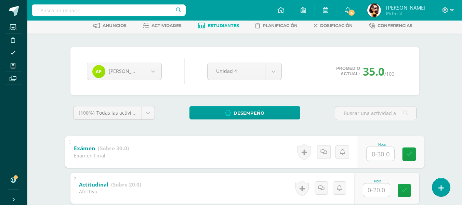
click at [374, 155] on input "text" at bounding box center [380, 154] width 27 height 14
type input "25"
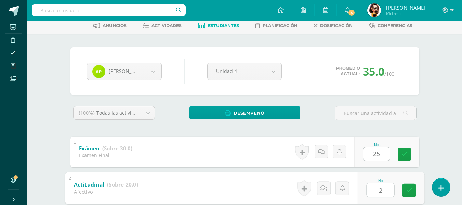
type input "20"
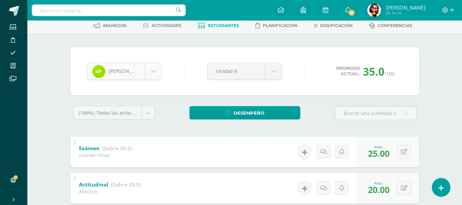
click at [151, 69] on body "Estudiantes Disciplina Asistencia Mis cursos Archivos Soporte Ayuda Reportar un…" at bounding box center [231, 180] width 462 height 428
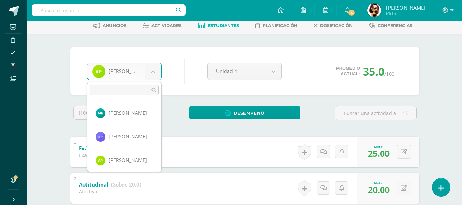
scroll to position [448, 0]
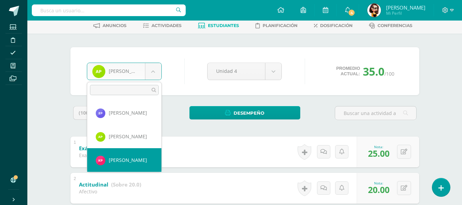
select select "8729"
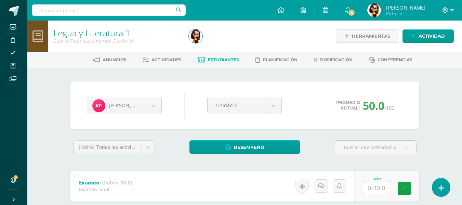
scroll to position [34, 0]
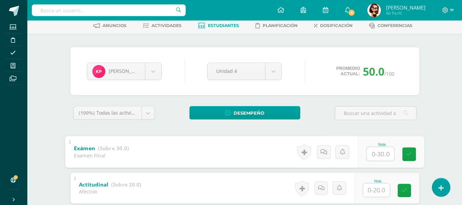
click at [380, 149] on input "text" at bounding box center [380, 154] width 27 height 14
type input "30"
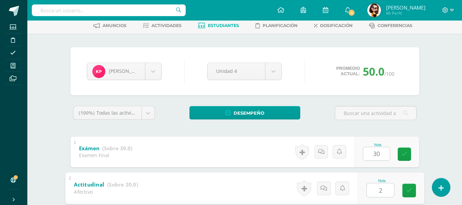
type input "20"
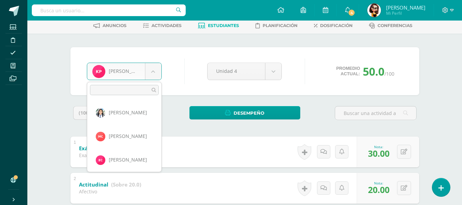
click at [147, 68] on body "Estudiantes Disciplina Asistencia Mis cursos Archivos Soporte Ayuda Reportar un…" at bounding box center [231, 180] width 462 height 428
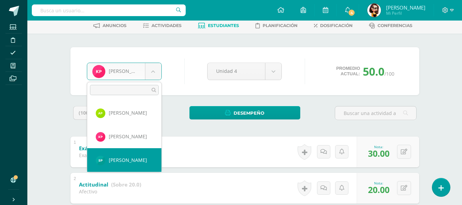
select select "8730"
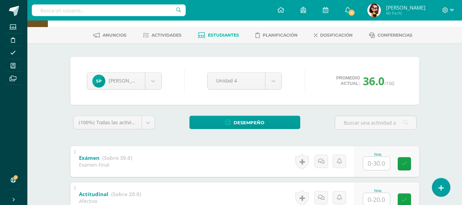
scroll to position [68, 0]
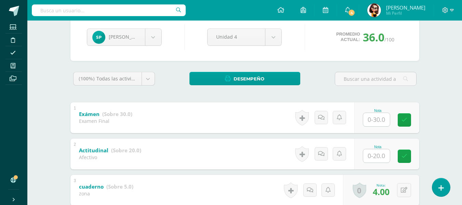
click at [371, 155] on input "text" at bounding box center [376, 155] width 27 height 13
type input "20"
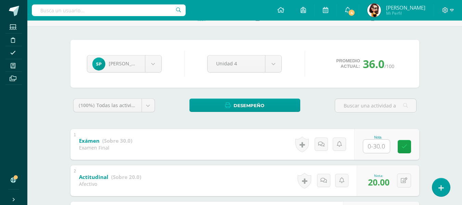
scroll to position [34, 0]
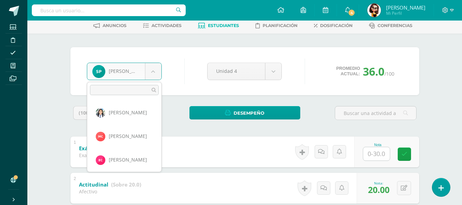
click at [150, 72] on body "Estudiantes Disciplina Asistencia Mis cursos Archivos Soporte Ayuda Reportar un…" at bounding box center [231, 180] width 462 height 428
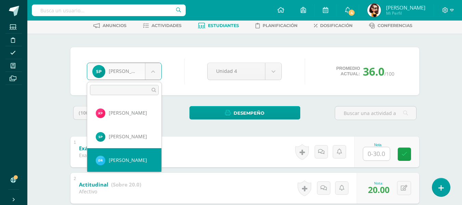
select select "8731"
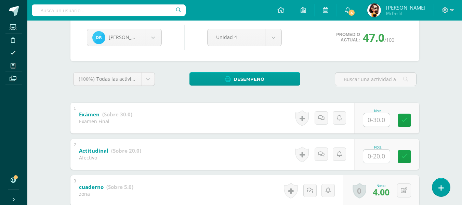
scroll to position [68, 0]
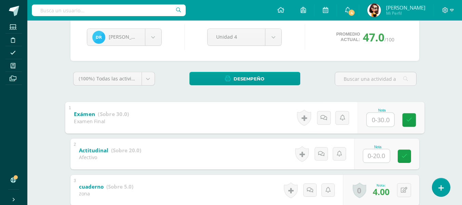
click at [376, 115] on input "text" at bounding box center [380, 120] width 27 height 14
type input "24"
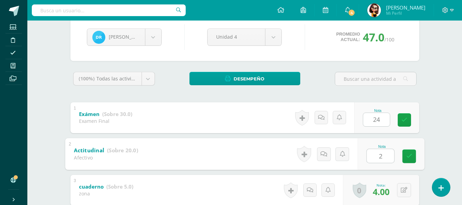
type input "20"
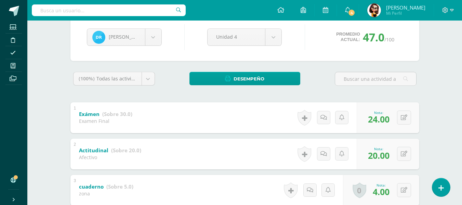
click at [165, 37] on div "Damaris Ramírez Luz Ardón Maikh Castillo Emily Chavez Michelle Chinchilla Nidia…" at bounding box center [244, 37] width 321 height 26
click at [157, 36] on body "Estudiantes Disciplina Asistencia Mis cursos Archivos Soporte Ayuda Reportar un…" at bounding box center [231, 146] width 462 height 428
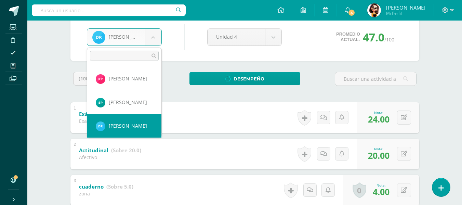
scroll to position [519, 0]
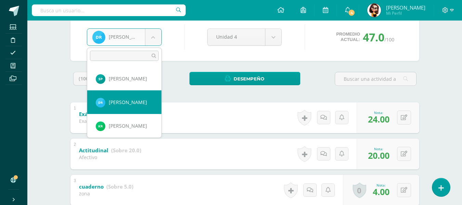
select select "8732"
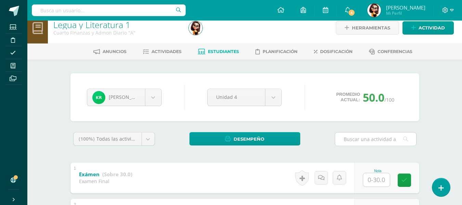
scroll to position [34, 0]
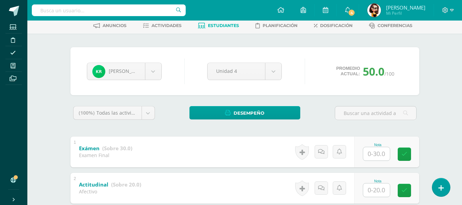
click at [375, 149] on input "text" at bounding box center [376, 153] width 27 height 13
type input "30"
type input "20"
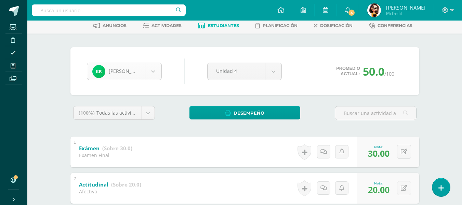
click at [156, 76] on body "Estudiantes Disciplina Asistencia Mis cursos Archivos Soporte Ayuda Reportar un…" at bounding box center [231, 180] width 462 height 428
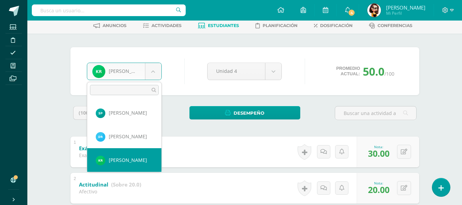
scroll to position [542, 0]
select select "6859"
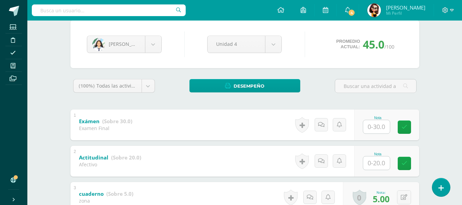
scroll to position [68, 0]
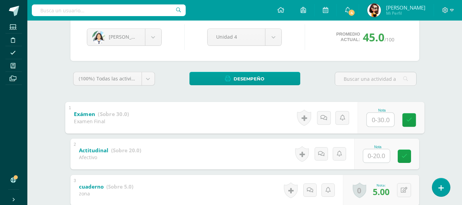
click at [378, 117] on input "text" at bounding box center [380, 120] width 27 height 14
type input "20"
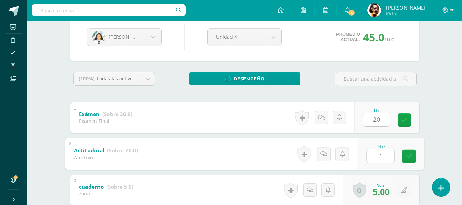
type input "18"
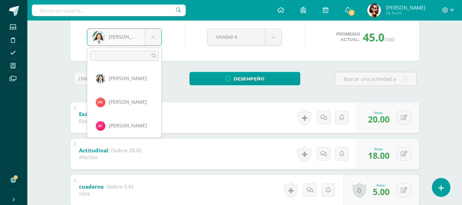
click at [152, 39] on body "Estudiantes Disciplina Asistencia Mis cursos Archivos Soporte Ayuda Reportar un…" at bounding box center [231, 146] width 462 height 428
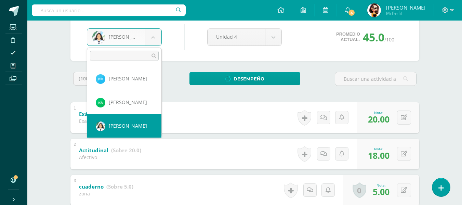
scroll to position [566, 0]
select select "8733"
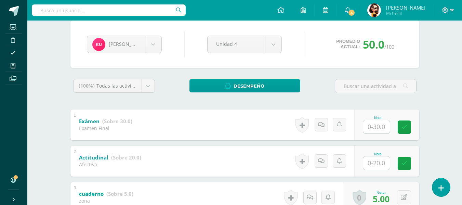
scroll to position [68, 0]
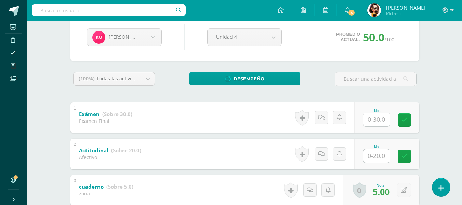
click at [379, 116] on input "text" at bounding box center [376, 119] width 27 height 13
type input "30"
type input "20"
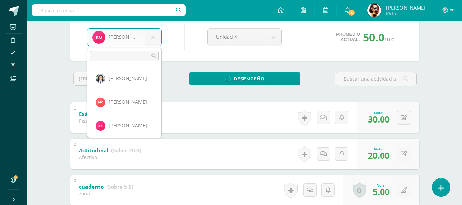
click at [160, 40] on body "Estudiantes Disciplina Asistencia Mis cursos Archivos Soporte Ayuda Reportar un…" at bounding box center [231, 146] width 462 height 428
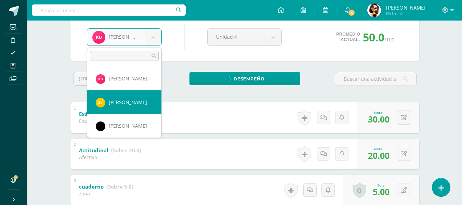
select select "8734"
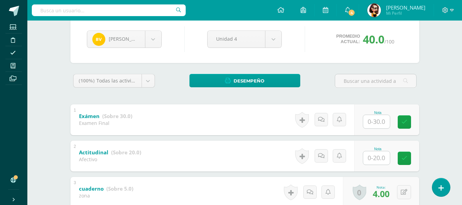
scroll to position [103, 0]
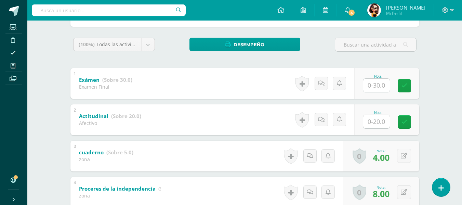
click at [372, 86] on input "text" at bounding box center [376, 85] width 27 height 13
type input "22"
type input "15"
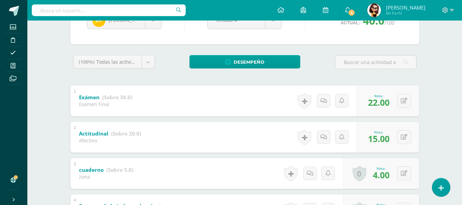
scroll to position [68, 0]
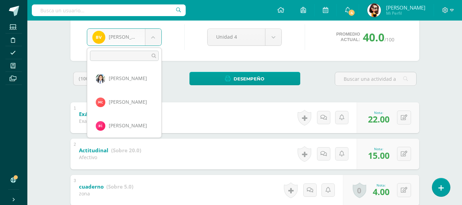
click at [154, 42] on body "Estudiantes Disciplina Asistencia Mis cursos Archivos Soporte Ayuda Reportar un…" at bounding box center [231, 146] width 462 height 428
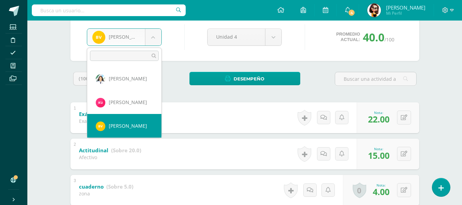
scroll to position [613, 0]
select select "6860"
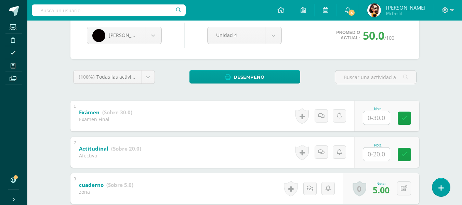
scroll to position [72, 0]
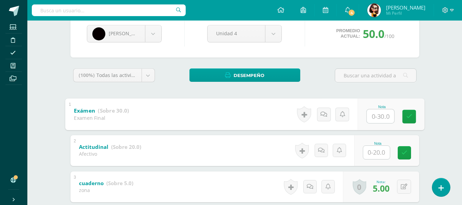
click at [375, 115] on input "text" at bounding box center [380, 116] width 27 height 14
type input "30"
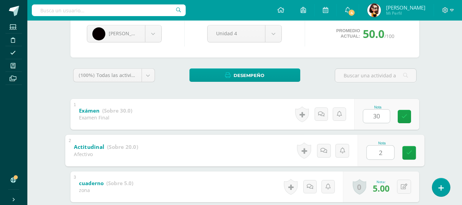
type input "20"
